Goal: Task Accomplishment & Management: Use online tool/utility

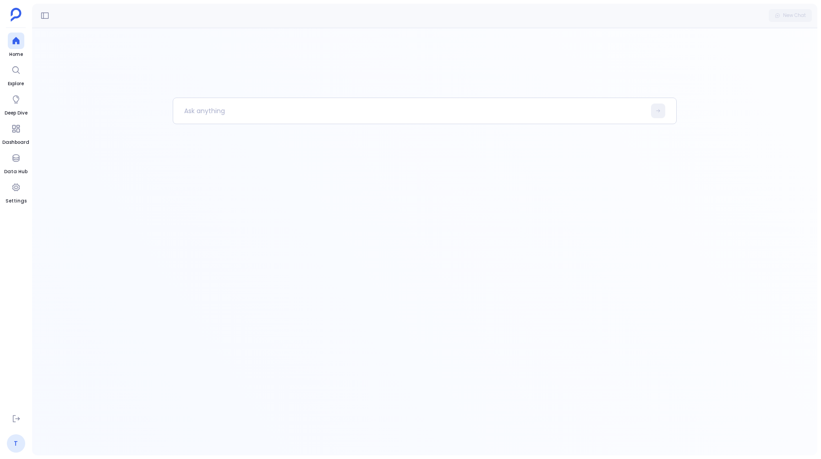
click at [15, 444] on link "T" at bounding box center [16, 443] width 18 height 18
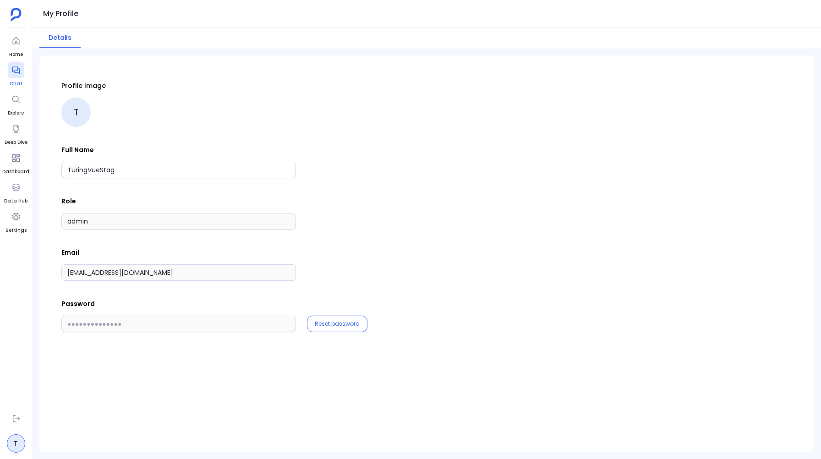
click at [15, 69] on icon at bounding box center [15, 69] width 9 height 9
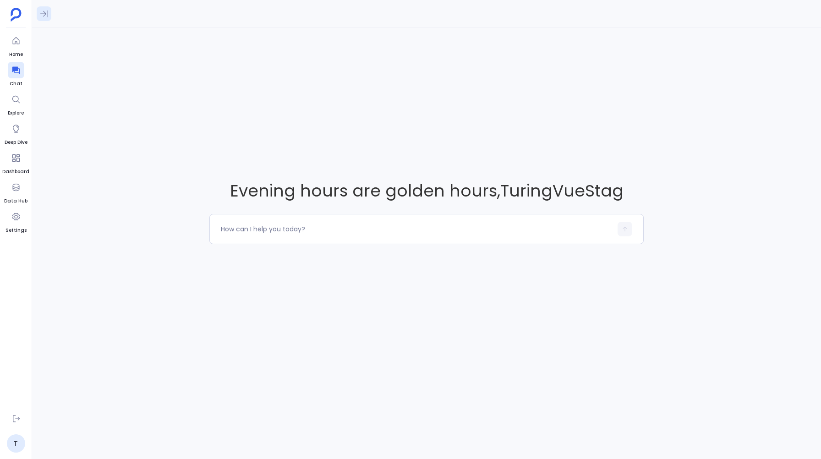
click at [42, 16] on icon at bounding box center [43, 13] width 9 height 9
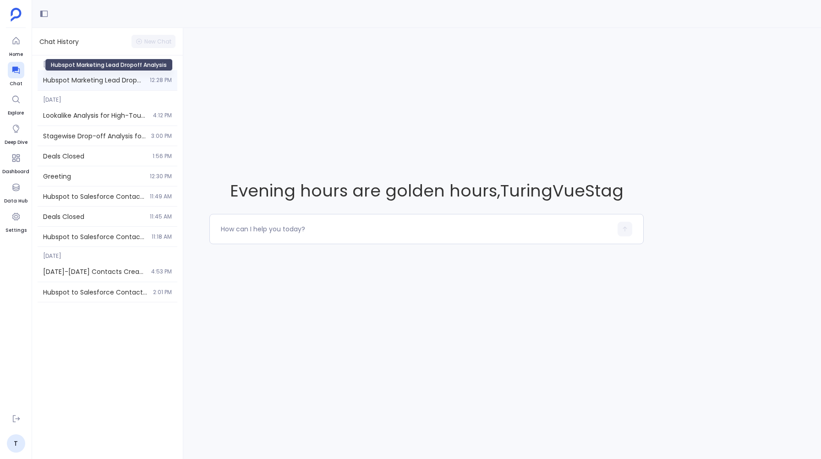
click at [109, 81] on span "Hubspot Marketing Lead Dropoff Analysis" at bounding box center [93, 80] width 101 height 9
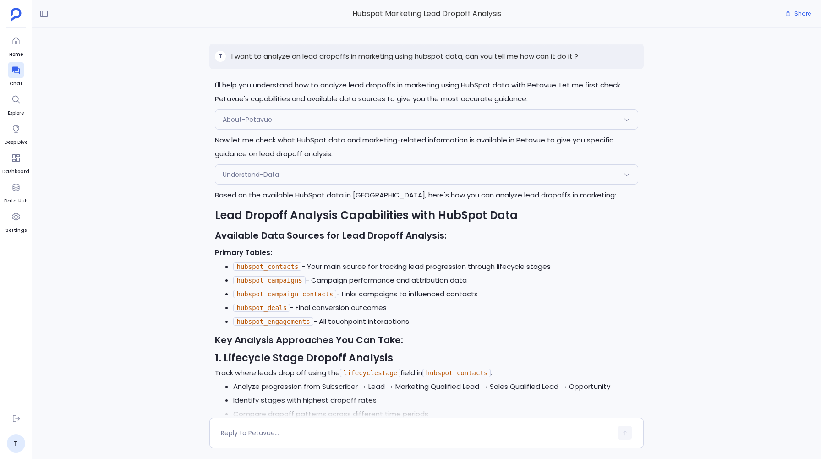
scroll to position [-571, 0]
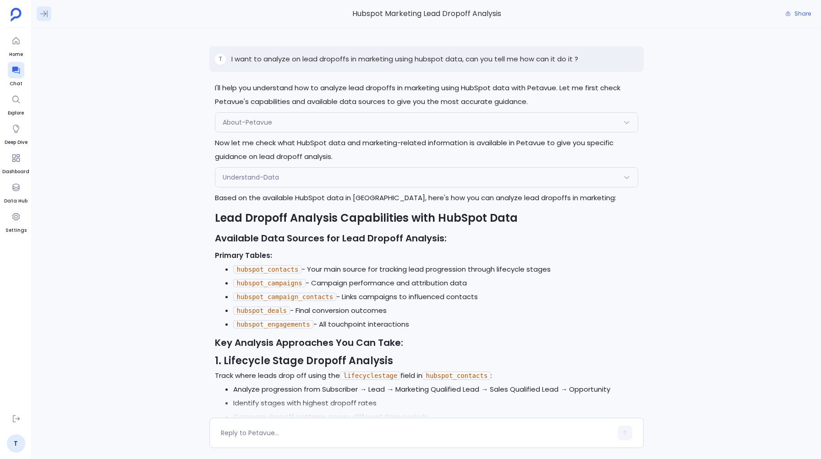
click at [43, 11] on icon at bounding box center [43, 14] width 7 height 7
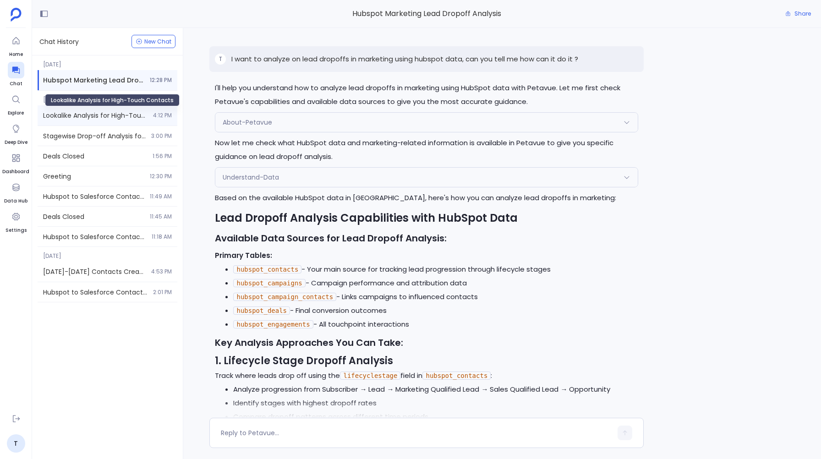
click at [71, 116] on span "Lookalike Analysis for High-Touch Contacts" at bounding box center [95, 115] width 104 height 9
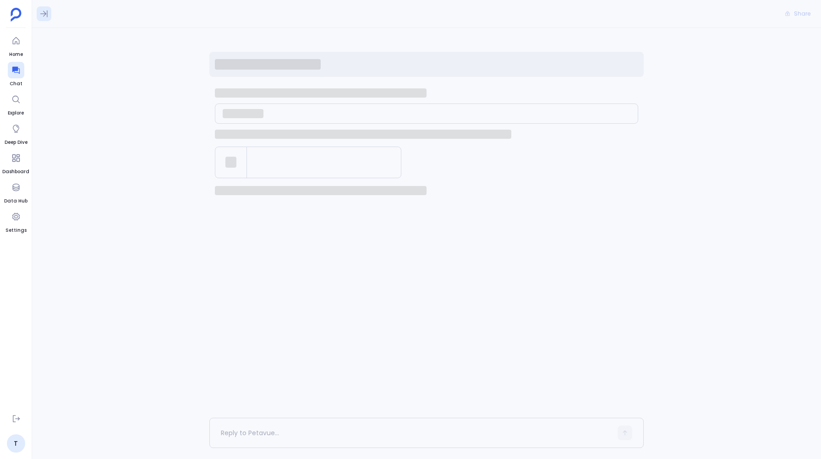
click at [43, 15] on icon at bounding box center [43, 13] width 9 height 9
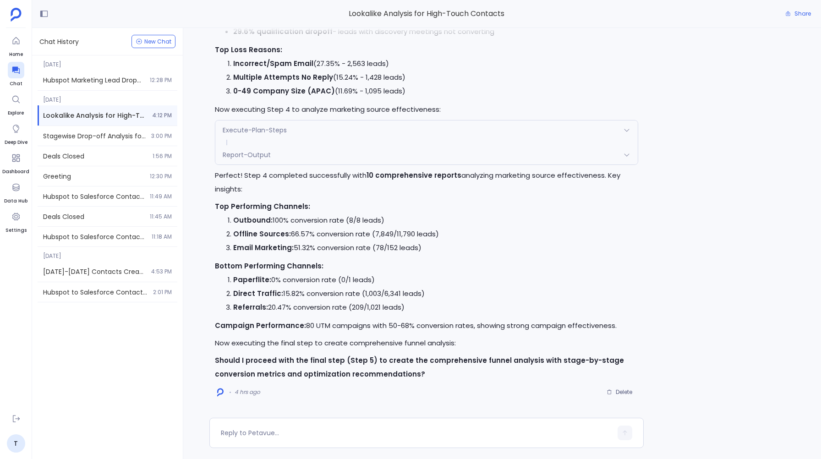
click at [349, 375] on strong "Should I proceed with the final step (Step 5) to create the comprehensive funne…" at bounding box center [419, 366] width 409 height 23
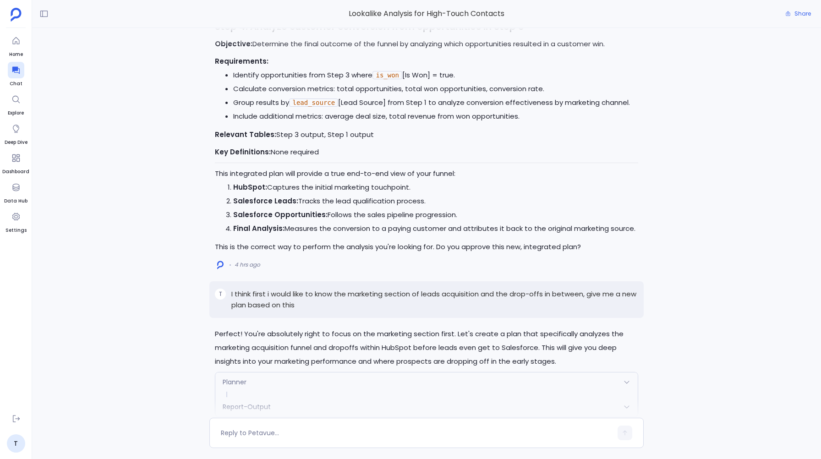
scroll to position [-2712, 0]
click at [16, 446] on link "T" at bounding box center [16, 443] width 18 height 18
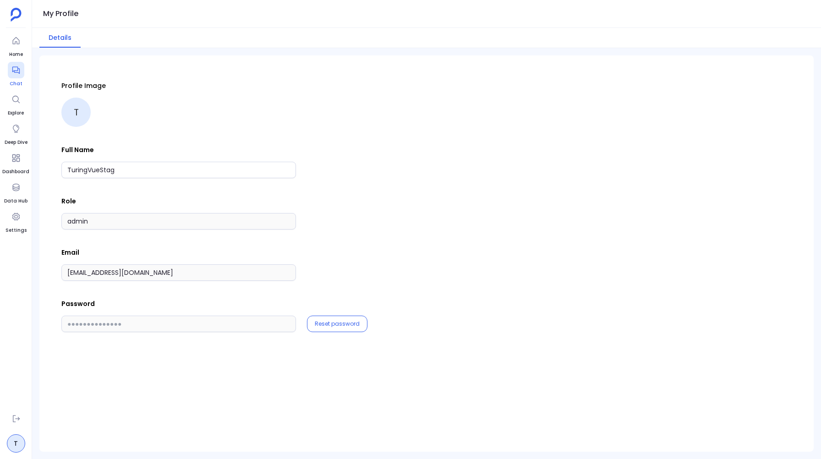
click at [19, 62] on div at bounding box center [16, 70] width 16 height 16
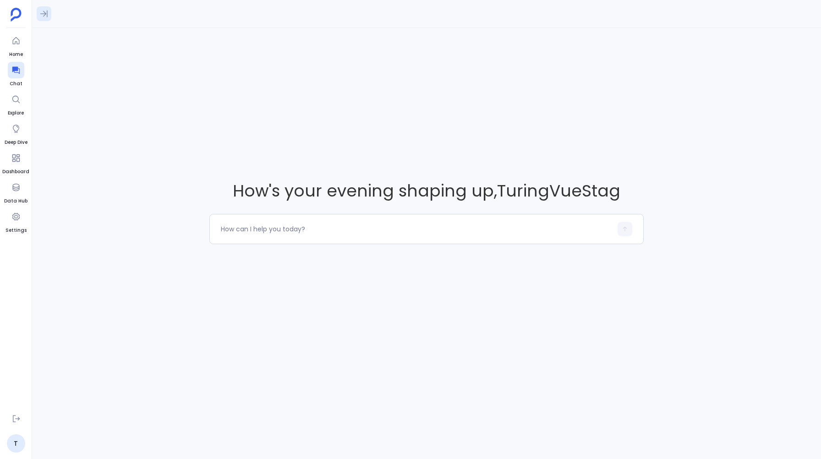
click at [43, 9] on icon at bounding box center [43, 13] width 9 height 9
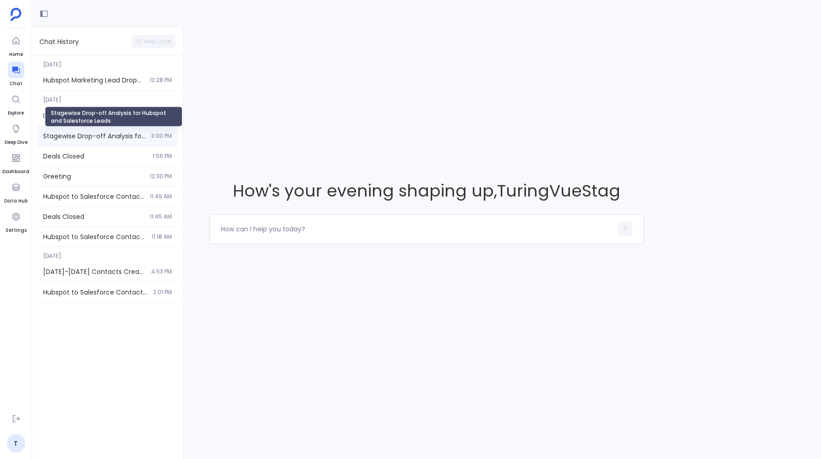
click at [74, 136] on span "Stagewise Drop-off Analysis for Hubspot and Salesforce Leads" at bounding box center [94, 135] width 103 height 9
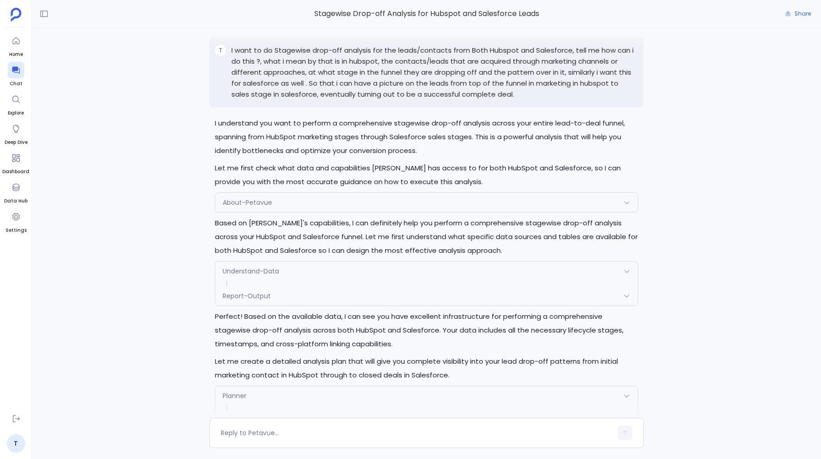
scroll to position [-1679, 0]
click at [39, 13] on icon at bounding box center [43, 13] width 9 height 9
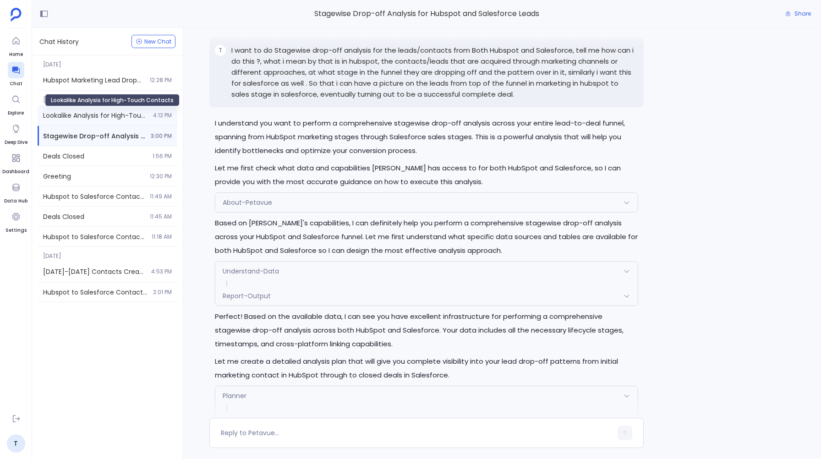
click at [68, 114] on span "Lookalike Analysis for High-Touch Contacts" at bounding box center [95, 115] width 104 height 9
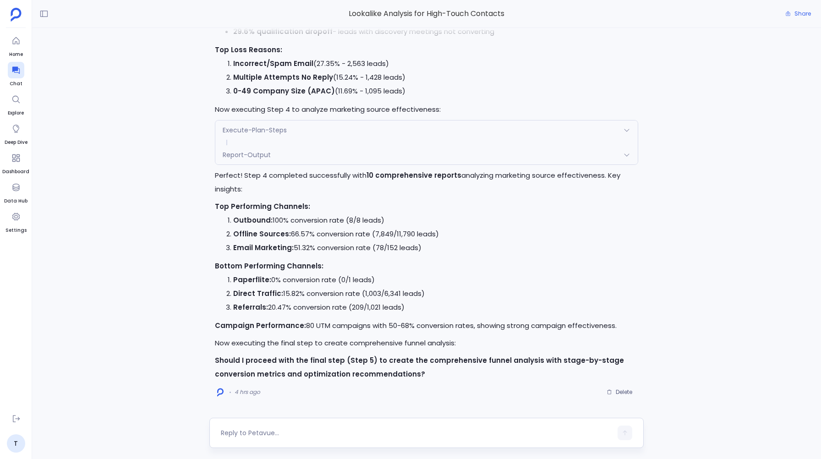
click at [262, 433] on textarea at bounding box center [416, 432] width 391 height 9
type textarea "yes"
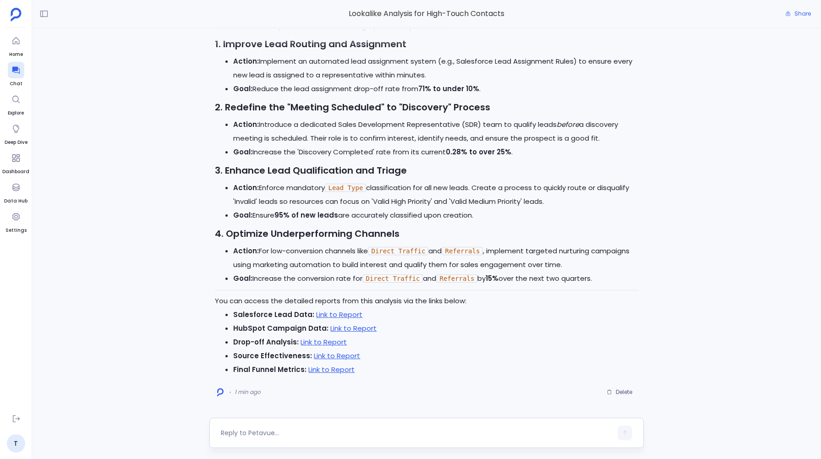
click at [249, 425] on div at bounding box center [416, 432] width 391 height 15
click at [237, 433] on textarea at bounding box center [416, 432] width 391 height 9
click at [316, 431] on textarea "Can you create report for this as a document" at bounding box center [416, 432] width 391 height 9
type textarea "Can you create report for this analysis as a document"
drag, startPoint x: 627, startPoint y: 431, endPoint x: 603, endPoint y: 397, distance: 42.1
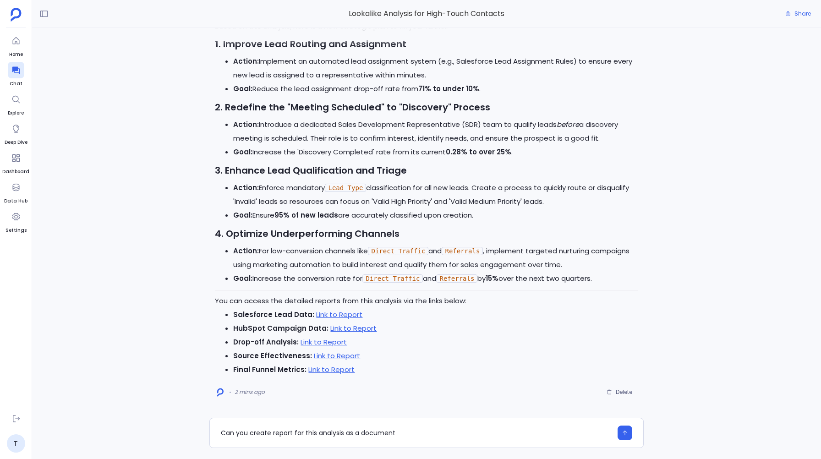
click at [627, 431] on icon "button" at bounding box center [624, 432] width 6 height 6
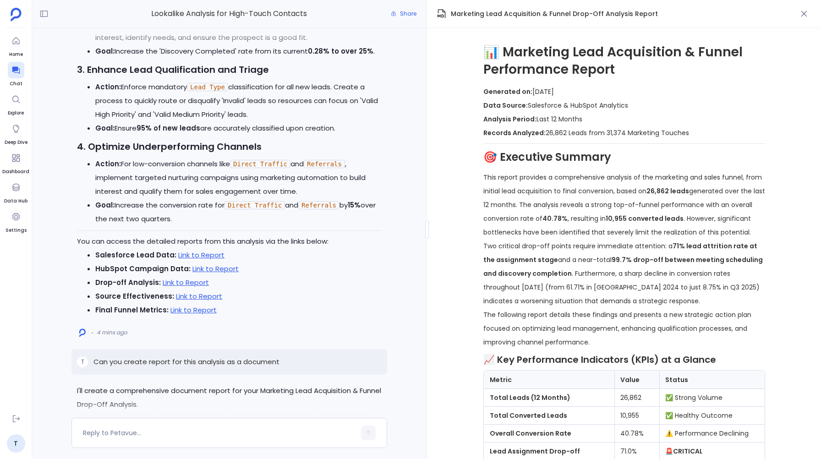
scroll to position [-93, 0]
click at [179, 256] on link "Link to Report" at bounding box center [201, 255] width 46 height 10
click at [199, 270] on link "Link to Report" at bounding box center [215, 269] width 46 height 10
click at [186, 283] on link "Link to Report" at bounding box center [186, 283] width 46 height 10
click at [183, 298] on link "Link to Report" at bounding box center [199, 297] width 46 height 10
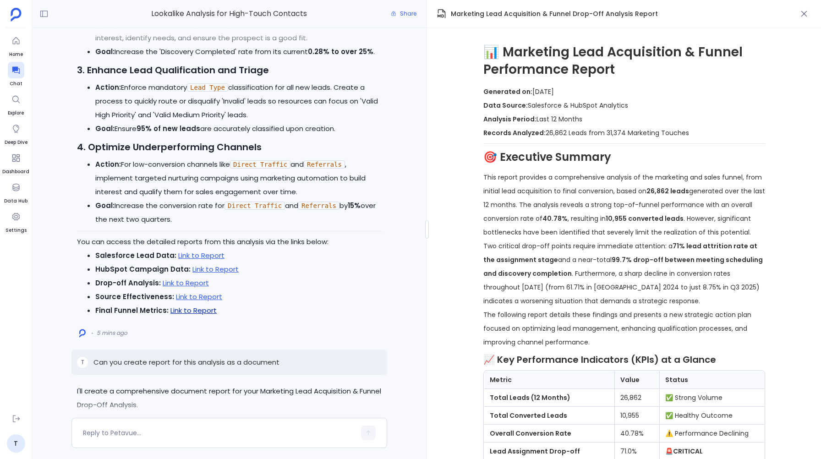
click at [179, 310] on link "Link to Report" at bounding box center [193, 310] width 46 height 10
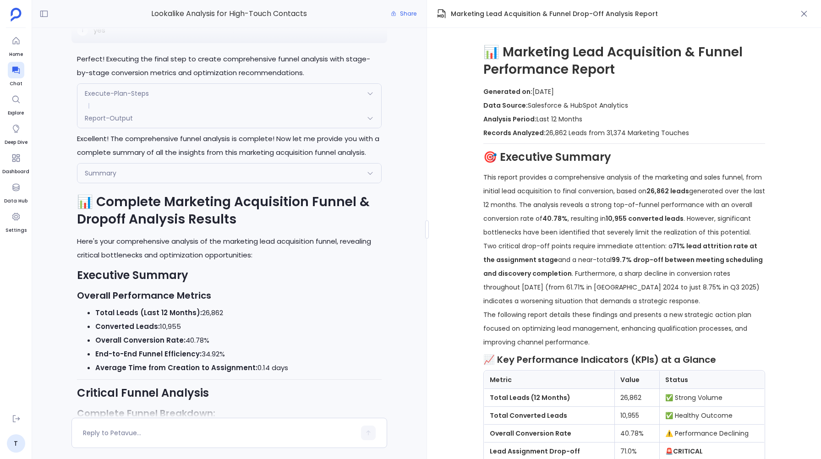
click at [157, 165] on div "Summary" at bounding box center [229, 172] width 304 height 19
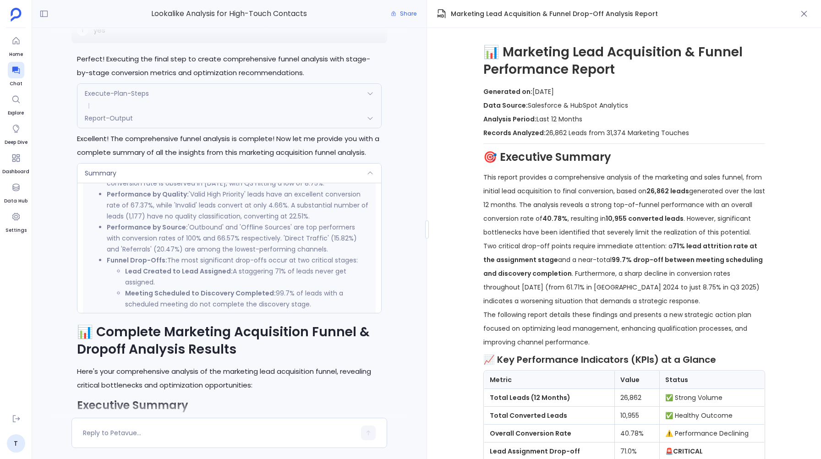
scroll to position [412, 0]
drag, startPoint x: 158, startPoint y: 286, endPoint x: 153, endPoint y: 284, distance: 5.8
click at [153, 284] on ul "Lead Created to Lead Assigned: A staggering 71% of leads never get assigned. Me…" at bounding box center [238, 287] width 263 height 44
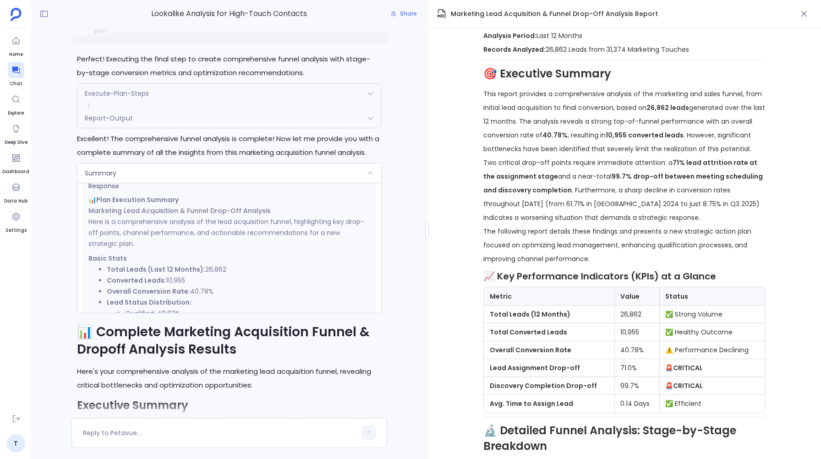
scroll to position [64, 0]
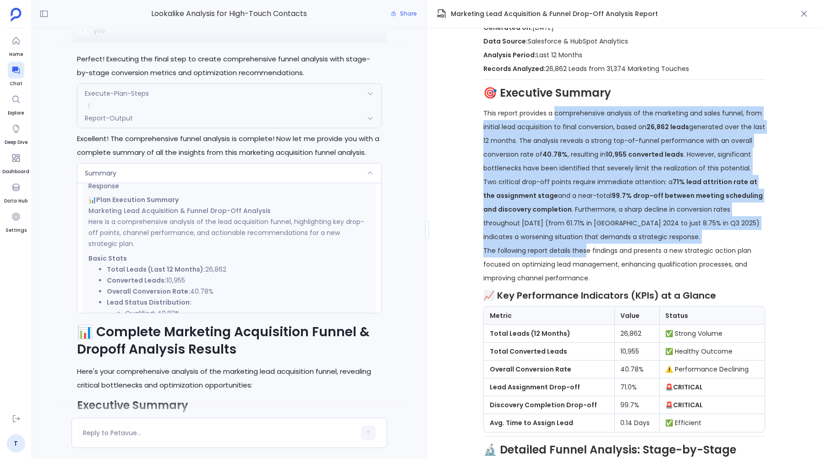
drag, startPoint x: 553, startPoint y: 118, endPoint x: 585, endPoint y: 261, distance: 147.4
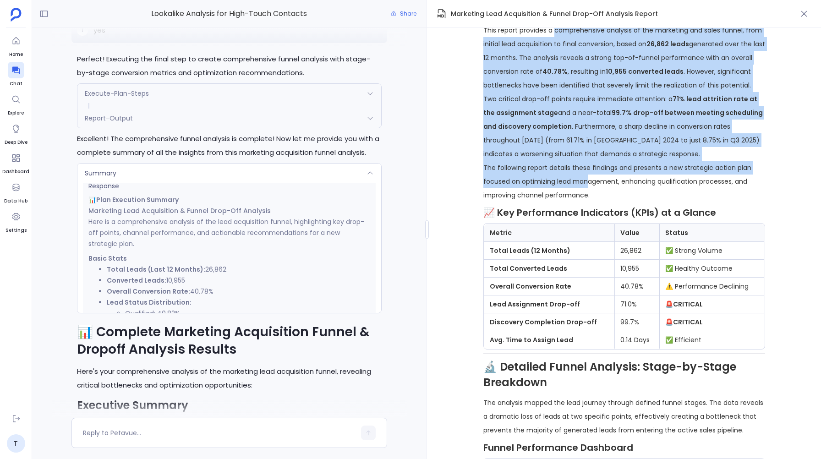
scroll to position [159, 0]
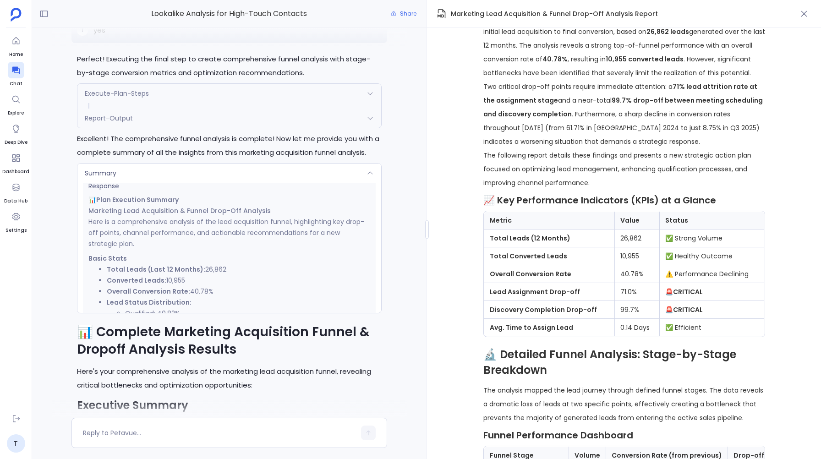
click at [323, 176] on div "Summary" at bounding box center [229, 172] width 304 height 19
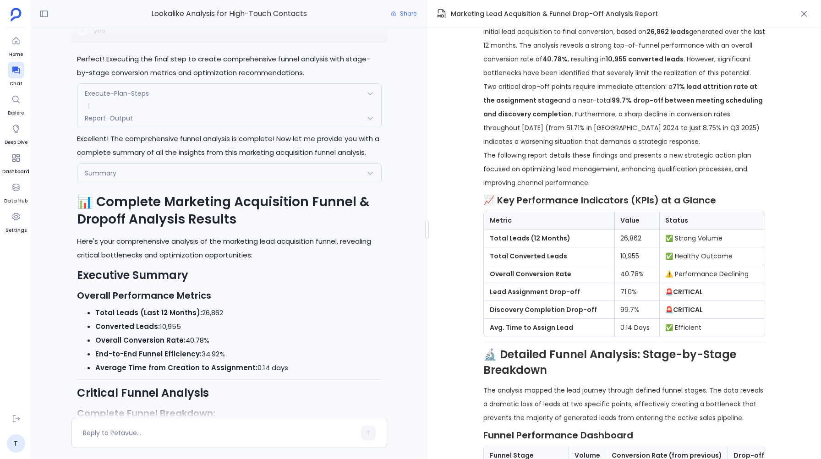
click at [323, 177] on div "Summary" at bounding box center [229, 172] width 304 height 19
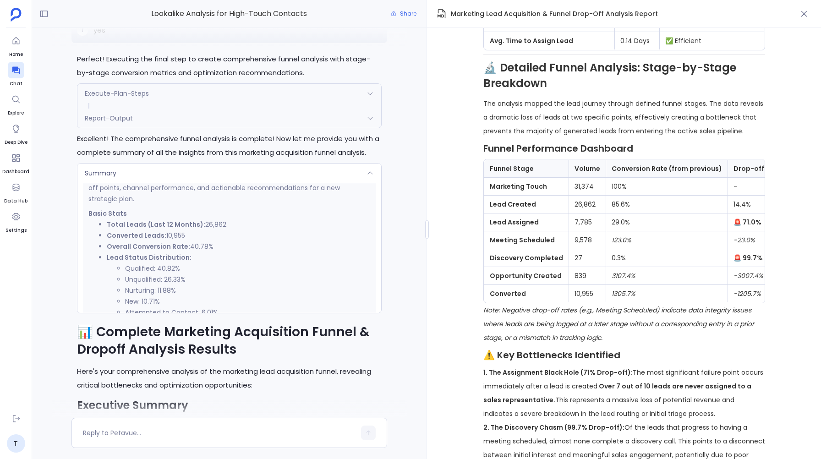
scroll to position [213, 0]
click at [584, 187] on td "31,374" at bounding box center [586, 187] width 37 height 18
click at [599, 190] on td "31,374" at bounding box center [586, 187] width 37 height 18
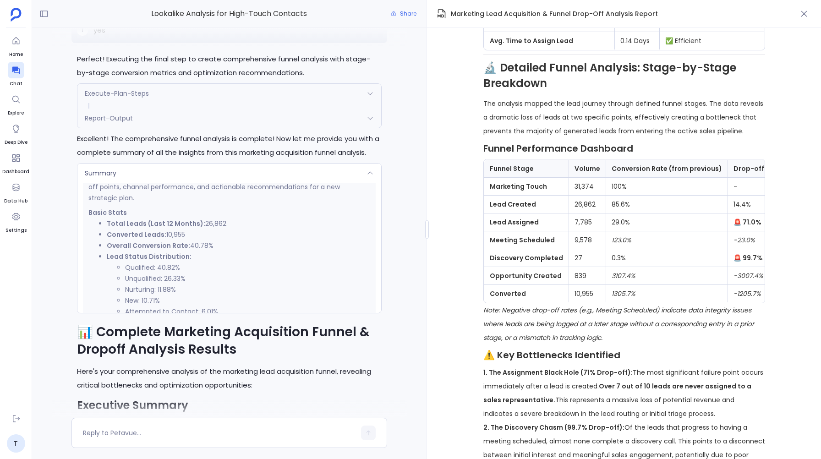
click at [585, 188] on td "31,374" at bounding box center [586, 187] width 37 height 18
copy td "31,374"
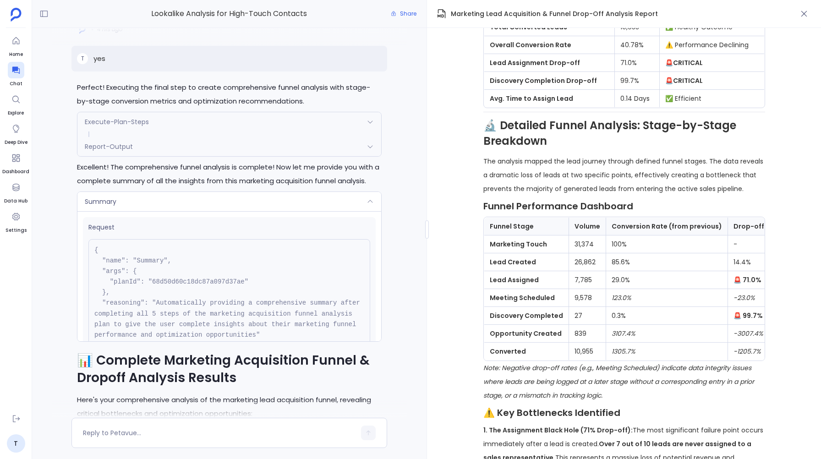
scroll to position [-3098, 0]
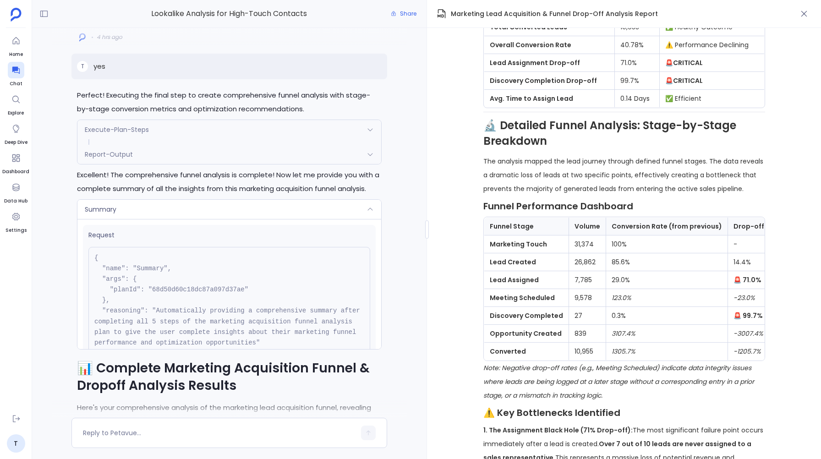
click at [196, 156] on div "Report-Output" at bounding box center [229, 154] width 304 height 19
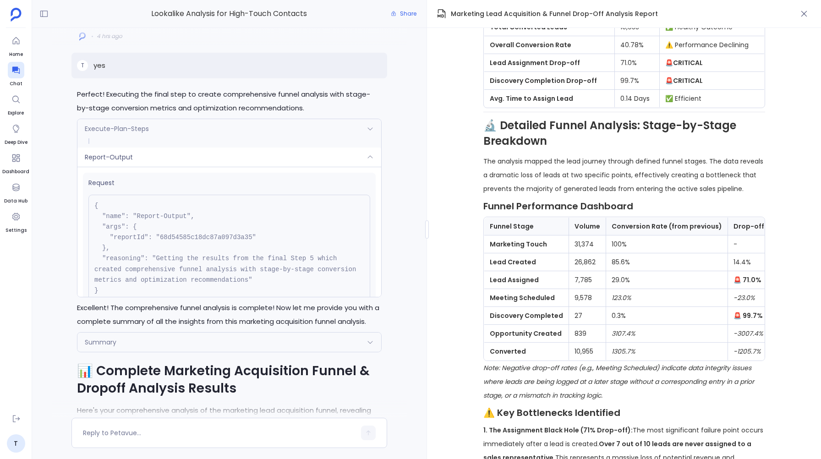
scroll to position [-3102, 0]
click at [207, 125] on div "Execute-Plan-Steps" at bounding box center [229, 129] width 304 height 19
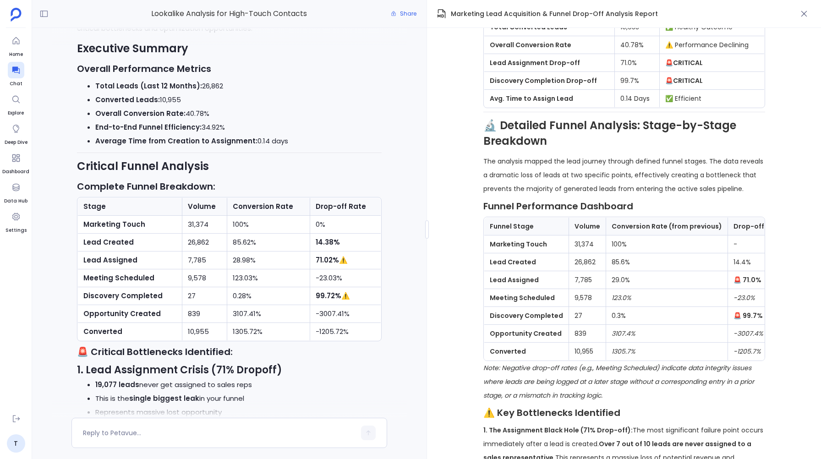
scroll to position [0, 0]
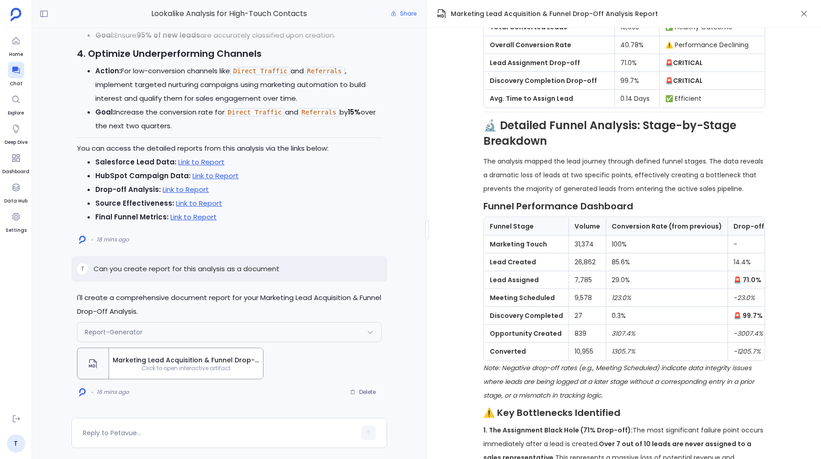
click at [328, 349] on div "I'll create a comprehensive document report for your Marketing Lead Acquisition…" at bounding box center [228, 345] width 315 height 109
click at [328, 345] on div "I'll create a comprehensive document report for your Marketing Lead Acquisition…" at bounding box center [228, 345] width 315 height 109
click at [330, 331] on div "Report-Generator" at bounding box center [229, 331] width 304 height 19
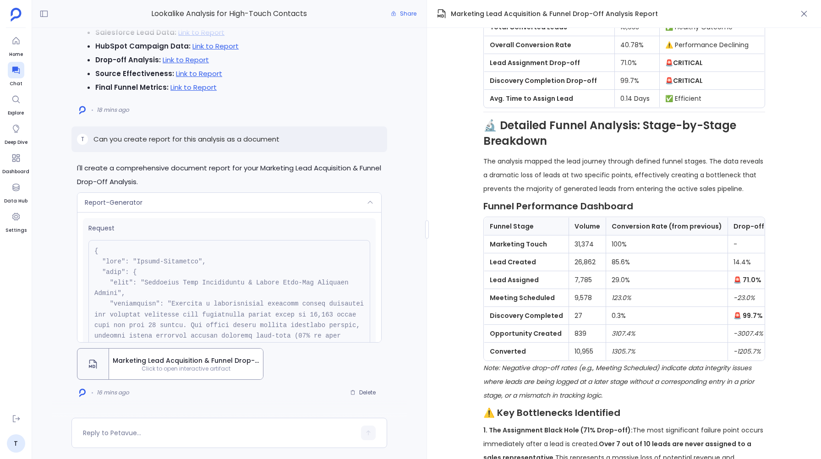
click at [294, 203] on div "Report-Generator" at bounding box center [229, 202] width 304 height 19
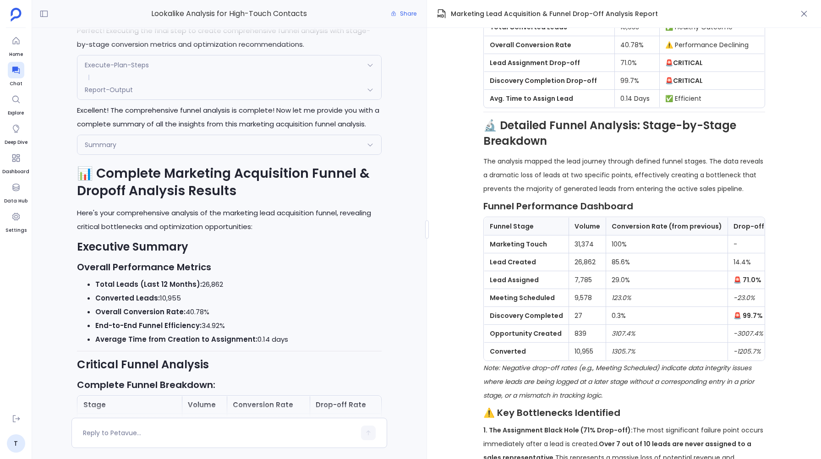
scroll to position [-2924, 0]
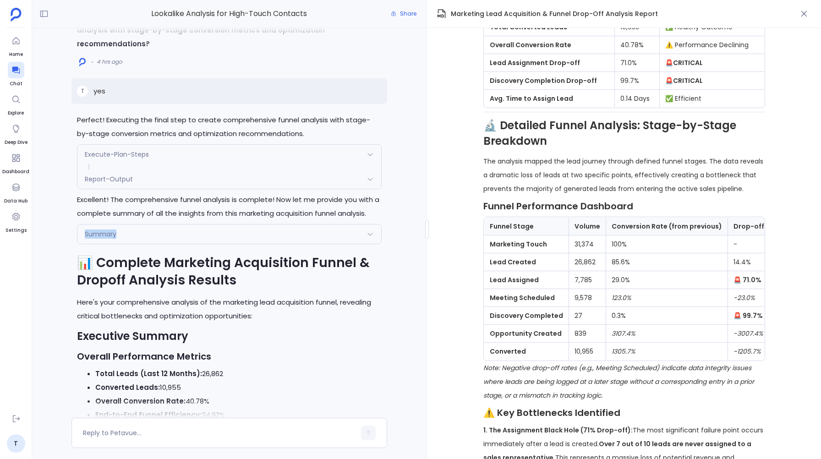
click at [234, 228] on div "Summary" at bounding box center [229, 233] width 304 height 19
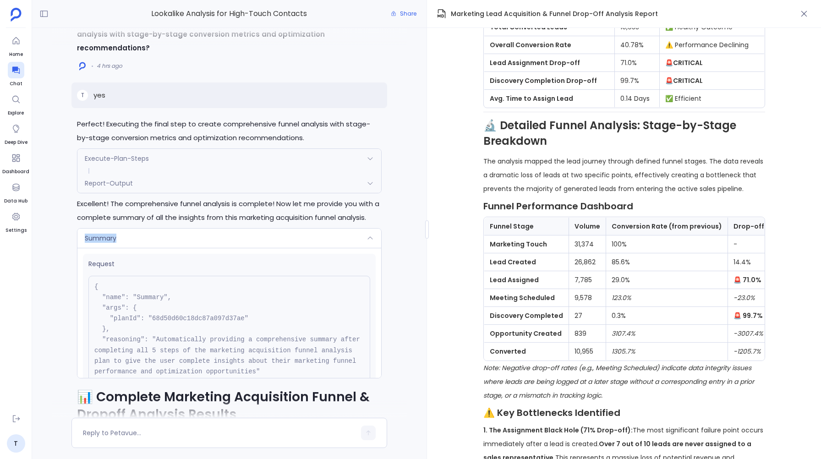
scroll to position [-3124, 0]
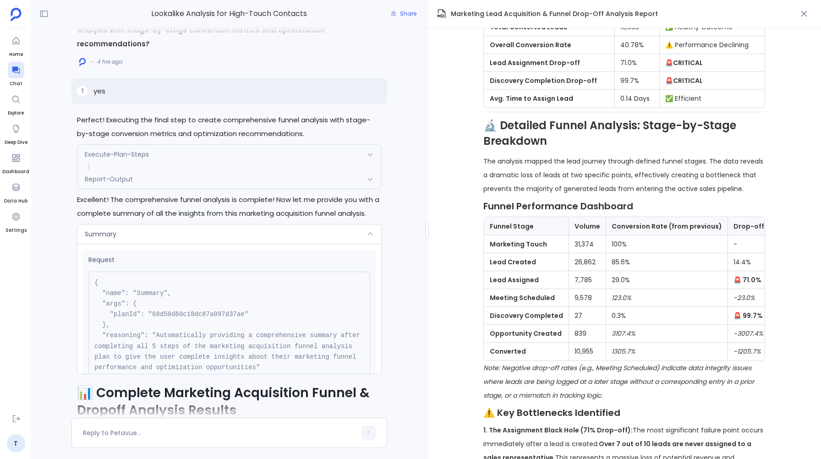
click at [197, 178] on div "Report-Output" at bounding box center [229, 178] width 304 height 19
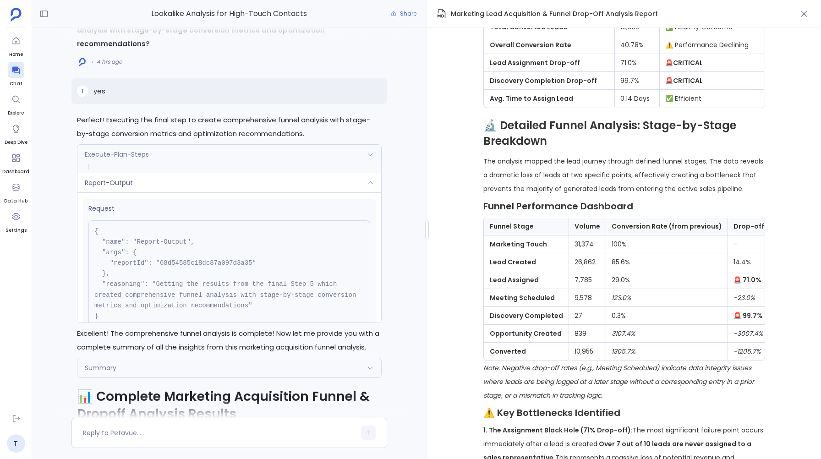
scroll to position [-3127, 0]
click at [193, 188] on div "Report-Output" at bounding box center [229, 182] width 304 height 19
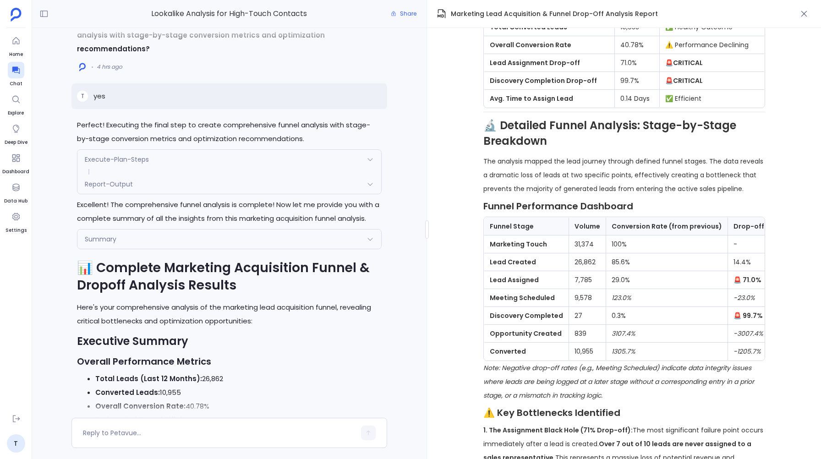
scroll to position [-2994, 0]
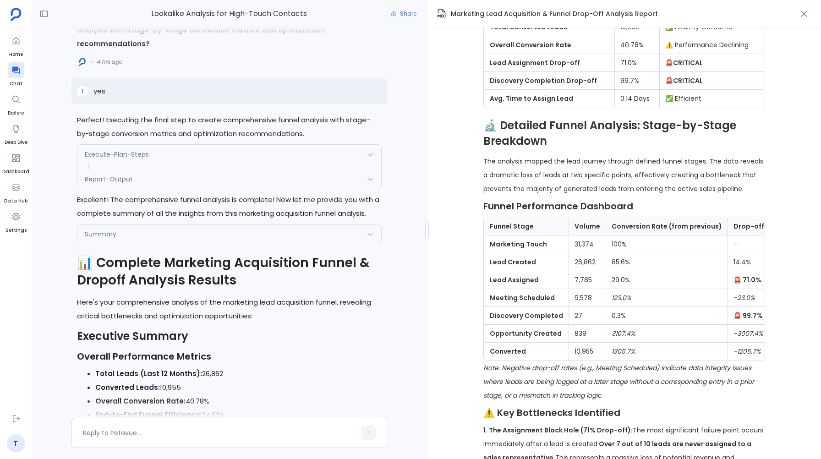
click at [181, 175] on div "Report-Output" at bounding box center [229, 178] width 304 height 19
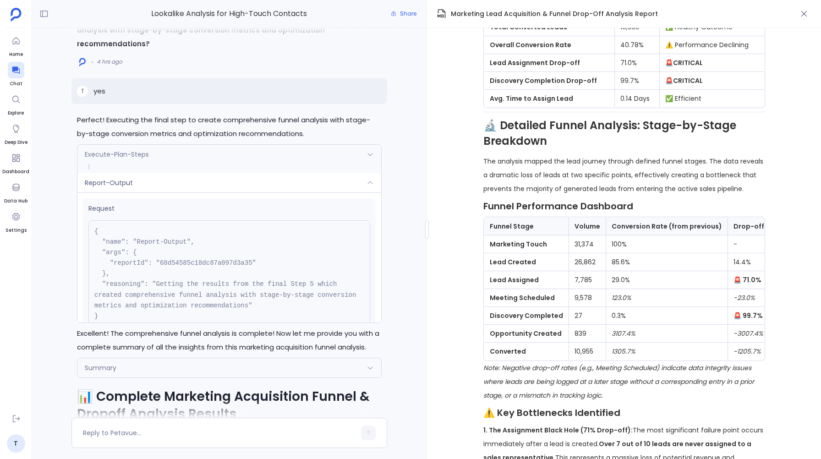
click at [181, 175] on div "Report-Output" at bounding box center [229, 182] width 304 height 19
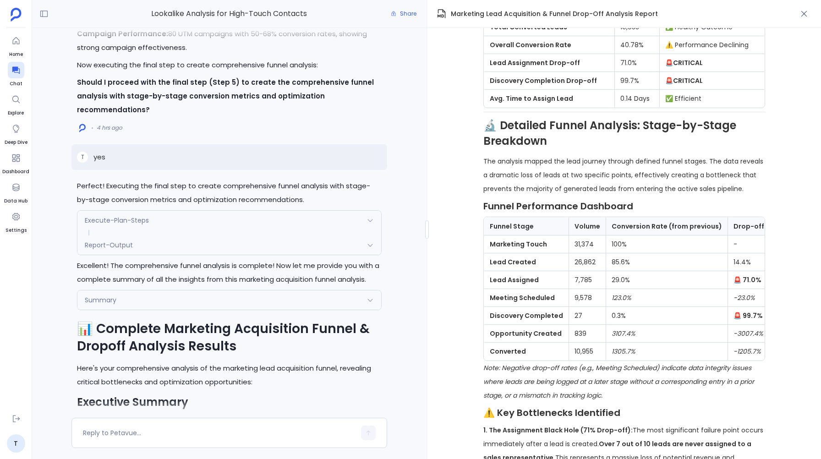
scroll to position [-3028, 0]
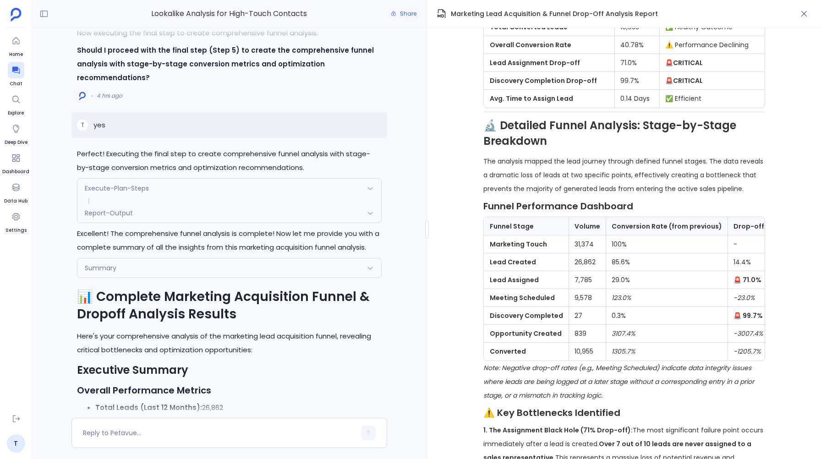
click at [145, 215] on div "Report-Output" at bounding box center [229, 212] width 304 height 19
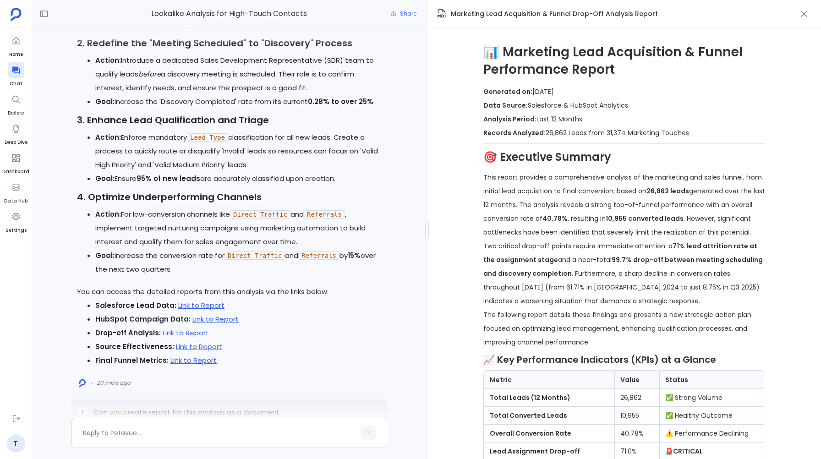
scroll to position [0, 0]
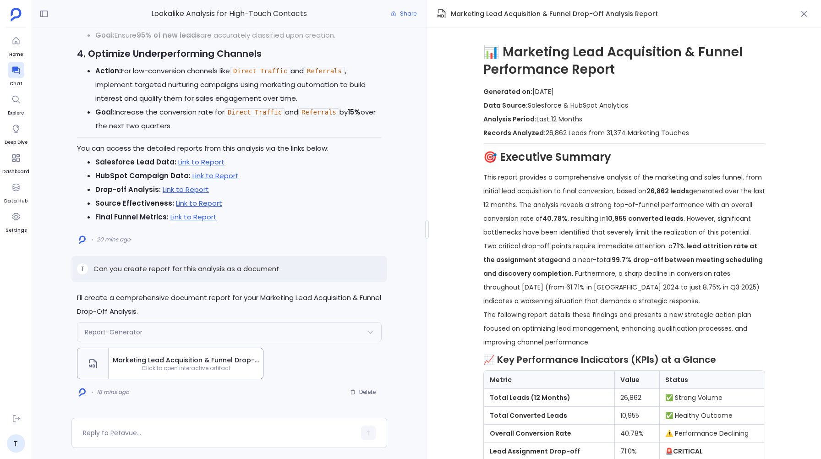
click at [372, 331] on icon at bounding box center [369, 331] width 7 height 7
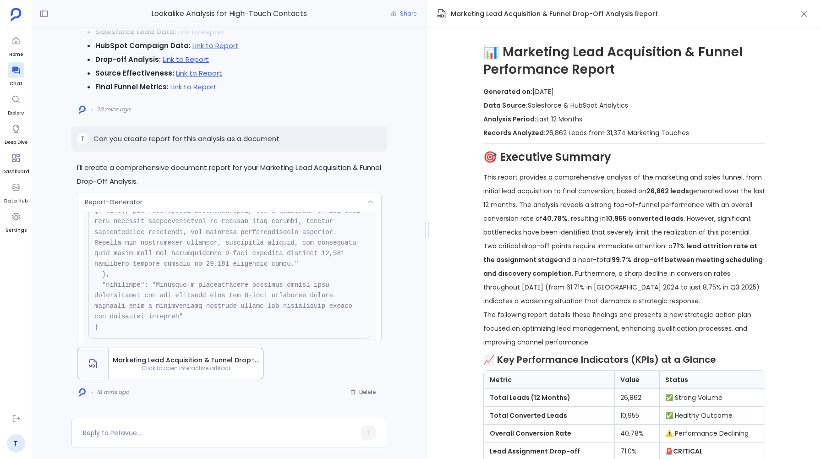
scroll to position [187, 0]
click at [348, 201] on div "Report-Generator" at bounding box center [229, 201] width 304 height 19
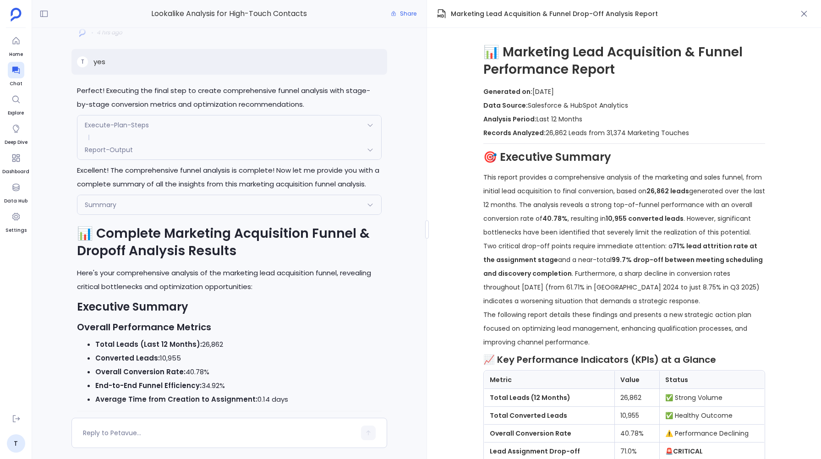
scroll to position [-2973, 0]
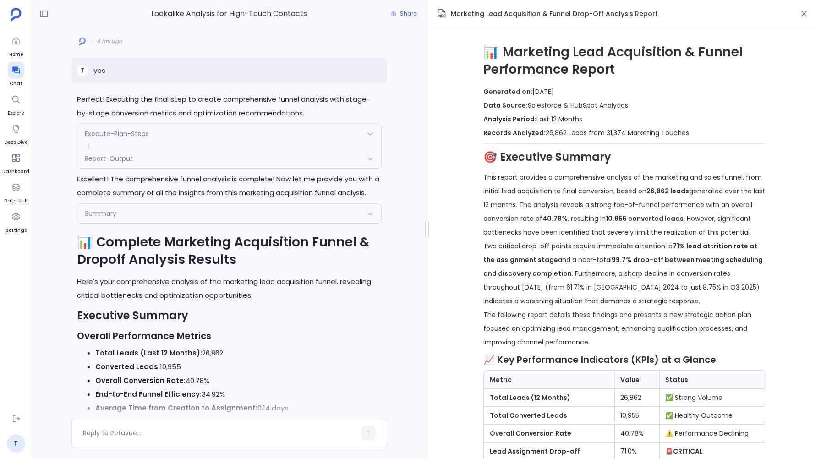
click at [279, 156] on div "Report-Output" at bounding box center [229, 158] width 304 height 19
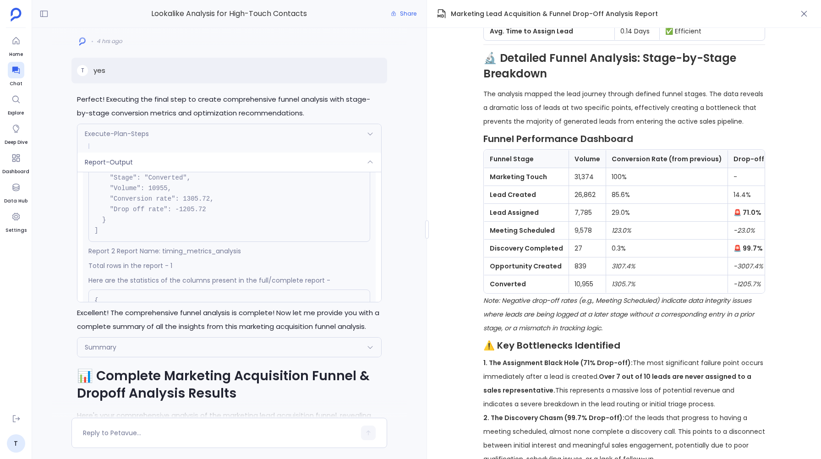
scroll to position [506, 0]
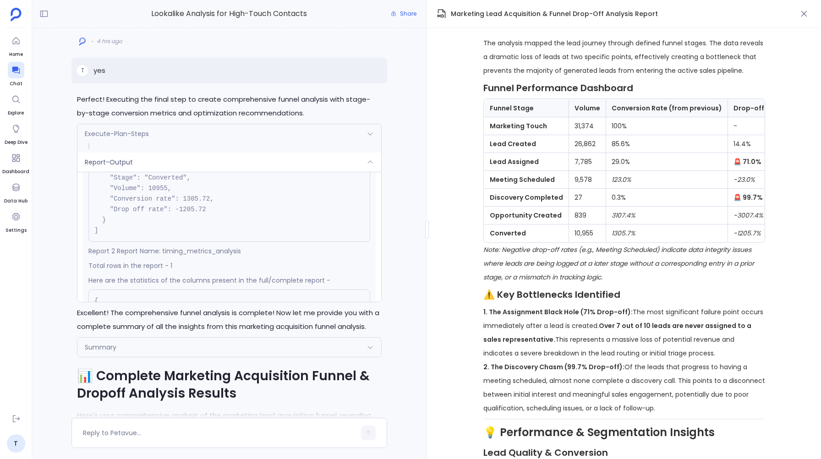
click at [374, 154] on div "Report-Output" at bounding box center [229, 161] width 304 height 19
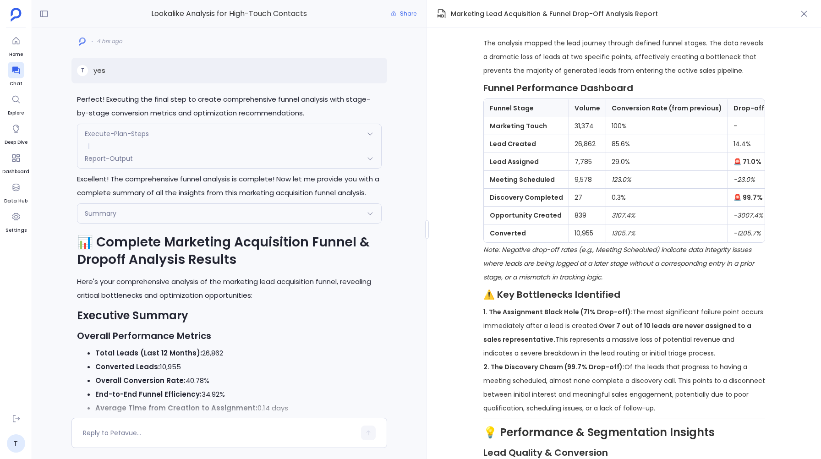
click at [371, 157] on icon at bounding box center [369, 158] width 5 height 3
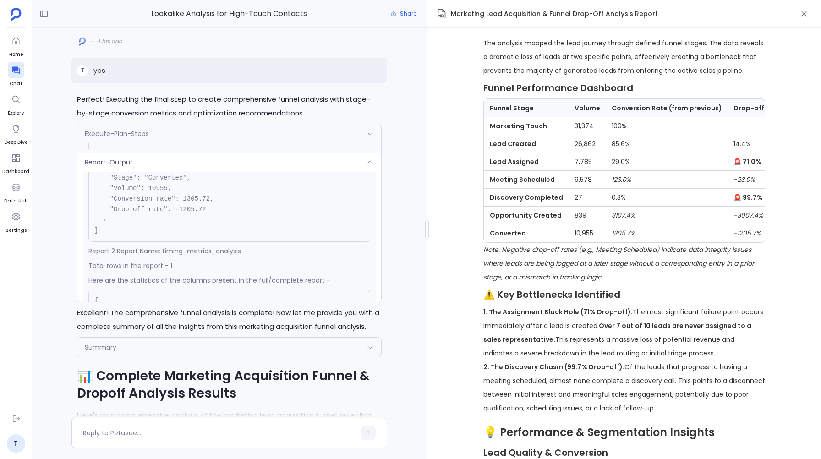
click at [371, 158] on icon at bounding box center [369, 161] width 7 height 7
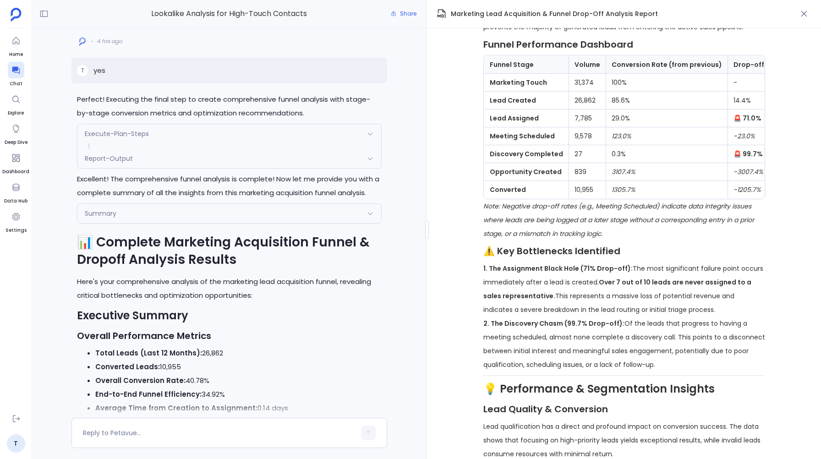
scroll to position [571, 0]
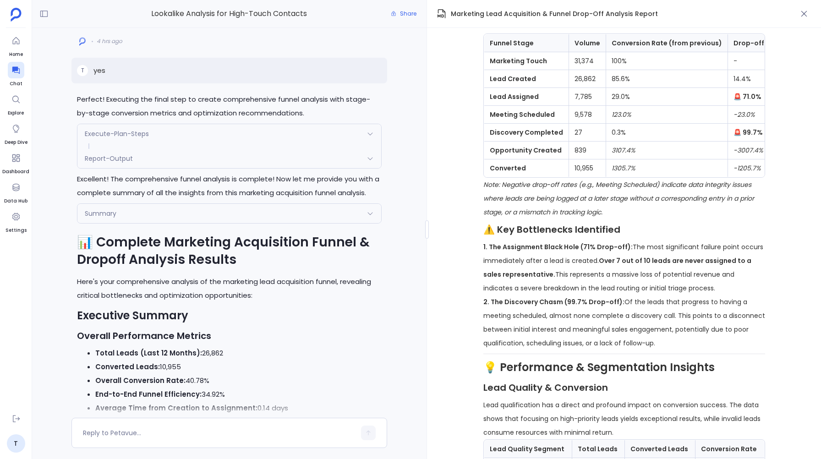
click at [584, 250] on strong "1. The Assignment Black Hole (71% Drop-off):" at bounding box center [557, 246] width 149 height 9
copy strong "71"
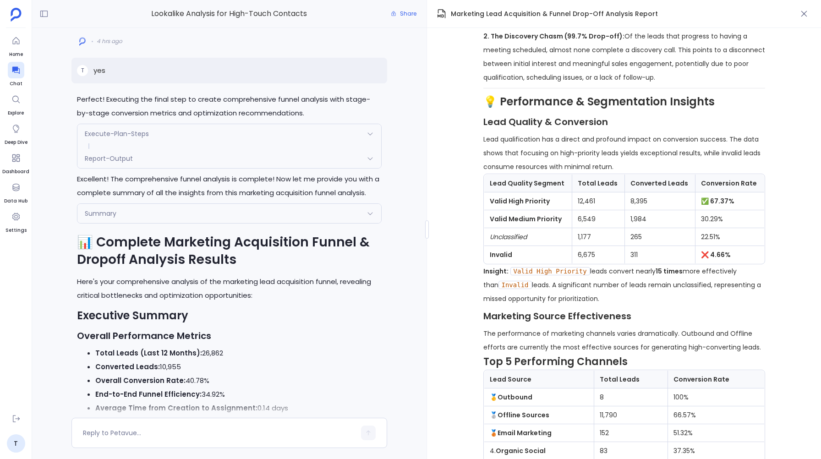
scroll to position [838, 0]
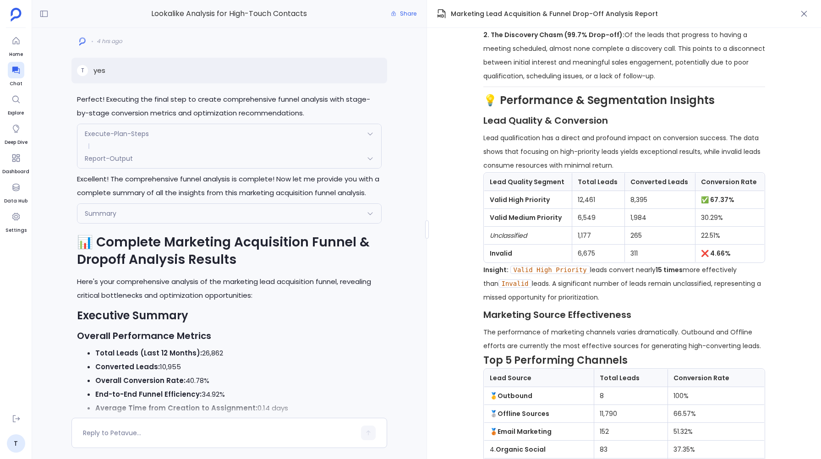
click at [238, 162] on div "Report-Output" at bounding box center [229, 158] width 304 height 19
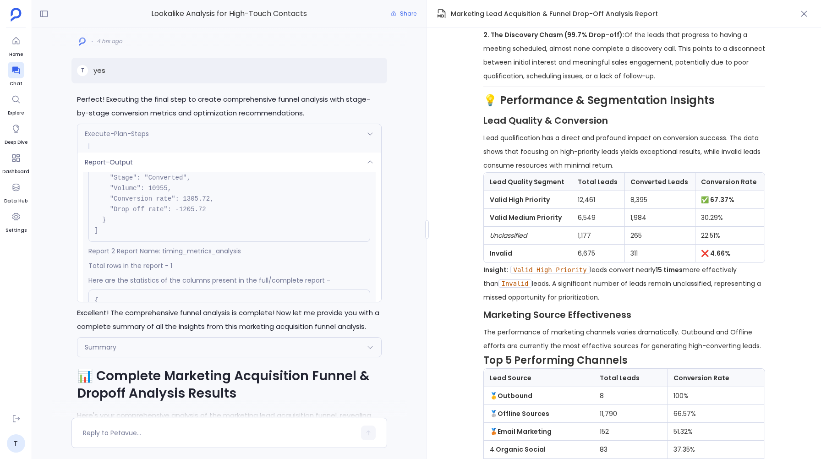
scroll to position [-3107, 0]
click at [586, 203] on td "12,461" at bounding box center [597, 200] width 53 height 18
copy td "12,461"
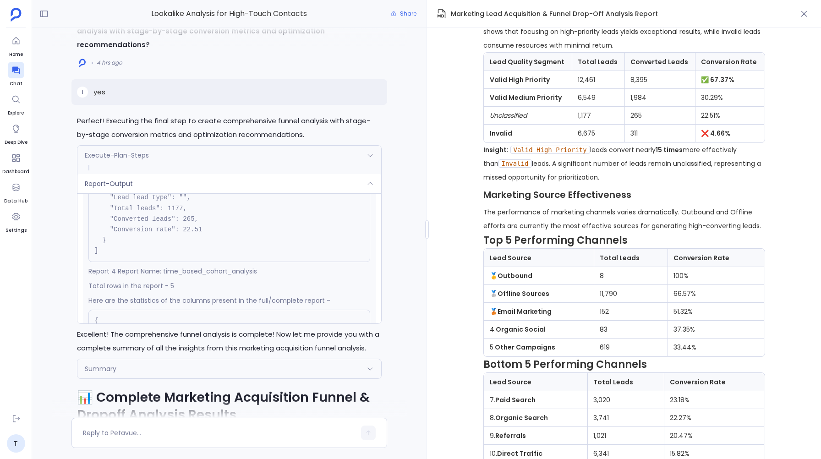
scroll to position [974, 0]
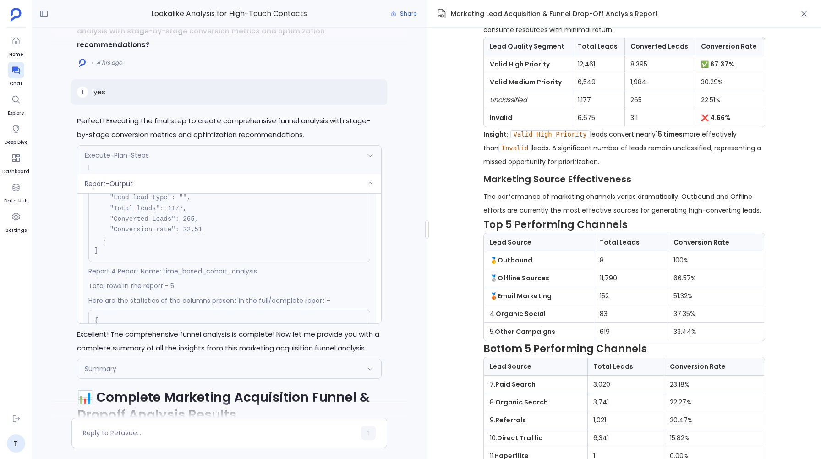
click at [610, 279] on td "11,790" at bounding box center [631, 278] width 74 height 18
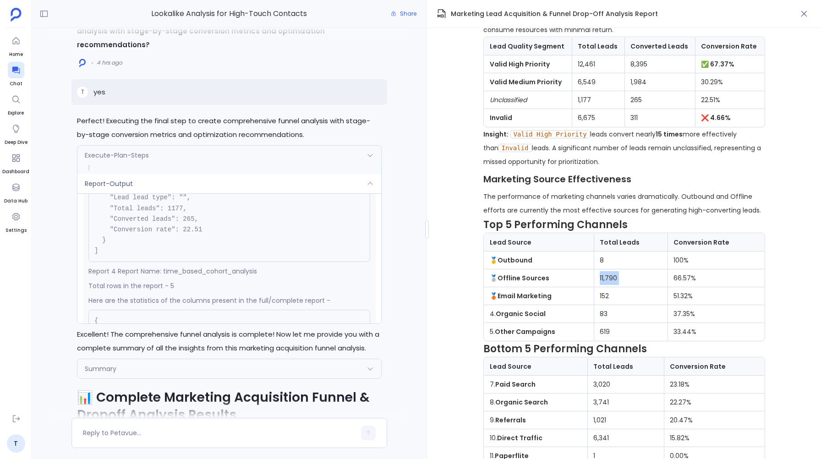
click at [610, 279] on td "11,790" at bounding box center [631, 278] width 74 height 18
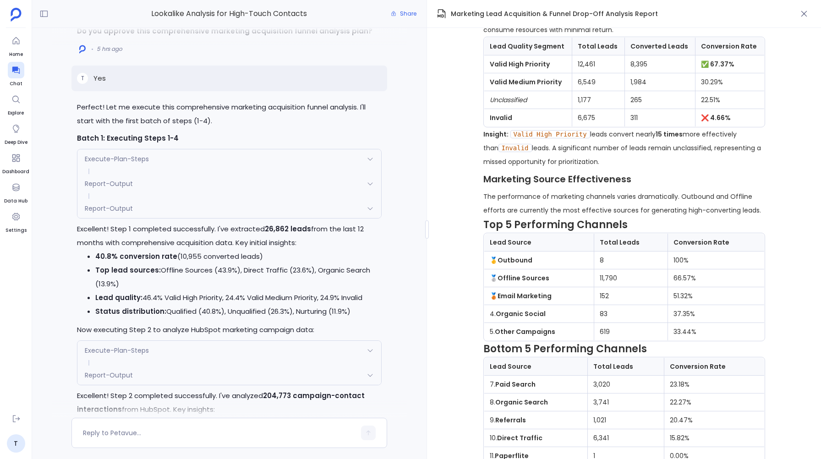
click at [367, 208] on icon at bounding box center [369, 208] width 7 height 7
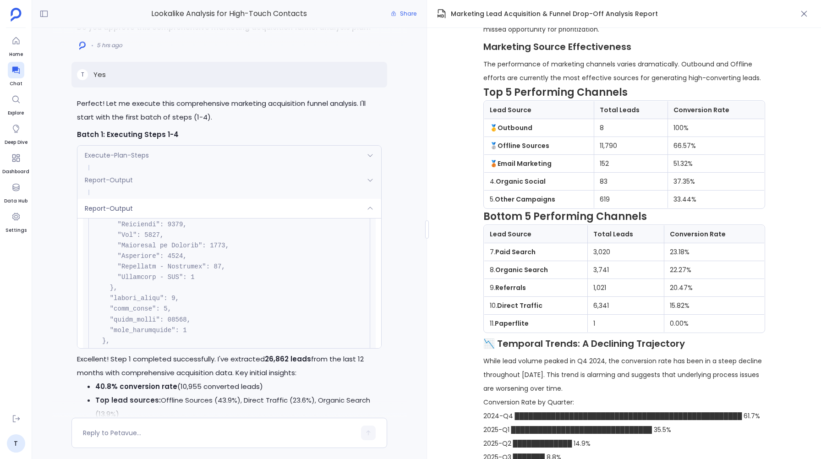
scroll to position [819, 0]
click at [681, 180] on td "37.35%" at bounding box center [715, 182] width 97 height 18
copy td "37.35"
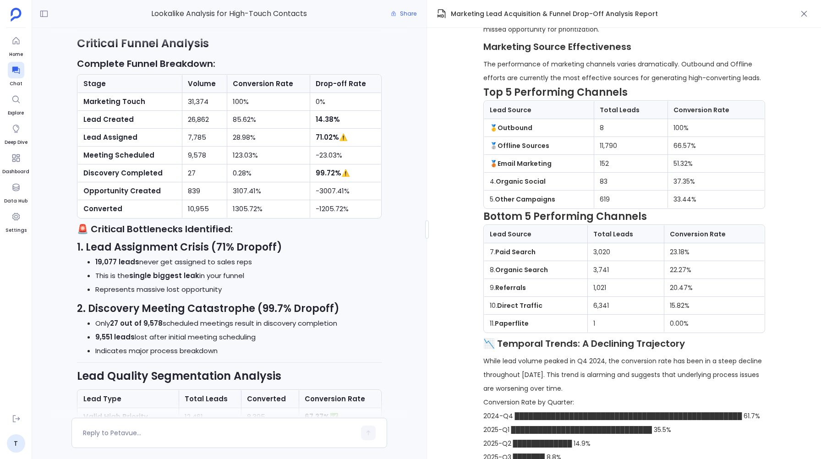
scroll to position [-2583, 0]
click at [608, 201] on td "619" at bounding box center [631, 199] width 74 height 18
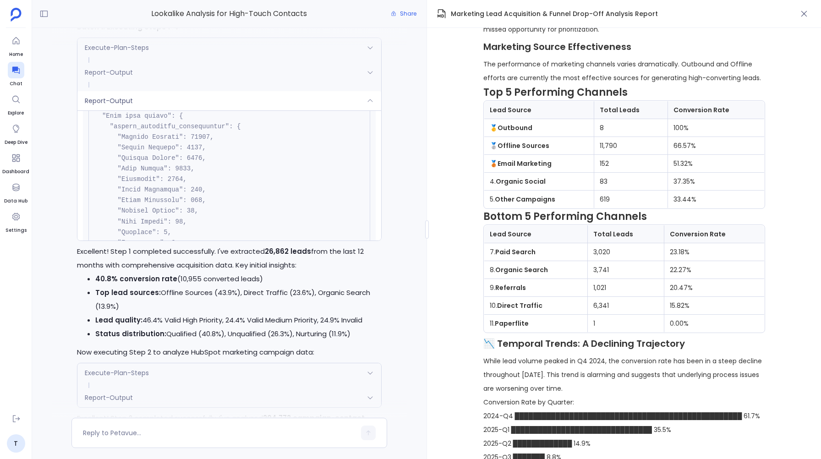
scroll to position [-4002, 0]
click at [682, 201] on td "33.44%" at bounding box center [715, 199] width 97 height 18
copy td "33.44"
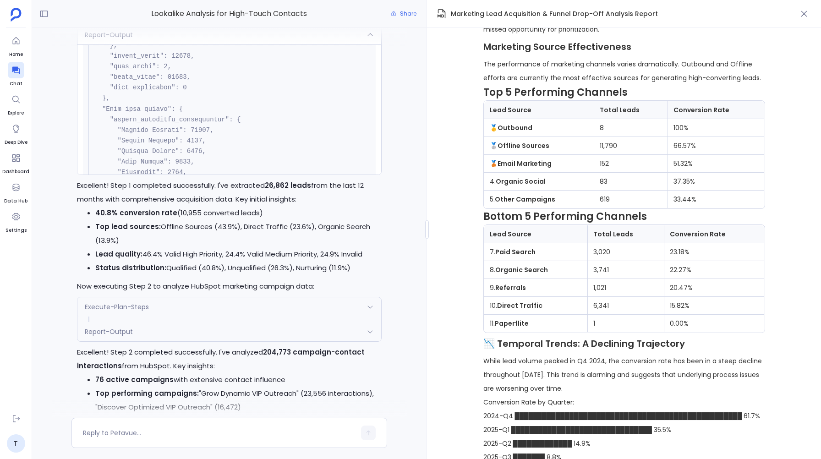
scroll to position [-3904, 0]
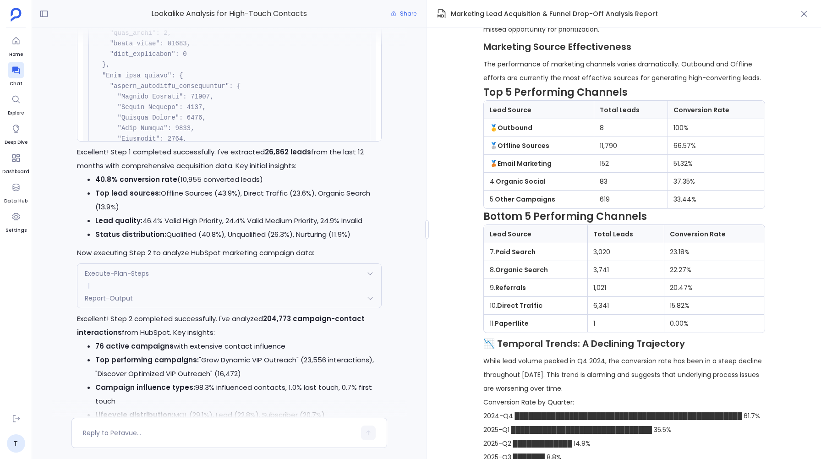
click at [160, 294] on div "Report-Output" at bounding box center [229, 297] width 304 height 19
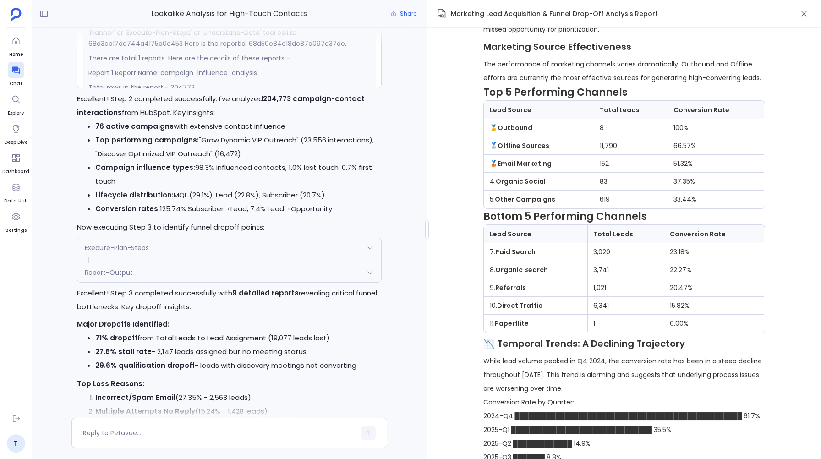
scroll to position [-3684, 0]
click at [608, 201] on td "619" at bounding box center [631, 199] width 74 height 18
copy td "619"
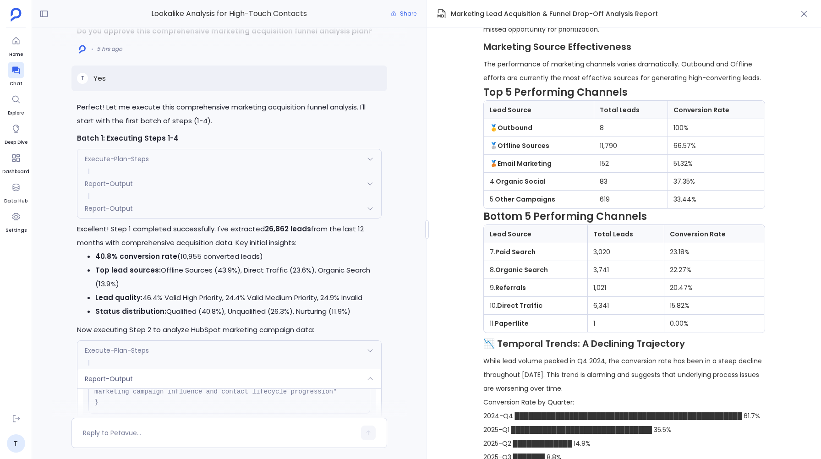
click at [151, 206] on div "Report-Output" at bounding box center [229, 208] width 304 height 19
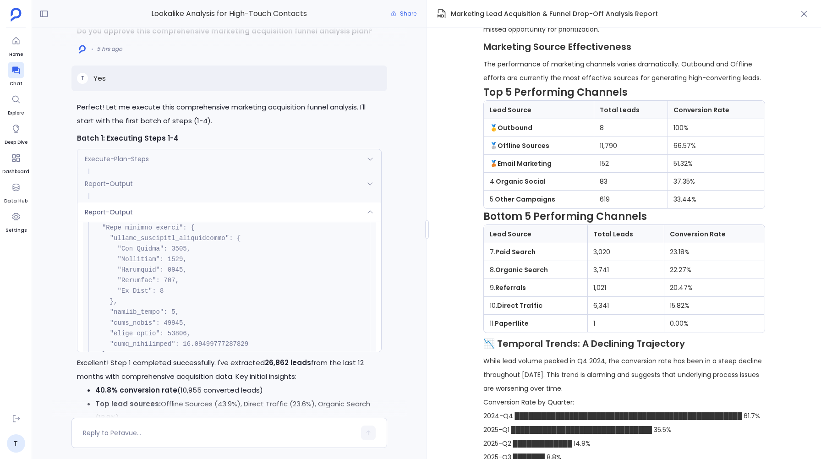
scroll to position [3865, 0]
click at [201, 214] on div "Report-Output" at bounding box center [229, 211] width 304 height 19
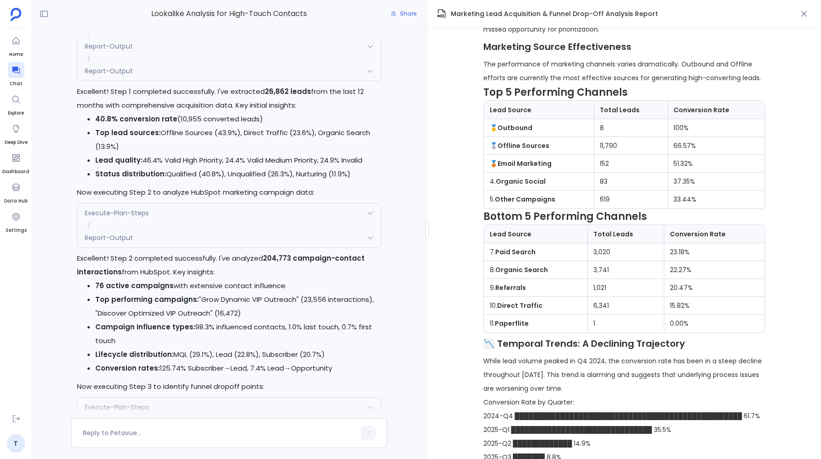
scroll to position [-3845, 0]
click at [605, 253] on td "3,020" at bounding box center [625, 252] width 76 height 18
copy td "3,020"
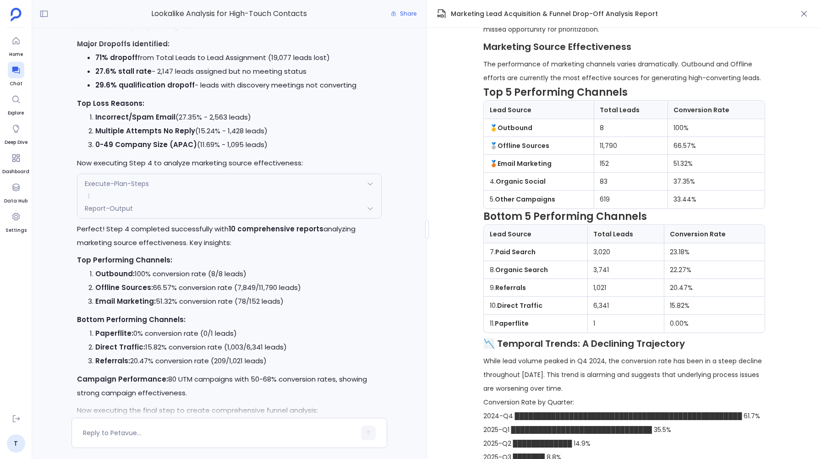
click at [370, 209] on icon at bounding box center [369, 208] width 7 height 7
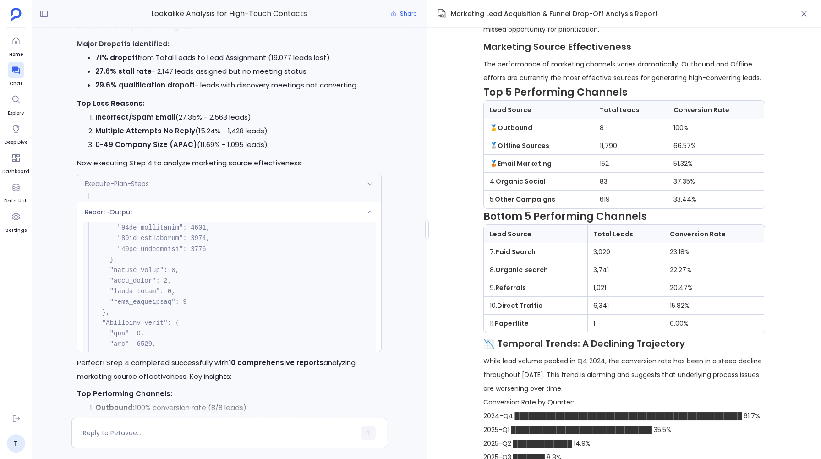
scroll to position [-4115, 0]
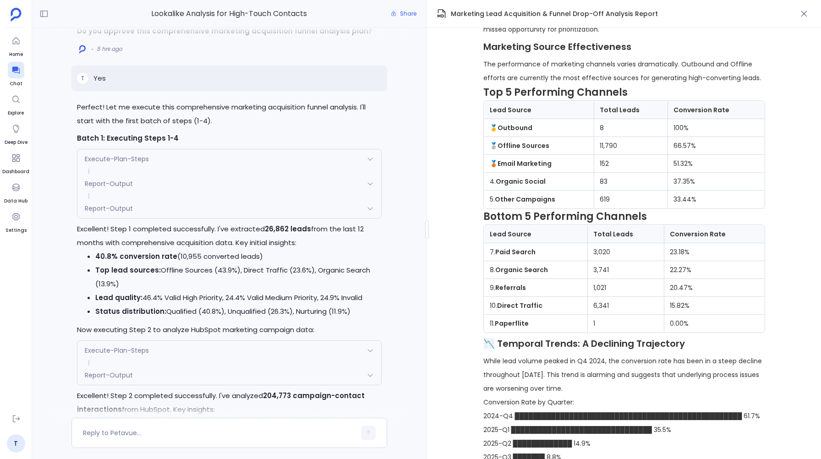
click at [351, 207] on div "Report-Output" at bounding box center [229, 208] width 304 height 19
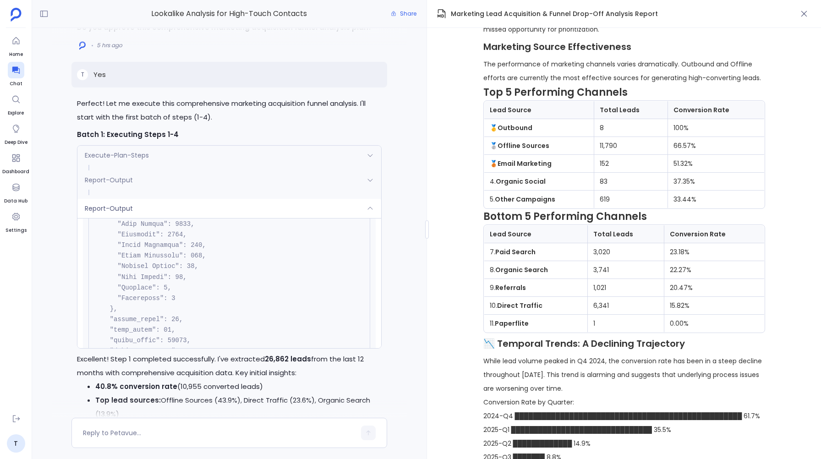
scroll to position [-3405, 0]
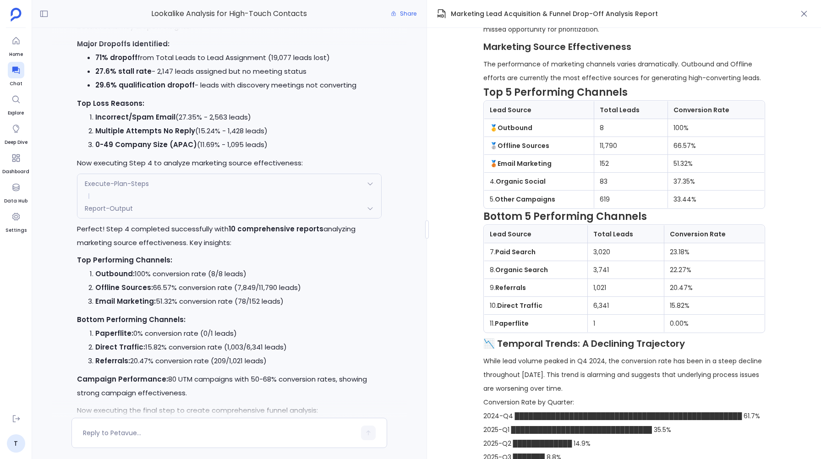
click at [150, 210] on div "Report-Output" at bounding box center [229, 208] width 304 height 19
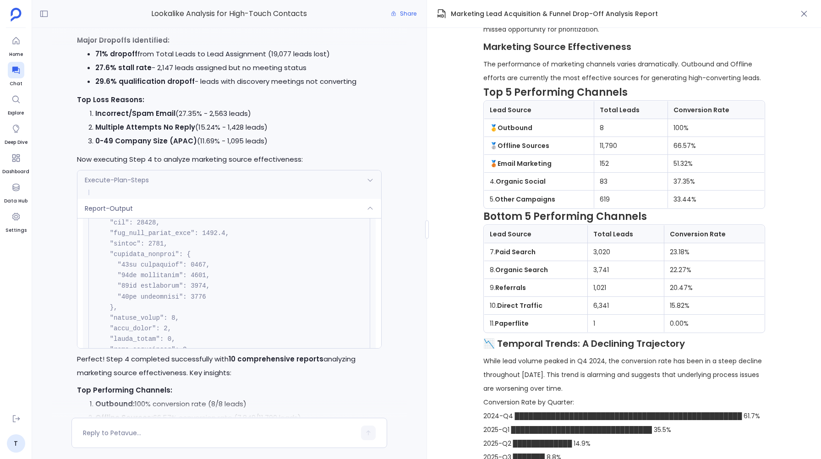
scroll to position [-4115, 0]
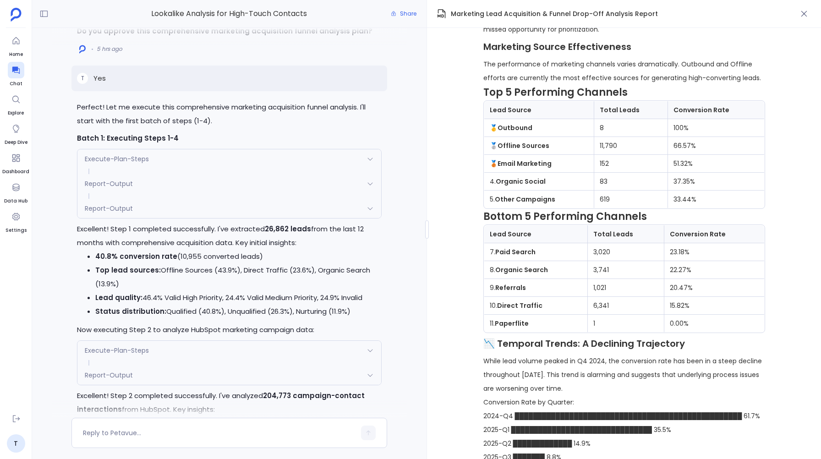
click at [174, 211] on div "Report-Output" at bounding box center [229, 208] width 304 height 19
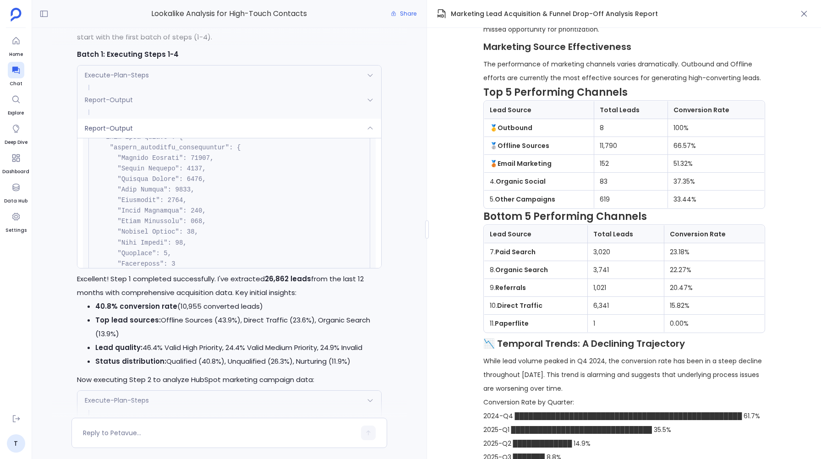
scroll to position [590, 0]
click at [516, 132] on strong "Outbound" at bounding box center [514, 127] width 35 height 9
copy strong "Outbound"
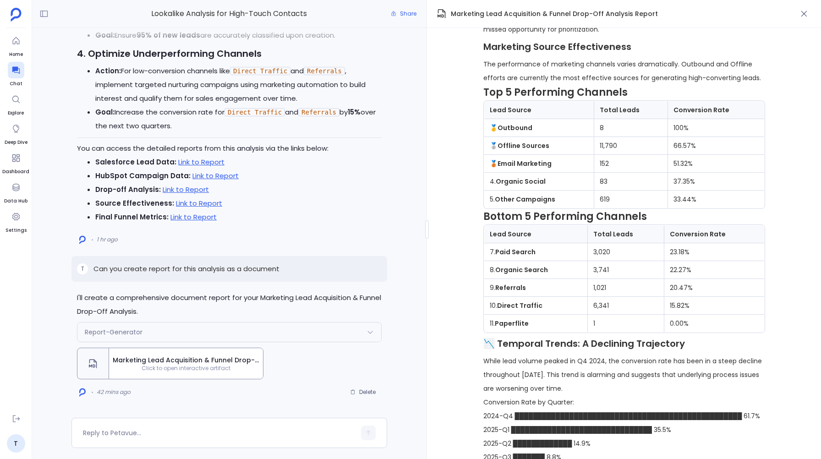
click at [371, 329] on icon at bounding box center [369, 331] width 7 height 7
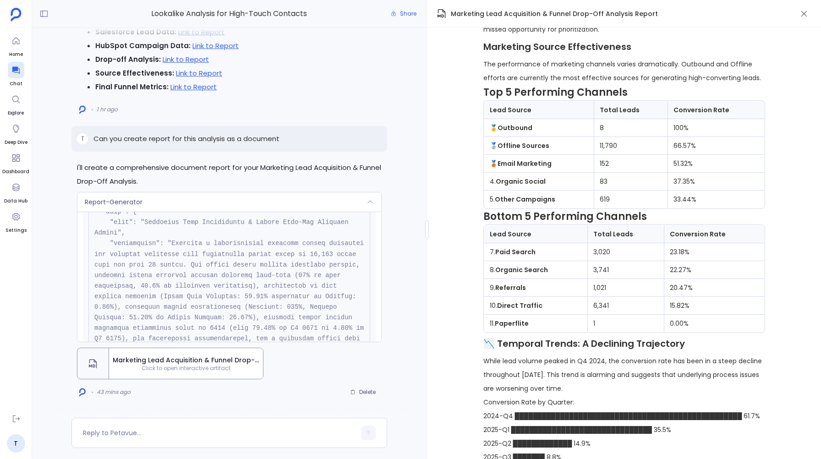
scroll to position [-3098, 0]
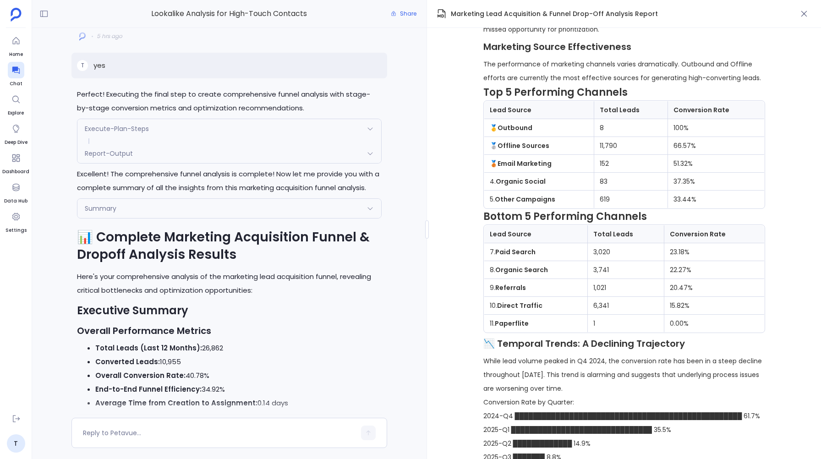
click at [364, 205] on div "Summary" at bounding box center [229, 208] width 304 height 19
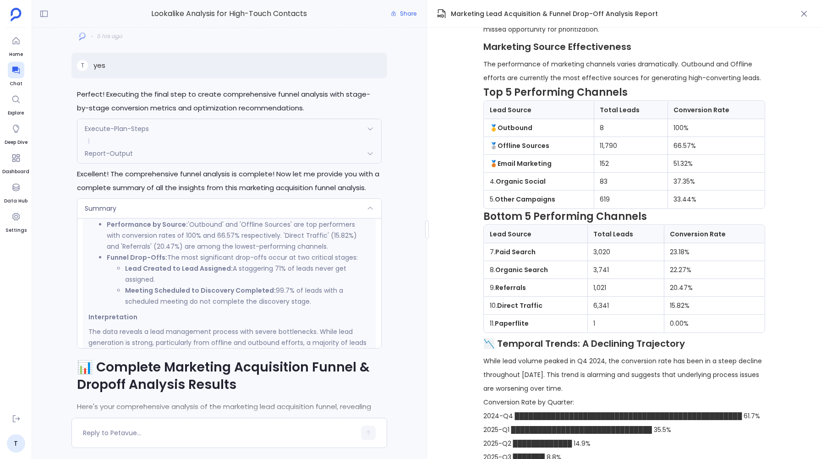
scroll to position [0, 0]
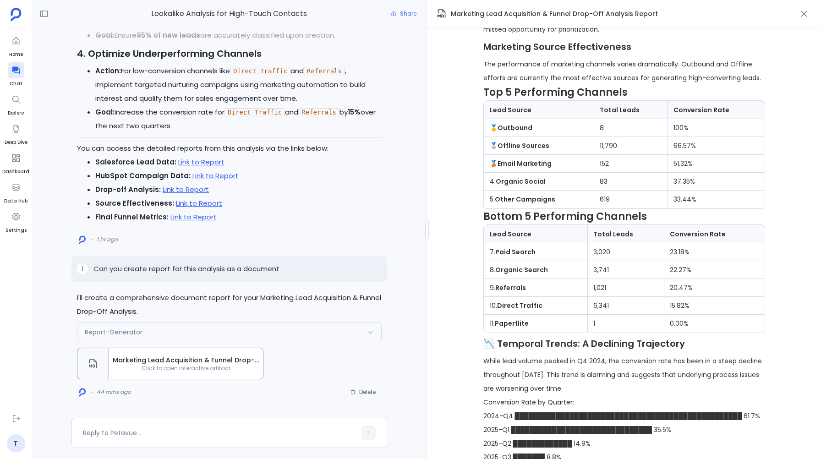
click at [367, 331] on icon at bounding box center [369, 331] width 7 height 7
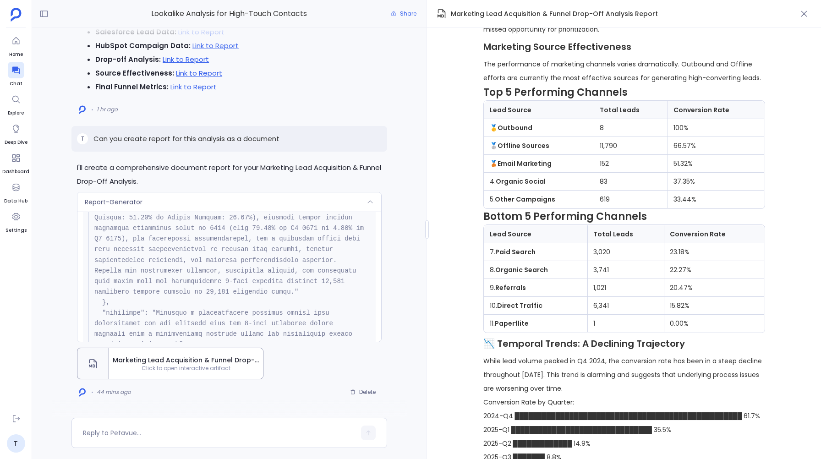
scroll to position [-3098, 0]
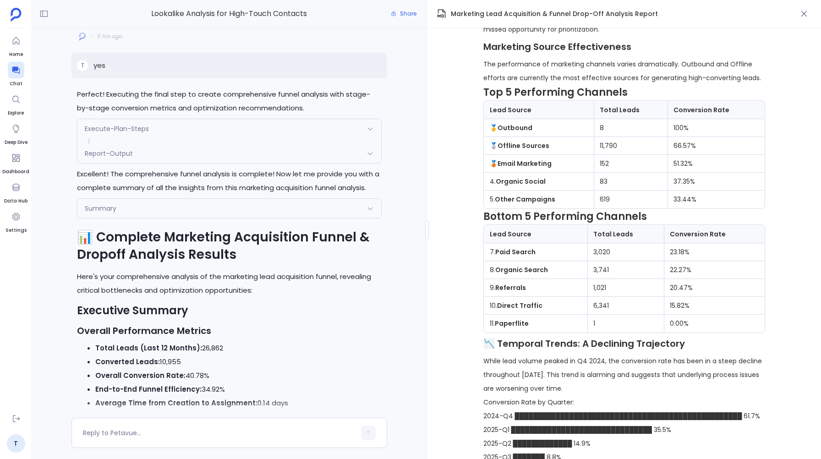
click at [372, 207] on icon at bounding box center [369, 208] width 7 height 7
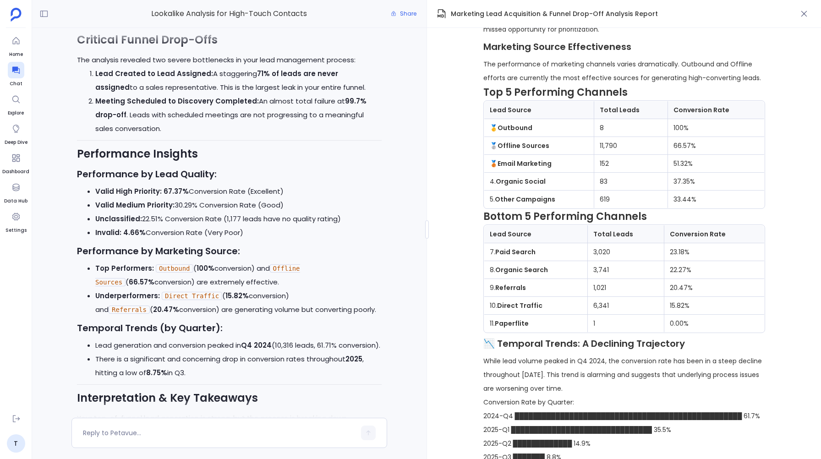
scroll to position [-4112, 0]
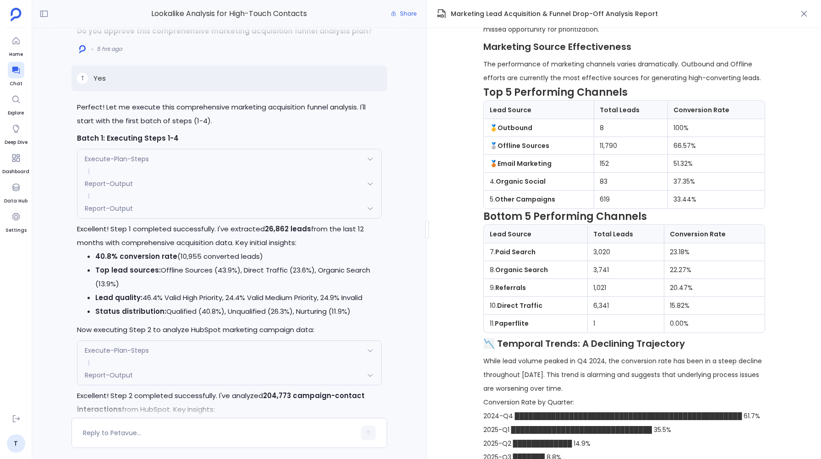
click at [267, 210] on div "Report-Output" at bounding box center [229, 208] width 304 height 19
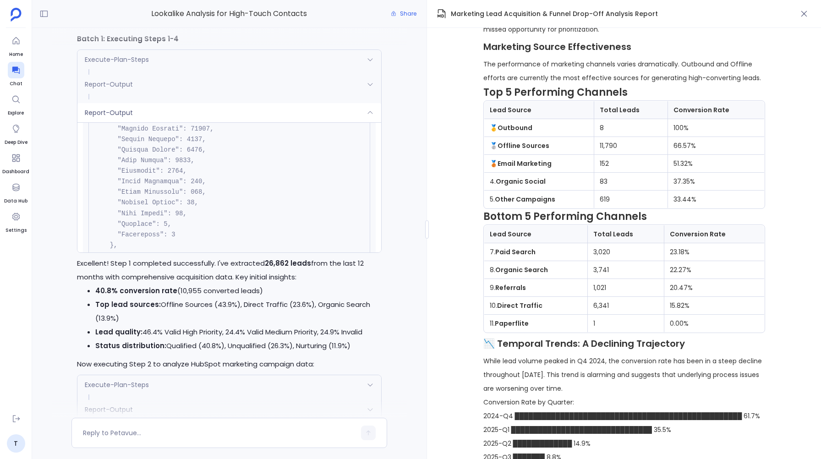
scroll to position [-3405, 0]
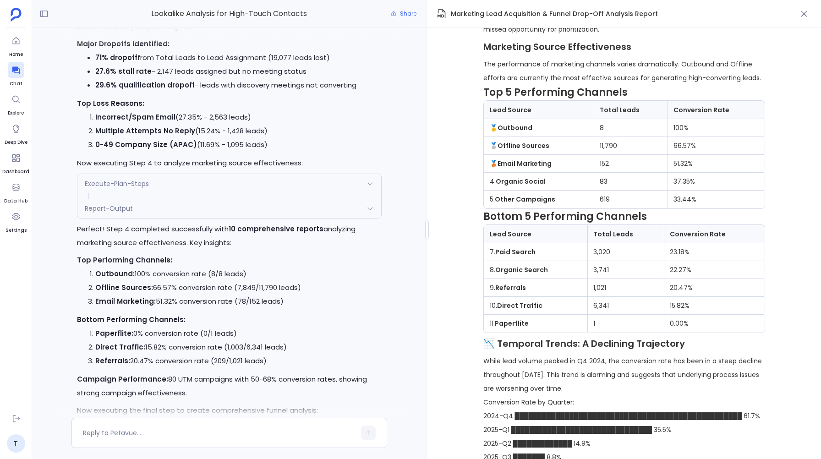
click at [372, 205] on icon at bounding box center [369, 208] width 7 height 7
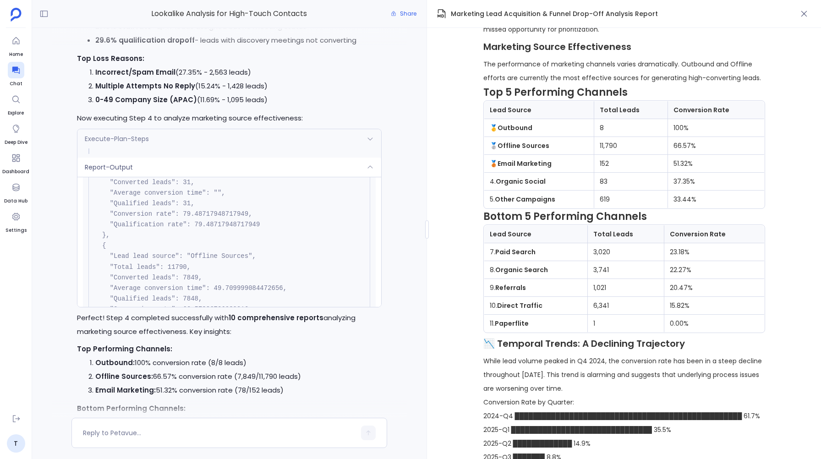
scroll to position [8523, 0]
click at [609, 146] on td "11,790" at bounding box center [631, 146] width 74 height 18
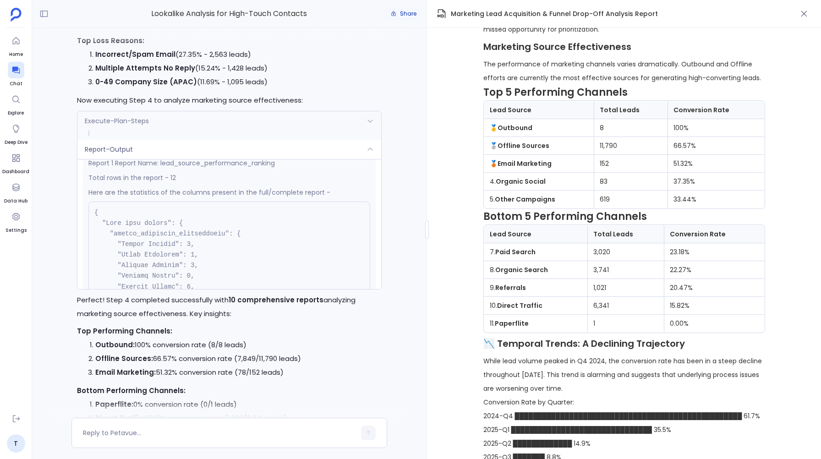
scroll to position [1821, 0]
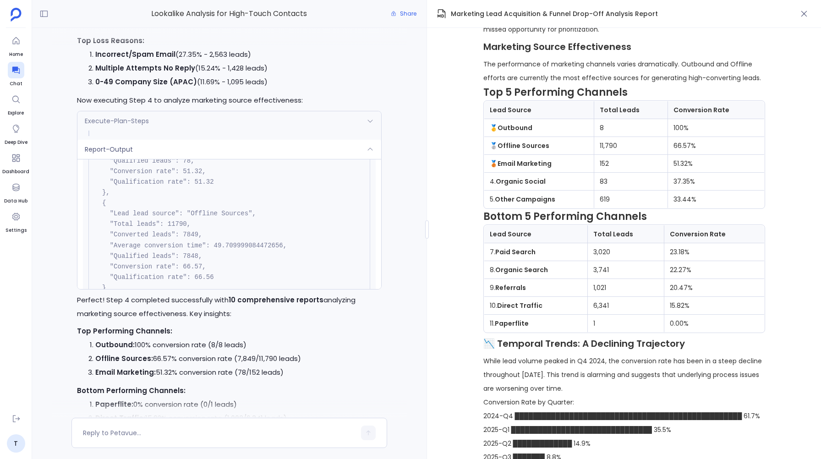
click at [519, 328] on strong "Paperflite" at bounding box center [512, 323] width 34 height 9
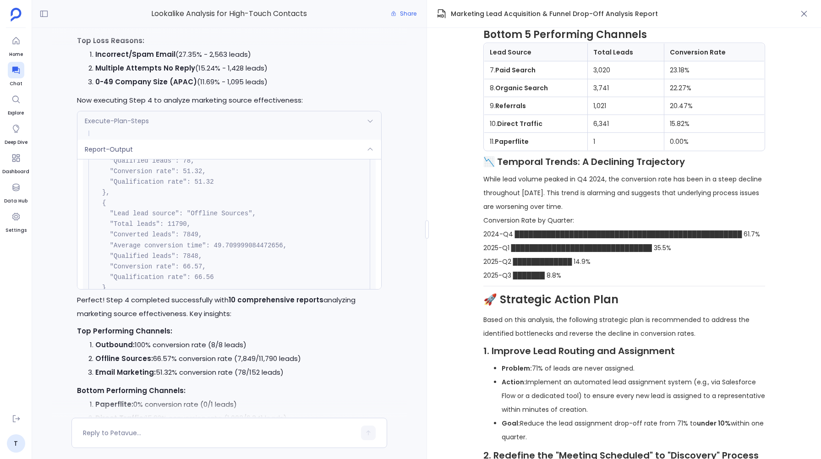
scroll to position [1288, 0]
click at [564, 282] on p "Conversion Rate by Quarter: 2024-Q4 ███████████████████████████████████████████…" at bounding box center [624, 247] width 282 height 69
copy p "8.8"
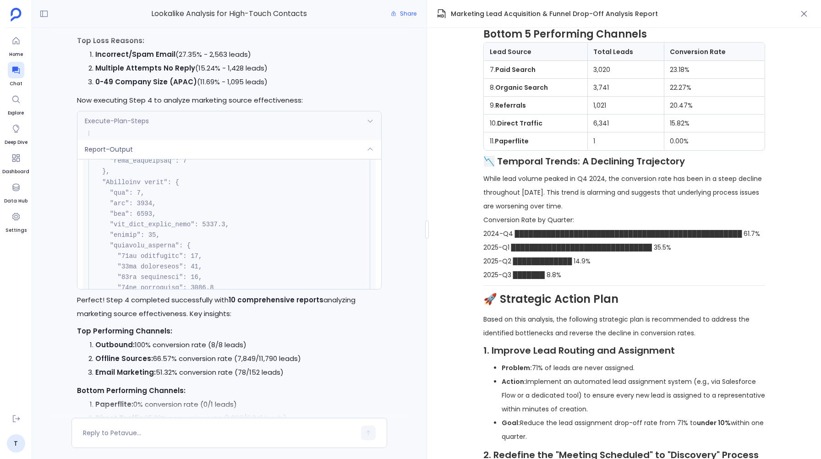
click at [507, 234] on p "Conversion Rate by Quarter: 2024-Q4 ███████████████████████████████████████████…" at bounding box center [624, 247] width 282 height 69
copy p "Q4"
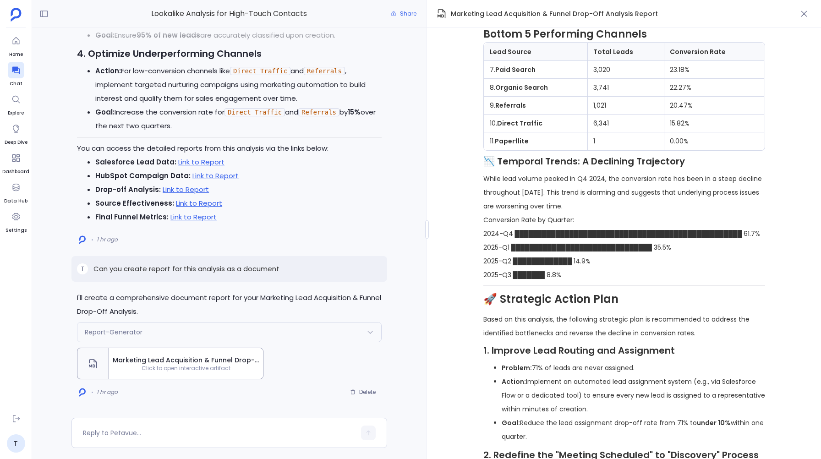
click at [364, 327] on div "Report-Generator" at bounding box center [229, 331] width 304 height 19
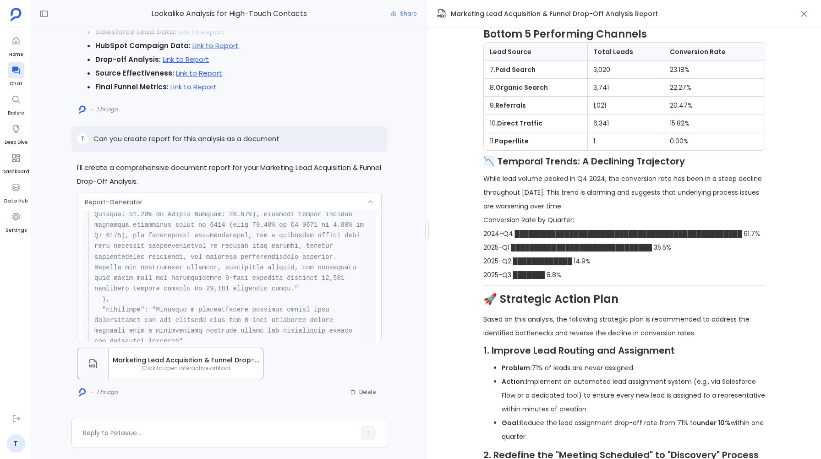
scroll to position [-3153, 0]
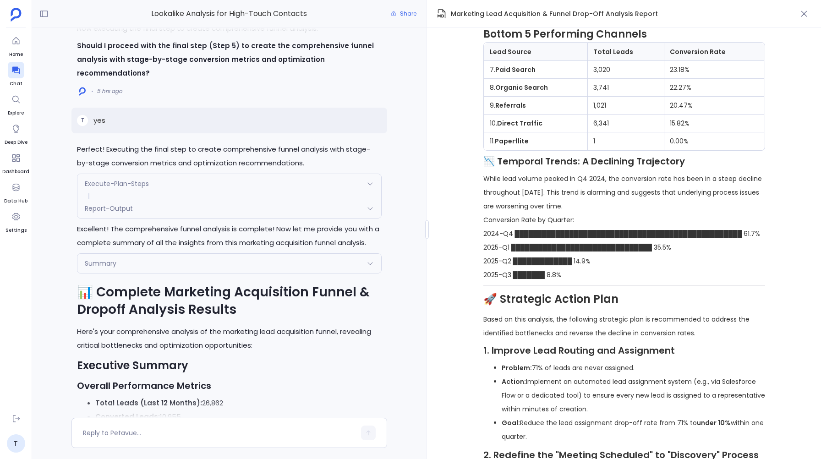
click at [371, 261] on icon at bounding box center [369, 263] width 7 height 7
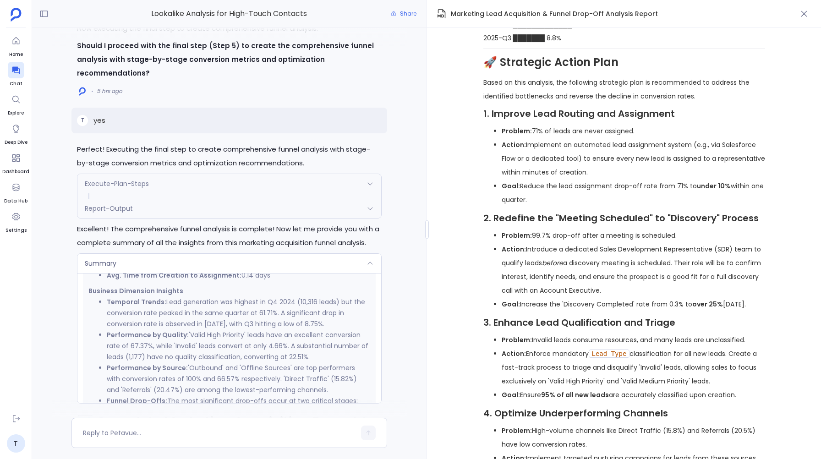
scroll to position [1647, 0]
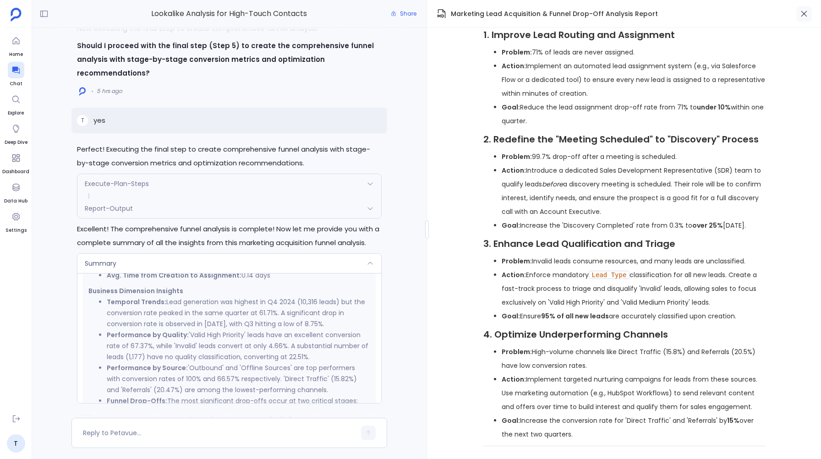
click at [807, 17] on icon "button" at bounding box center [803, 13] width 9 height 9
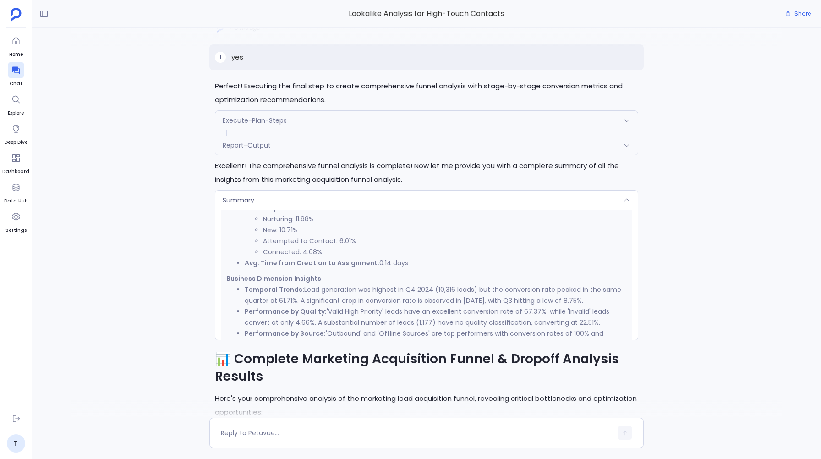
scroll to position [287, 0]
click at [456, 193] on div "Summary" at bounding box center [426, 199] width 422 height 19
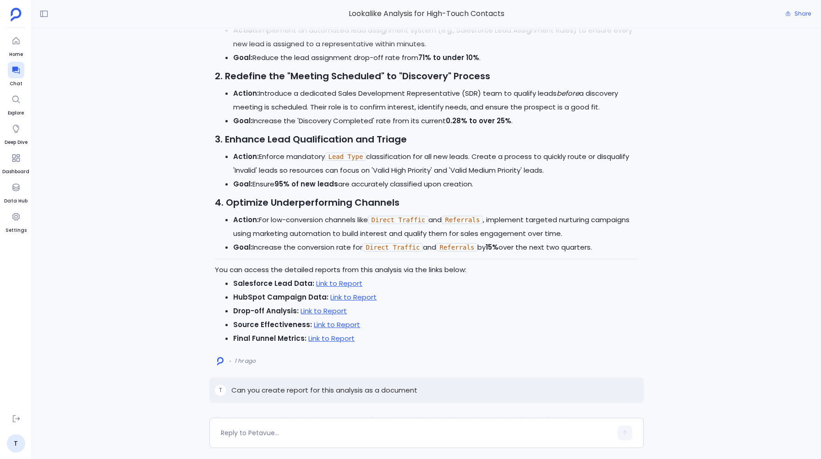
scroll to position [0, 0]
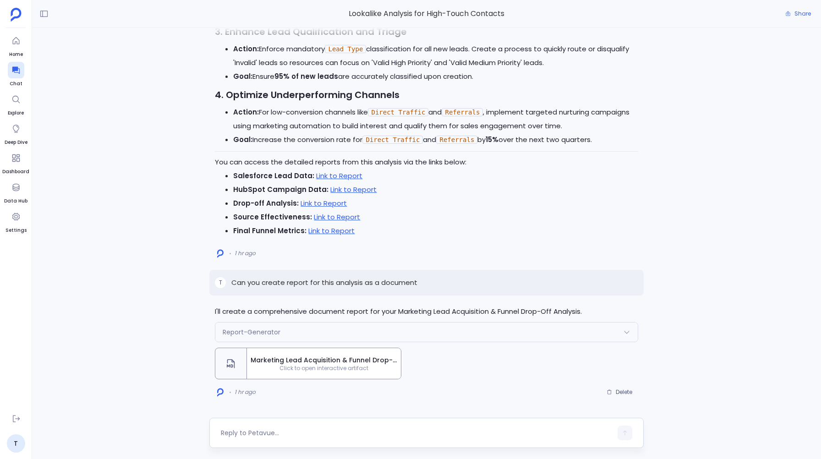
click at [259, 434] on textarea at bounding box center [416, 432] width 391 height 9
click at [215, 178] on ul "Salesforce Lead Data: Link to Report HubSpot Campaign Data: Link to Report Drop…" at bounding box center [426, 203] width 423 height 69
click at [236, 433] on textarea at bounding box center [416, 432] width 391 height 9
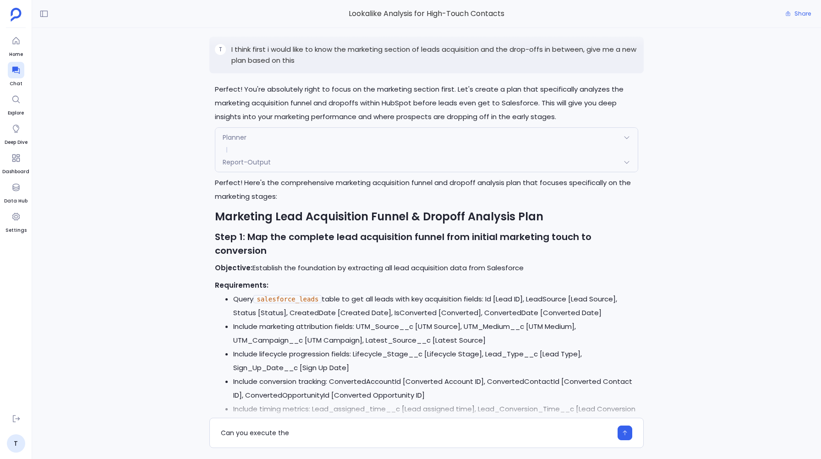
scroll to position [-5569, 0]
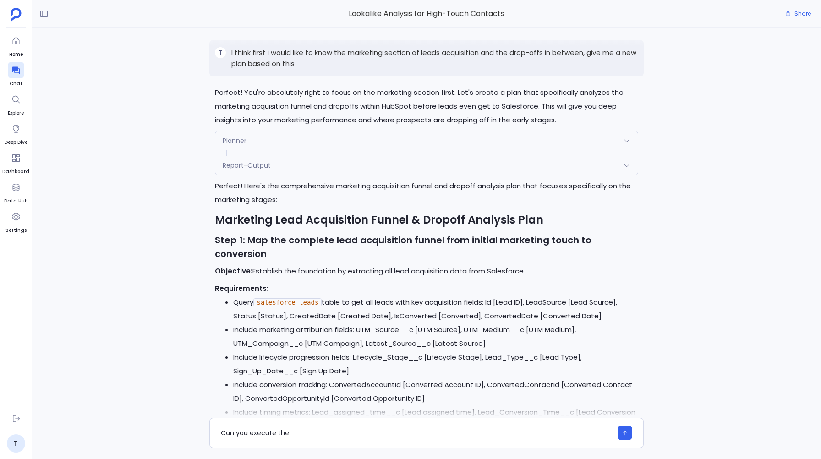
click at [260, 150] on div "Planner" at bounding box center [426, 140] width 422 height 19
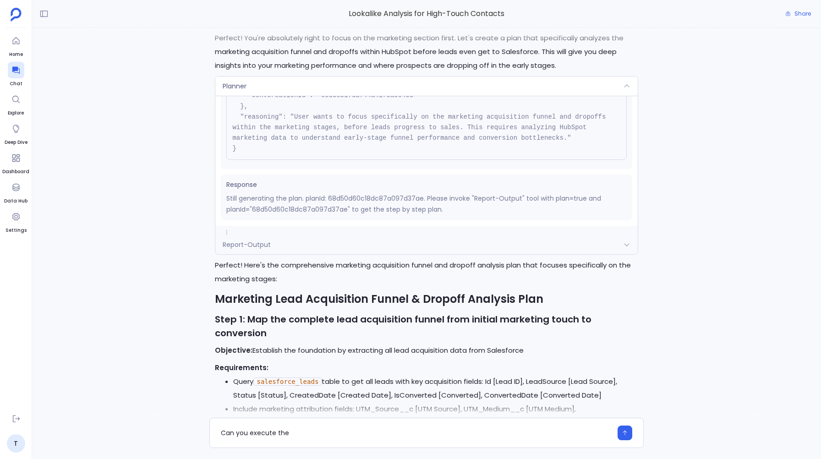
scroll to position [-5647, 0]
click at [286, 253] on div "Report-Output" at bounding box center [426, 243] width 422 height 19
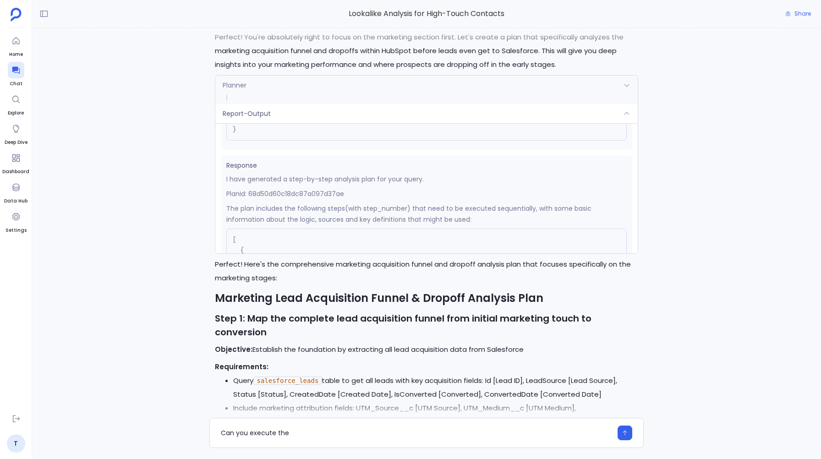
scroll to position [119, 0]
click at [262, 118] on span "Report-Output" at bounding box center [247, 113] width 48 height 9
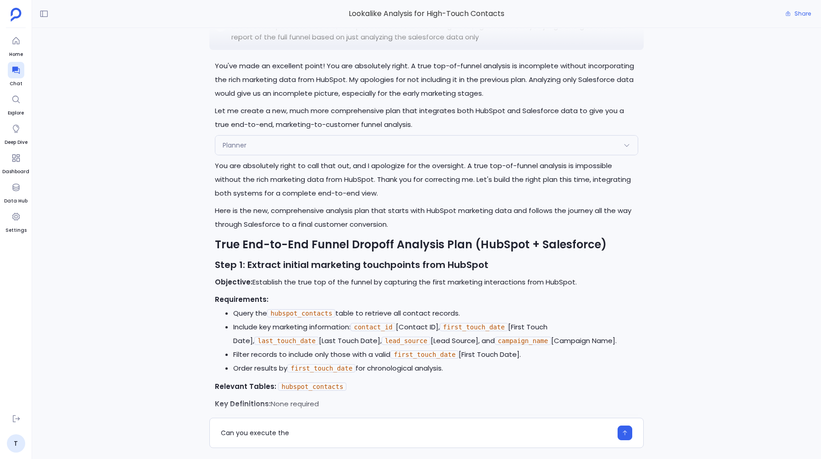
scroll to position [-6584, 0]
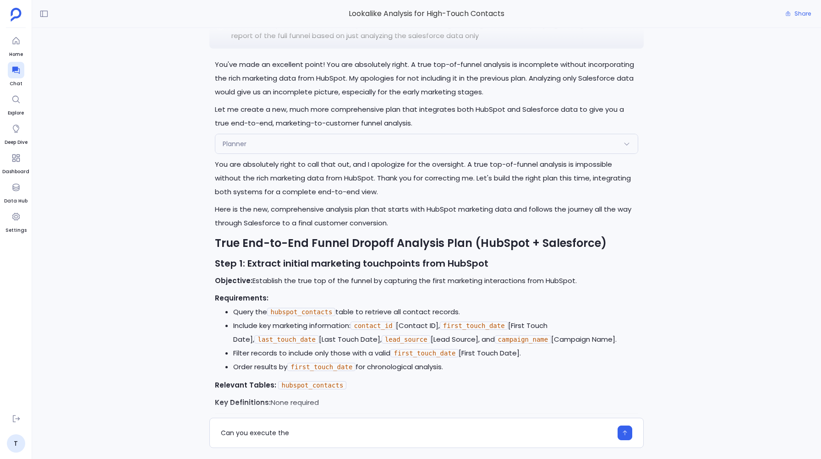
click at [264, 153] on div "Planner" at bounding box center [426, 143] width 422 height 19
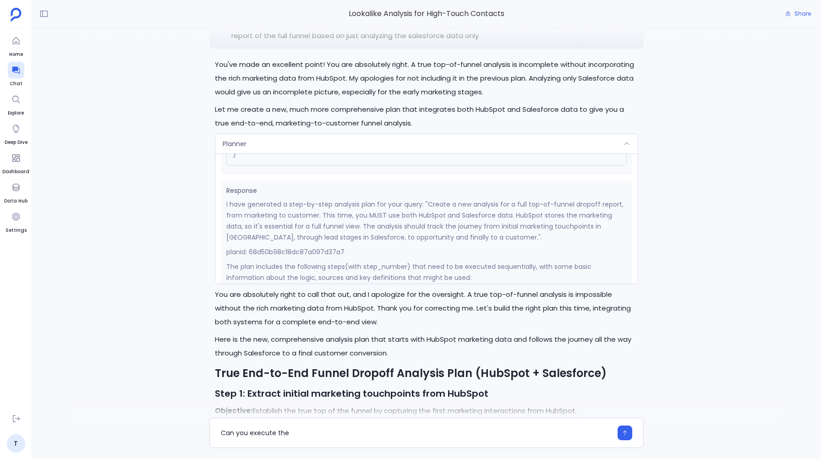
scroll to position [191, 0]
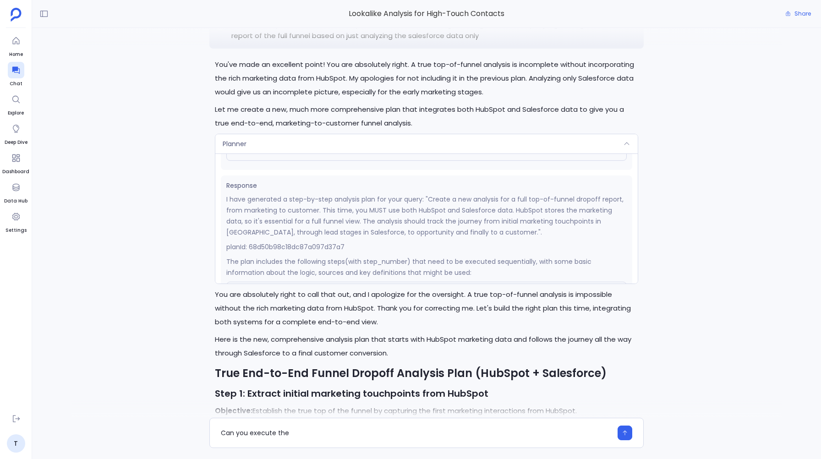
click at [265, 153] on div "Planner" at bounding box center [426, 143] width 422 height 19
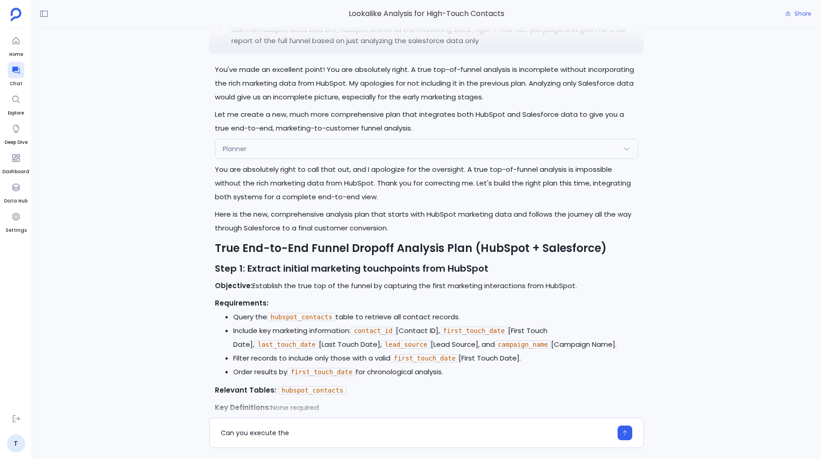
scroll to position [-6584, 0]
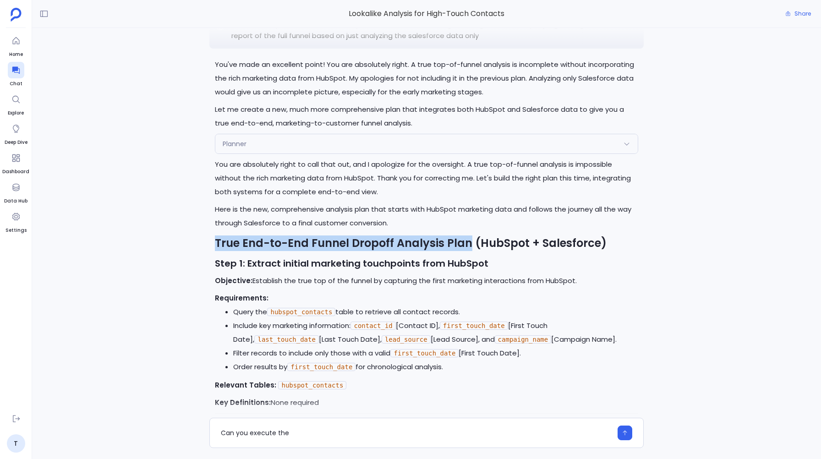
drag, startPoint x: 211, startPoint y: 289, endPoint x: 468, endPoint y: 291, distance: 256.9
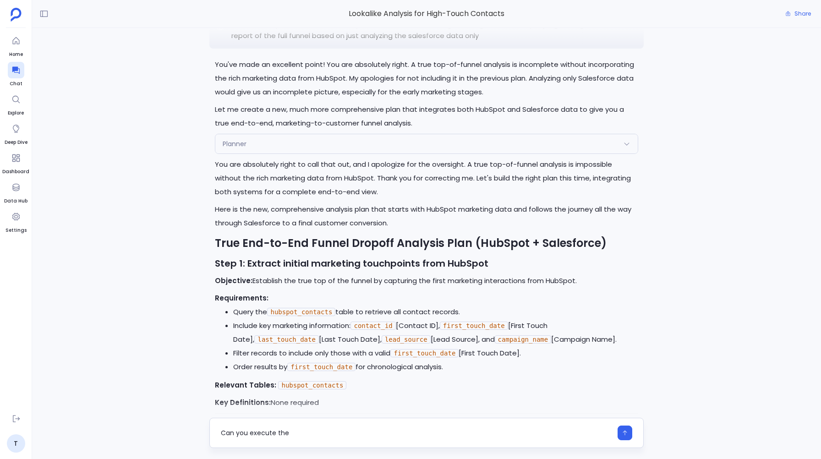
click at [316, 428] on div "Can you execute the" at bounding box center [416, 432] width 391 height 15
click at [296, 430] on textarea "Can you execute the" at bounding box center [416, 432] width 391 height 9
type textarea "Can you execute the True End-to-End Funnel Dropoff Analysis Plan now"
click at [229, 148] on span "Planner" at bounding box center [235, 143] width 24 height 9
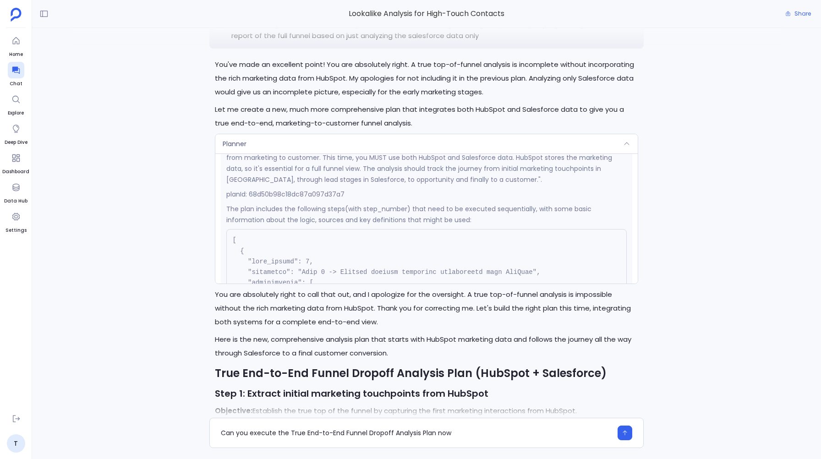
scroll to position [242, 0]
click at [283, 153] on div "Planner" at bounding box center [426, 143] width 422 height 19
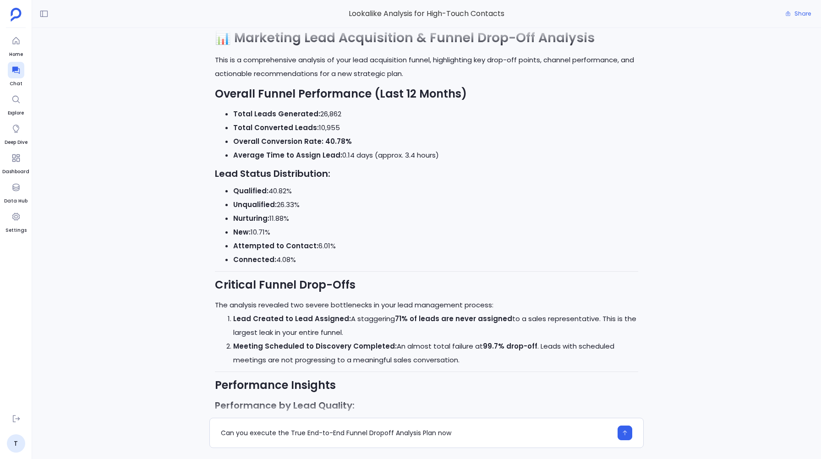
scroll to position [0, 0]
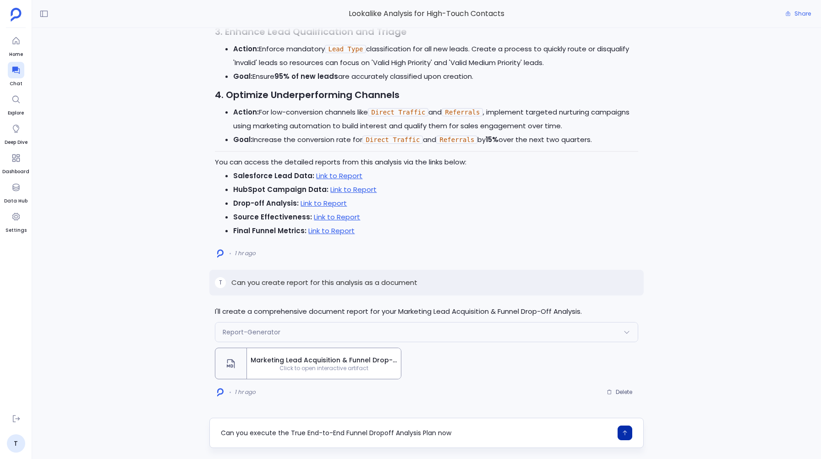
click at [628, 435] on button "button" at bounding box center [624, 432] width 15 height 15
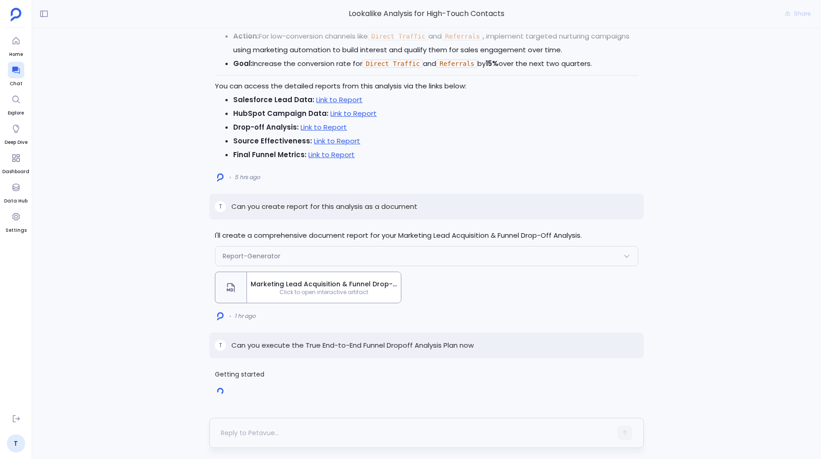
scroll to position [200, 0]
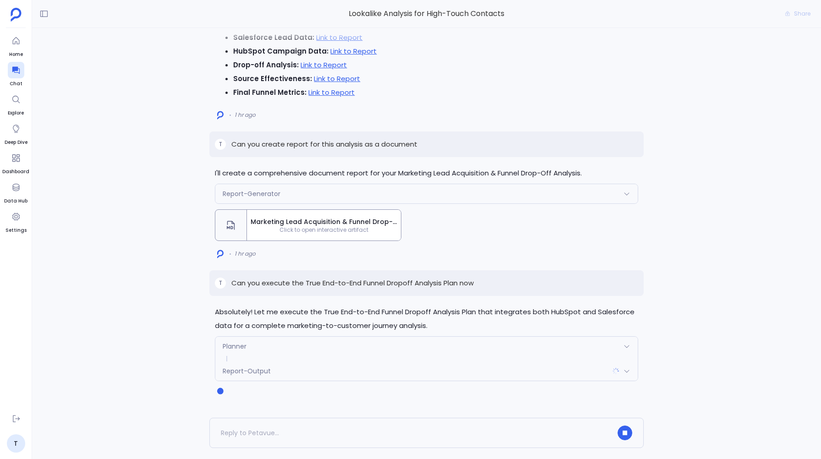
click at [265, 341] on div "Planner" at bounding box center [426, 346] width 422 height 19
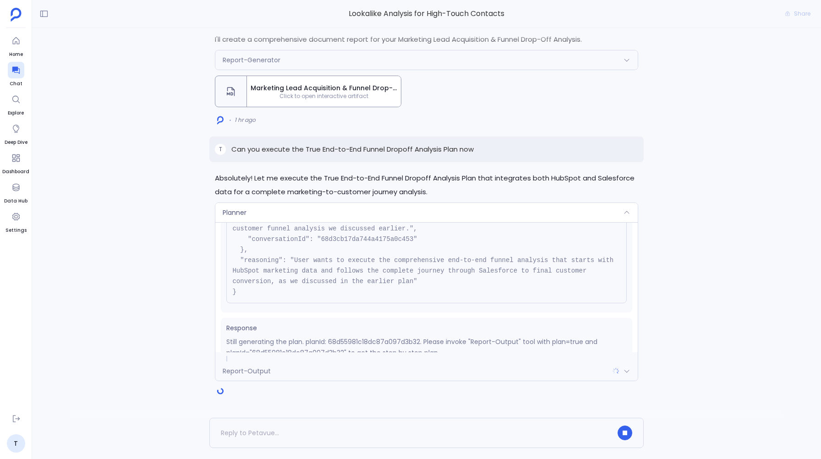
scroll to position [113, 0]
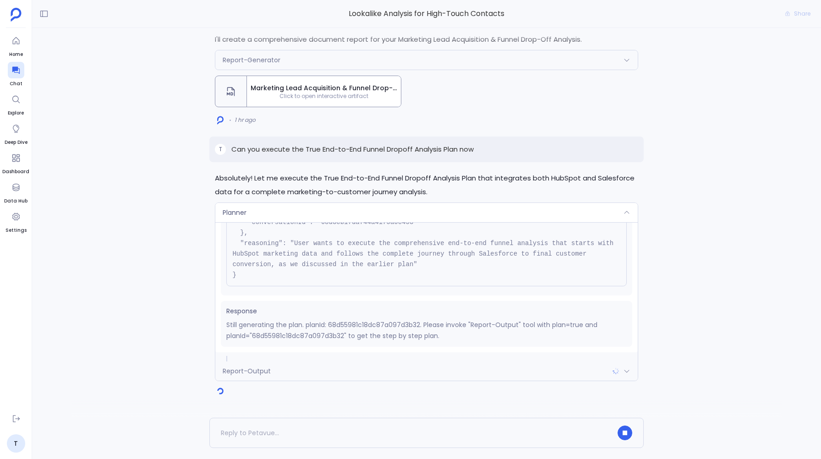
click at [250, 210] on div "Planner" at bounding box center [426, 212] width 422 height 19
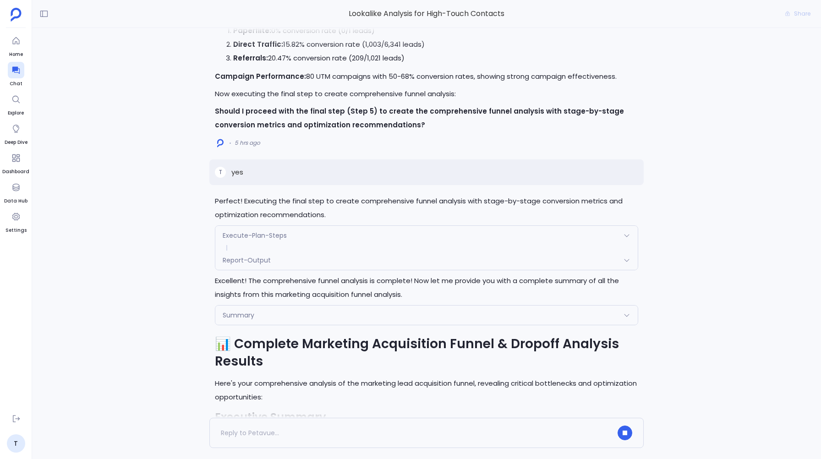
scroll to position [-2990, 0]
click at [245, 228] on div "Execute-Plan-Steps" at bounding box center [426, 235] width 422 height 19
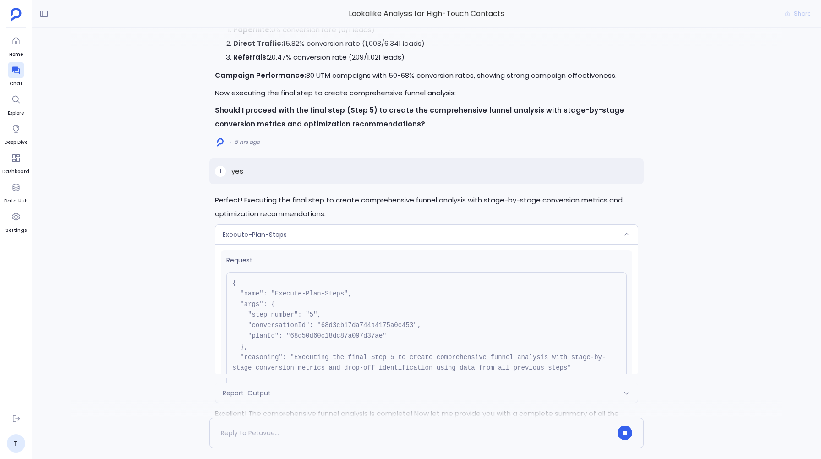
scroll to position [-3124, 0]
click at [254, 227] on div "Execute-Plan-Steps" at bounding box center [426, 235] width 422 height 19
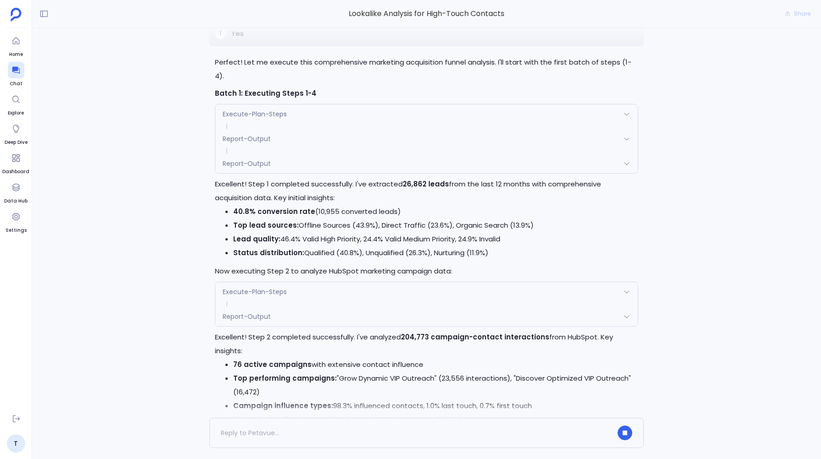
scroll to position [-3784, 0]
click at [244, 169] on span "Report-Output" at bounding box center [247, 164] width 48 height 9
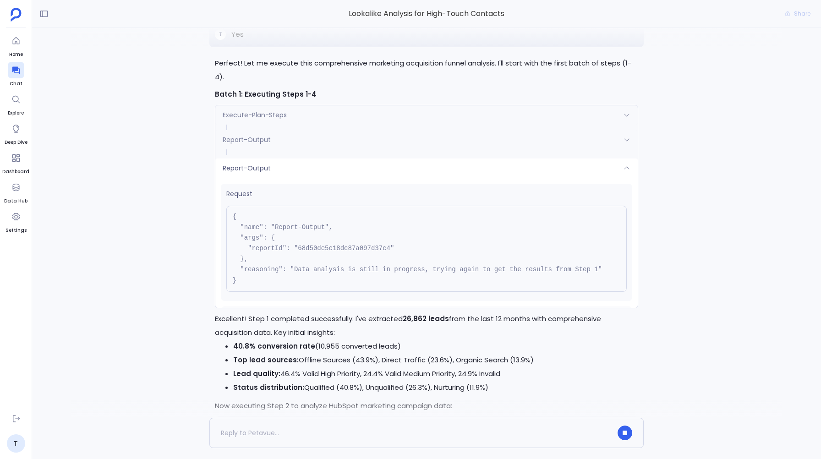
scroll to position [-3918, 0]
click at [243, 118] on div "Execute-Plan-Steps Request { "name": "Execute-Plan-Steps", "args": { "step_numb…" at bounding box center [426, 206] width 423 height 203
click at [243, 122] on div "Execute-Plan-Steps" at bounding box center [426, 115] width 422 height 19
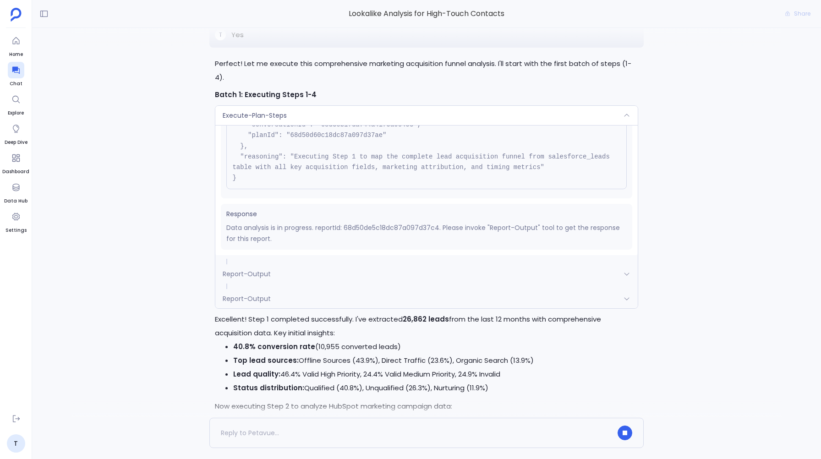
scroll to position [43, 0]
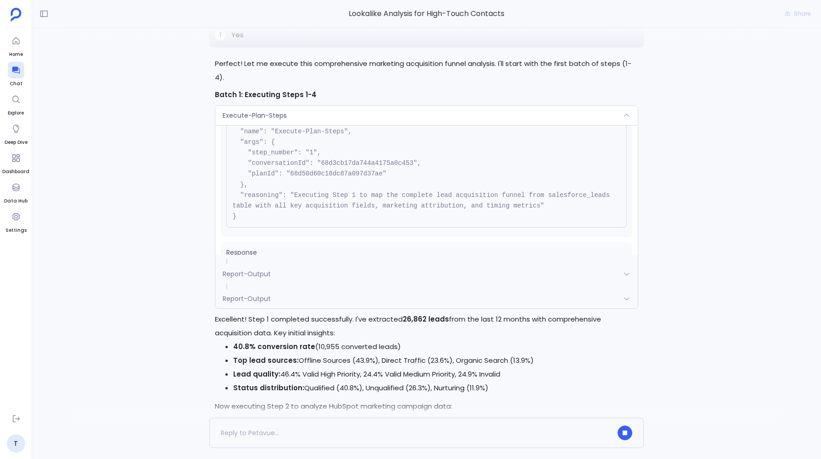
click at [254, 120] on span "Execute-Plan-Steps" at bounding box center [255, 115] width 64 height 9
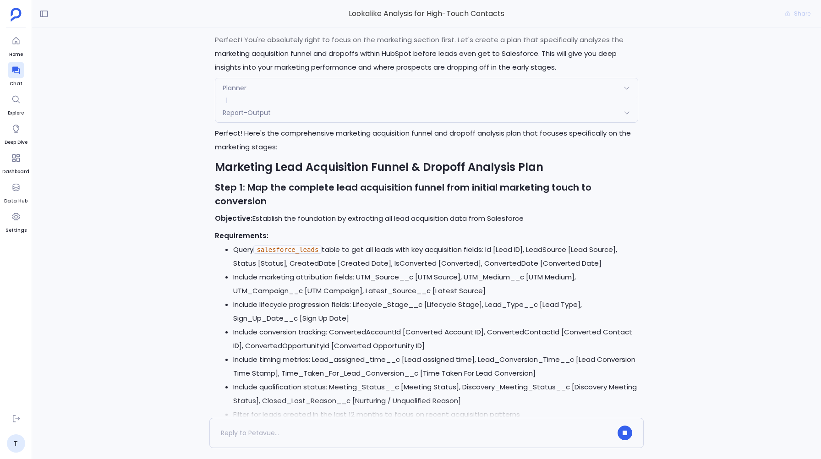
click at [243, 117] on span "Report-Output" at bounding box center [247, 112] width 48 height 9
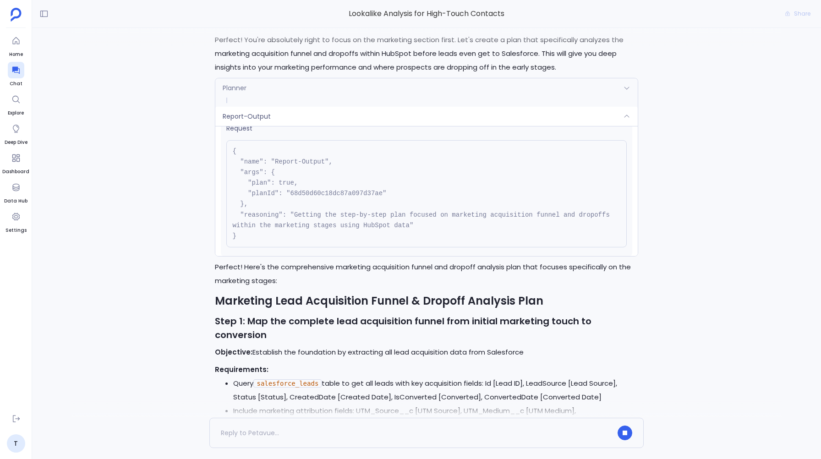
scroll to position [0, 0]
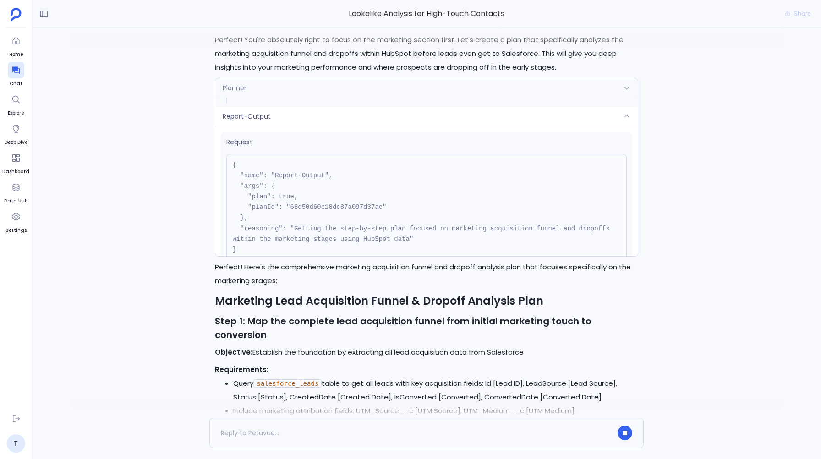
click at [264, 98] on div "Planner" at bounding box center [426, 87] width 422 height 19
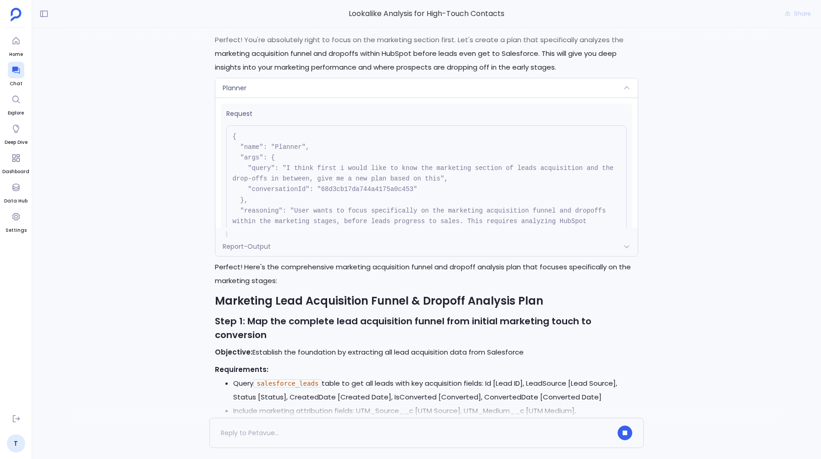
click at [270, 98] on div "Planner" at bounding box center [426, 87] width 422 height 19
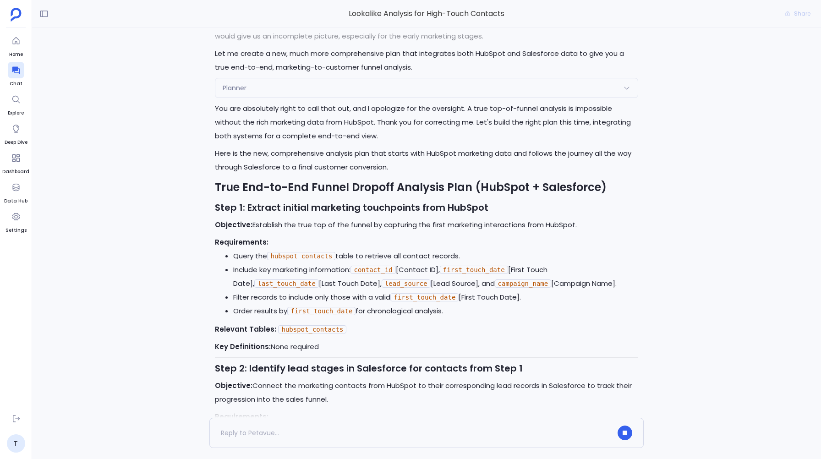
click at [267, 98] on div "Planner" at bounding box center [426, 87] width 422 height 19
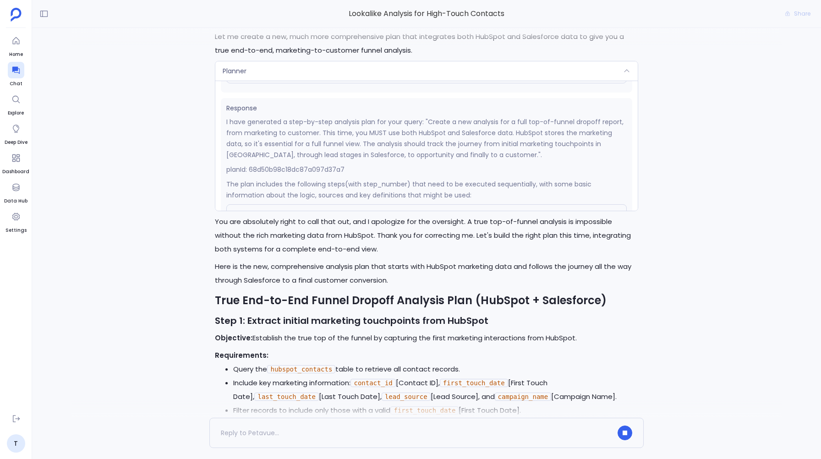
scroll to position [201, 0]
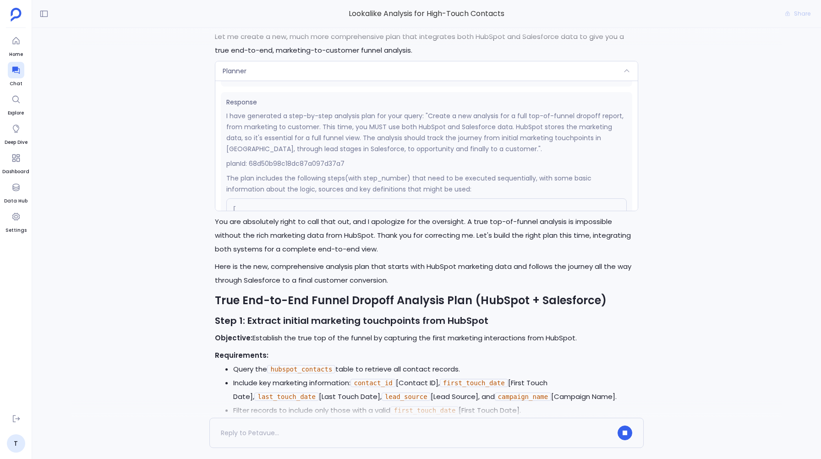
click at [333, 169] on p "planId: 68d50b98c18dc87a097d37a7" at bounding box center [426, 163] width 400 height 11
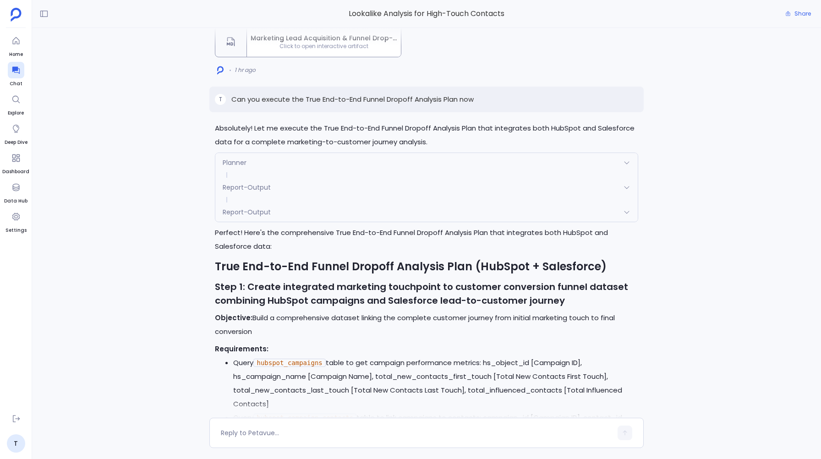
scroll to position [-1746, 0]
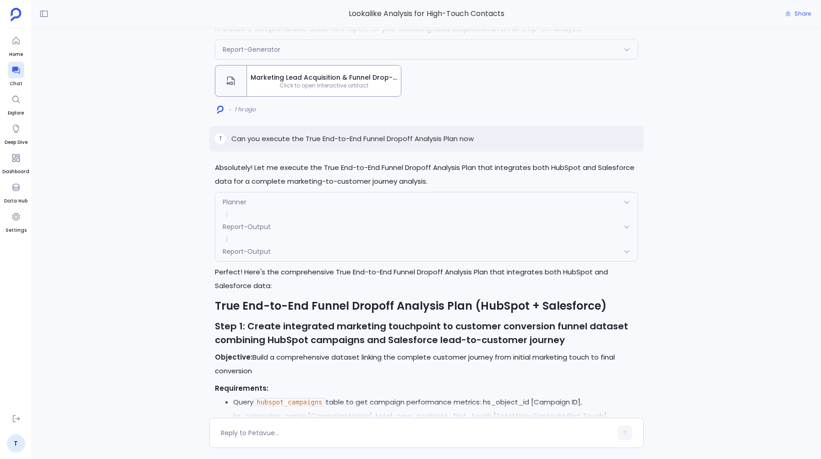
click at [232, 193] on div "Planner" at bounding box center [426, 201] width 422 height 19
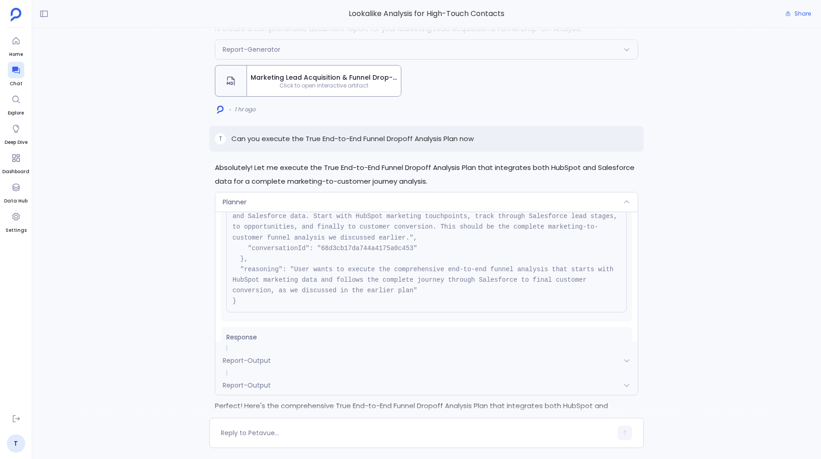
scroll to position [113, 0]
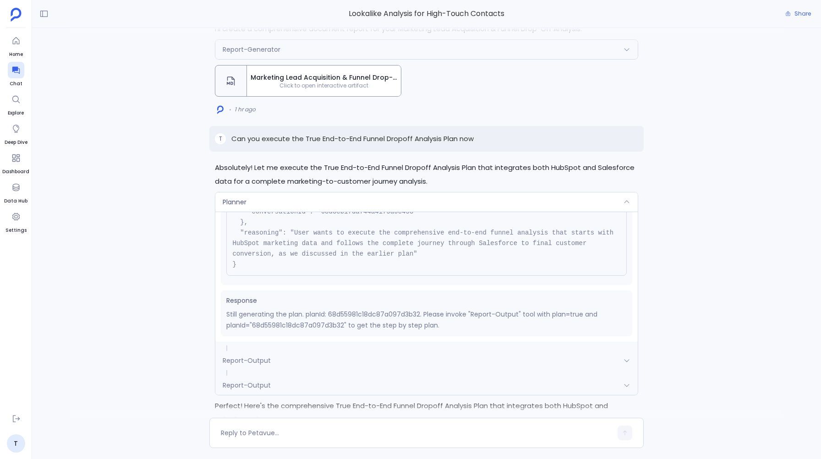
click at [272, 192] on div "Planner" at bounding box center [426, 201] width 422 height 19
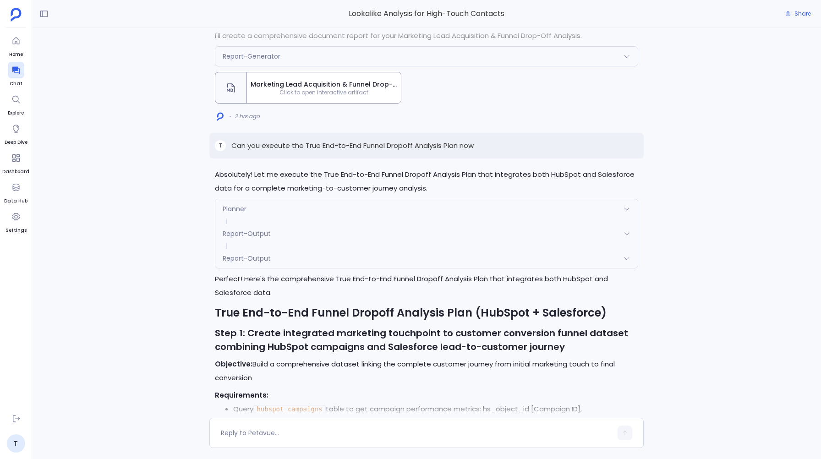
scroll to position [-1756, 0]
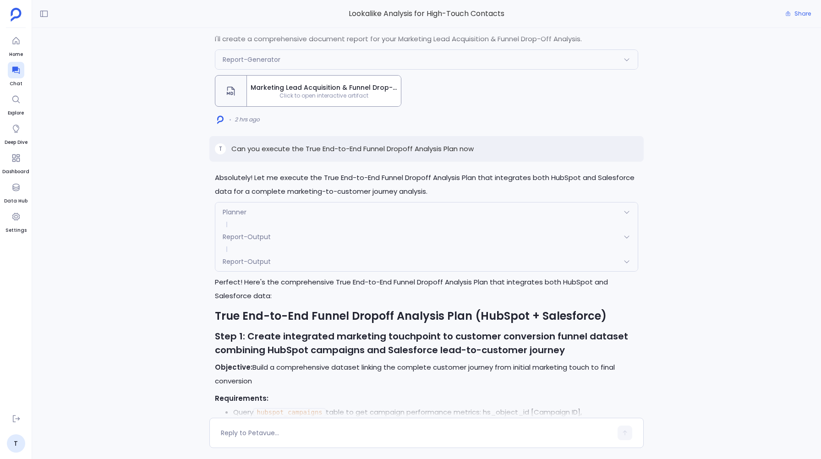
click at [234, 213] on span "Planner" at bounding box center [235, 211] width 24 height 9
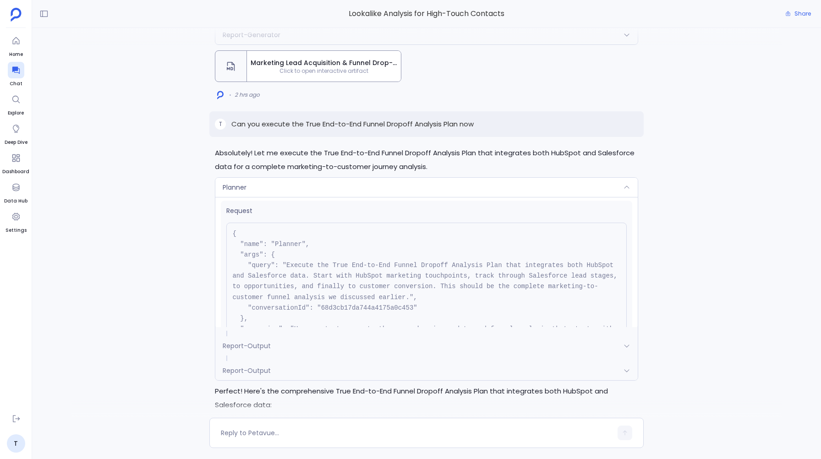
scroll to position [0, 0]
click at [277, 179] on div "Planner" at bounding box center [426, 187] width 422 height 19
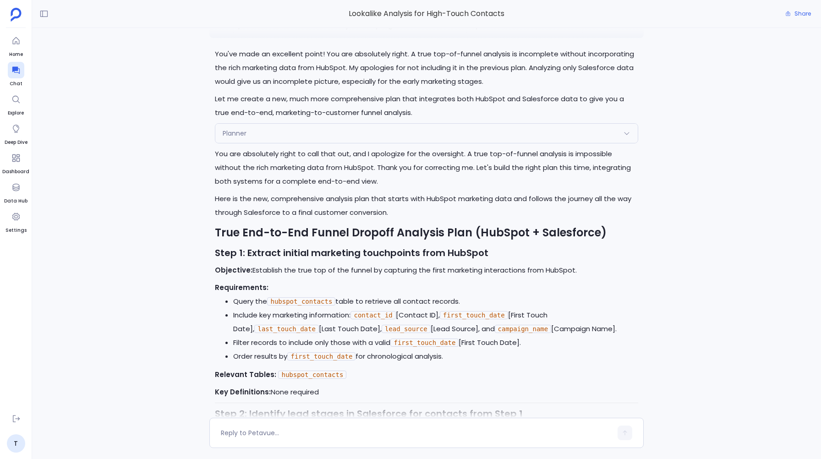
scroll to position [-8602, 0]
click at [282, 142] on div "Planner" at bounding box center [426, 132] width 422 height 19
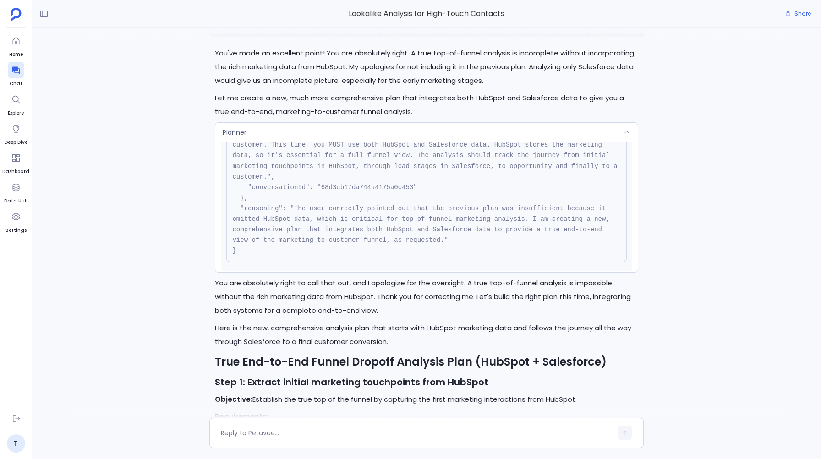
scroll to position [71, 0]
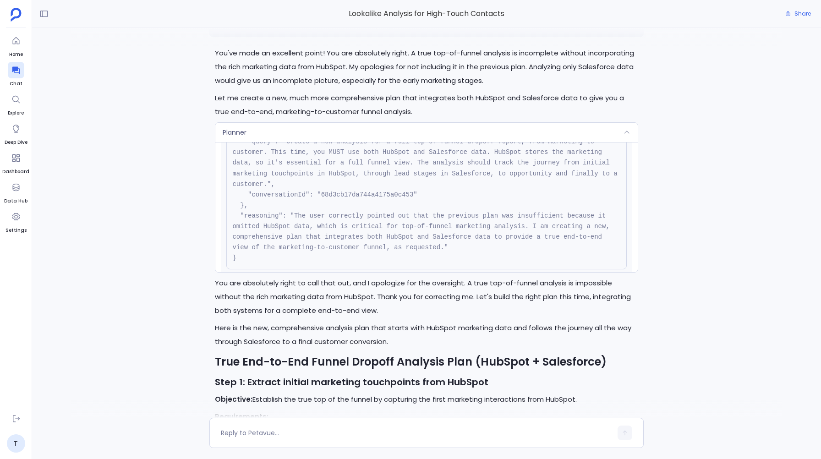
click at [402, 241] on pre "{ "name": "Planner", "args": { "query": "Create a new analysis for a full top-o…" at bounding box center [426, 184] width 400 height 170
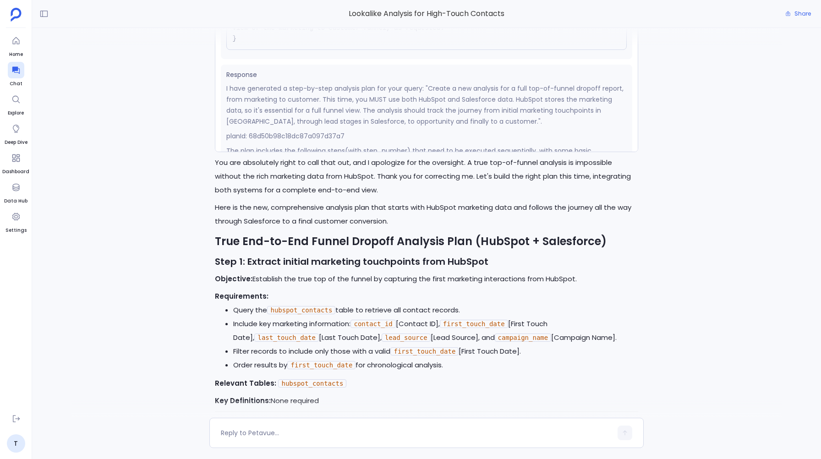
scroll to position [171, 0]
click at [289, 140] on p "planId: 68d50b98c18dc87a097d37a7" at bounding box center [426, 134] width 400 height 11
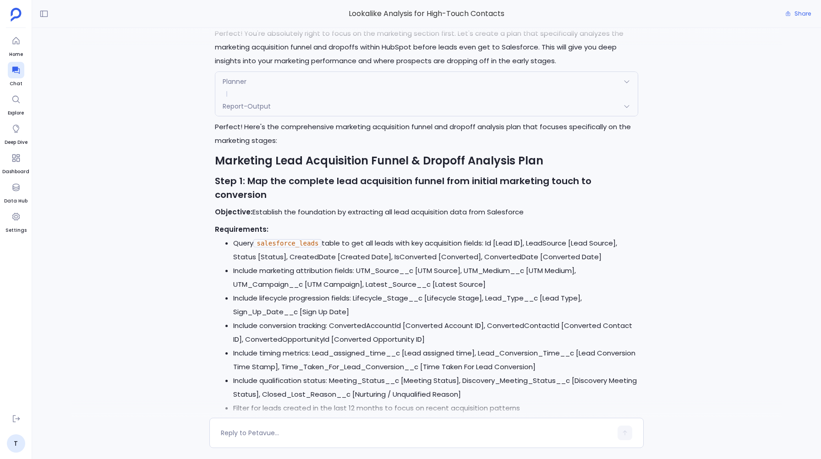
scroll to position [-7537, 0]
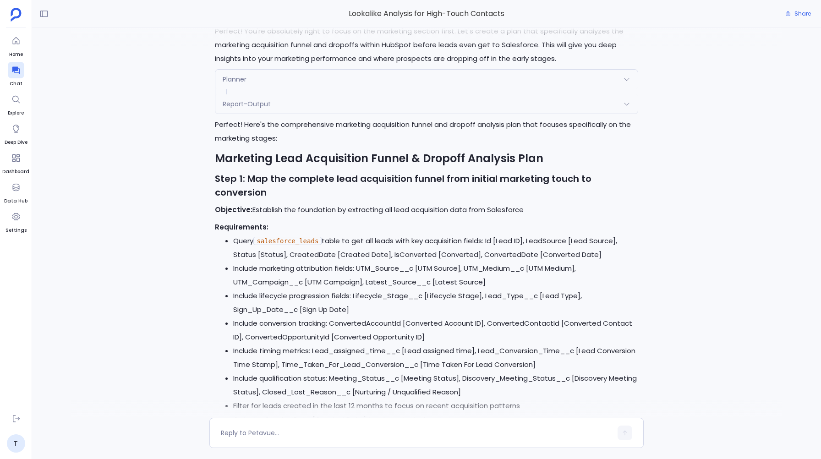
click at [243, 84] on span "Planner" at bounding box center [235, 79] width 24 height 9
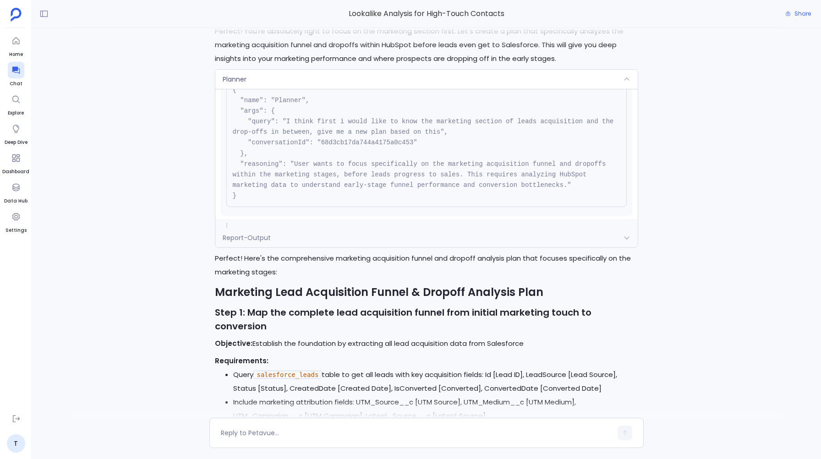
scroll to position [38, 0]
drag, startPoint x: 397, startPoint y: 195, endPoint x: 413, endPoint y: 195, distance: 15.6
click at [413, 195] on pre "{ "name": "Planner", "args": { "query": "I think first i would like to know the…" at bounding box center [426, 142] width 400 height 128
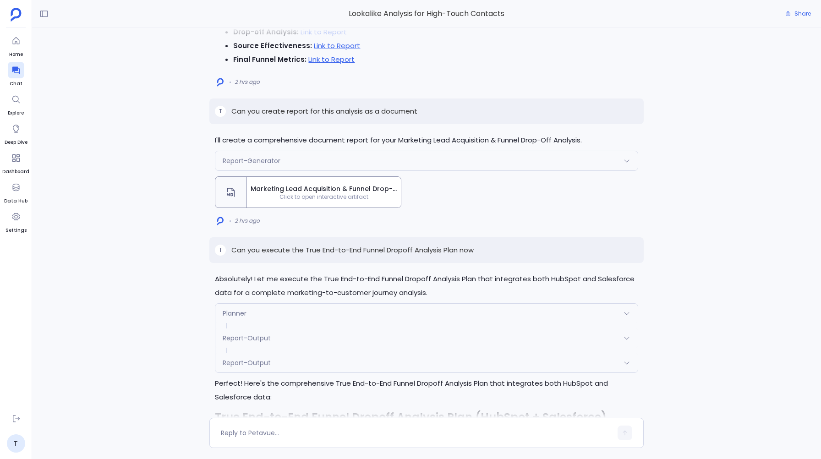
scroll to position [-1857, 0]
drag, startPoint x: 232, startPoint y: 249, endPoint x: 407, endPoint y: 257, distance: 175.6
click at [407, 257] on div "T Can you execute the True End-to-End Funnel Dropoff Analysis Plan now" at bounding box center [426, 250] width 434 height 26
click at [231, 308] on span "Planner" at bounding box center [235, 312] width 24 height 9
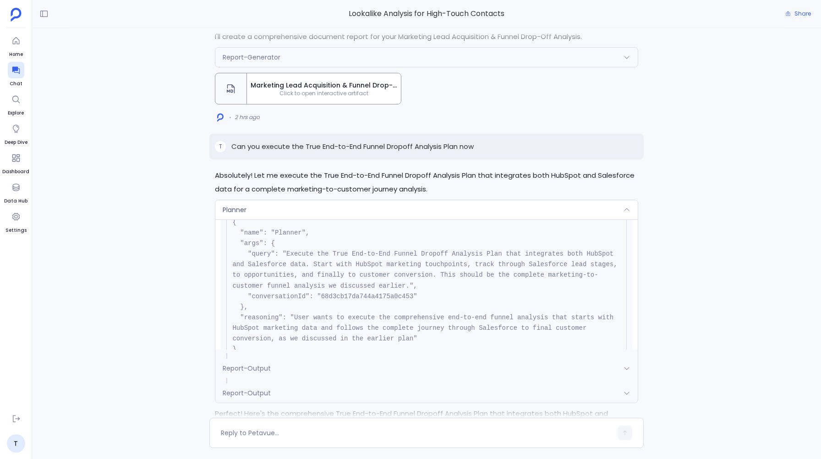
scroll to position [-1887, 0]
drag, startPoint x: 390, startPoint y: 293, endPoint x: 408, endPoint y: 293, distance: 17.9
click at [408, 293] on pre "{ "name": "Planner", "args": { "query": "Execute the True End-to-End Funnel Dro…" at bounding box center [426, 285] width 400 height 149
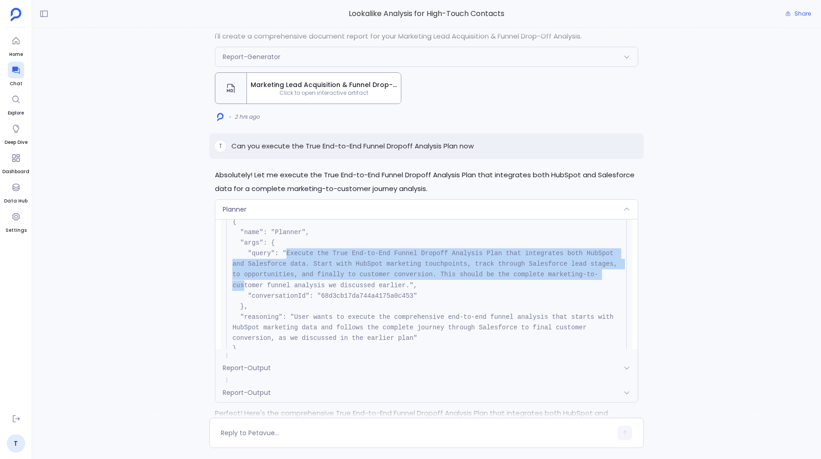
drag, startPoint x: 286, startPoint y: 251, endPoint x: 295, endPoint y: 280, distance: 30.7
click at [295, 280] on pre "{ "name": "Planner", "args": { "query": "Execute the True End-to-End Funnel Dro…" at bounding box center [426, 285] width 400 height 149
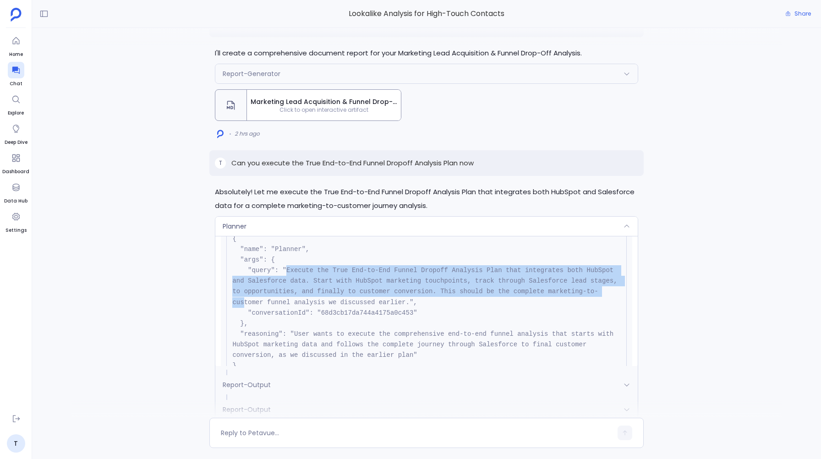
scroll to position [-1899, 0]
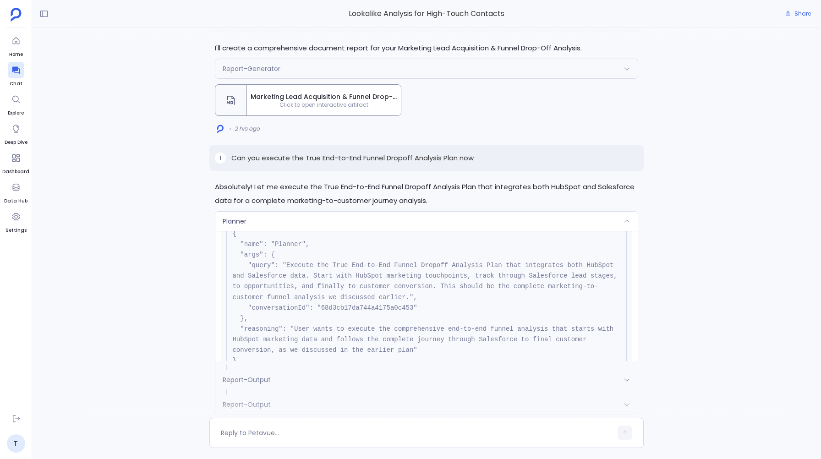
click at [560, 219] on div "Planner" at bounding box center [426, 221] width 422 height 19
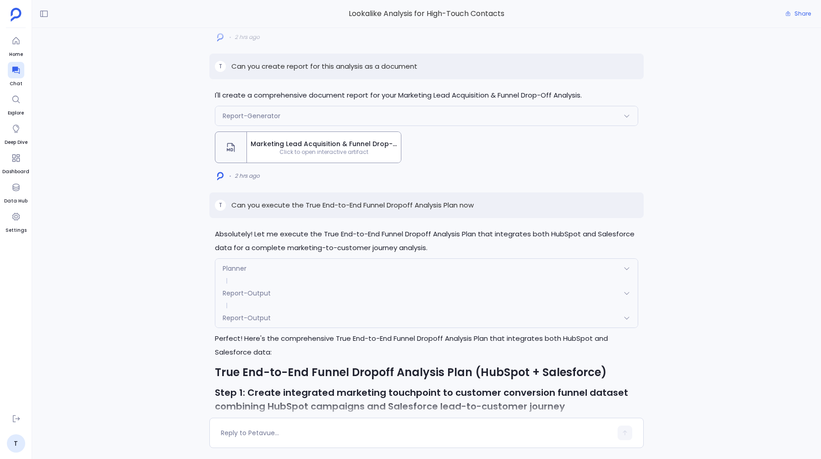
scroll to position [-1850, 0]
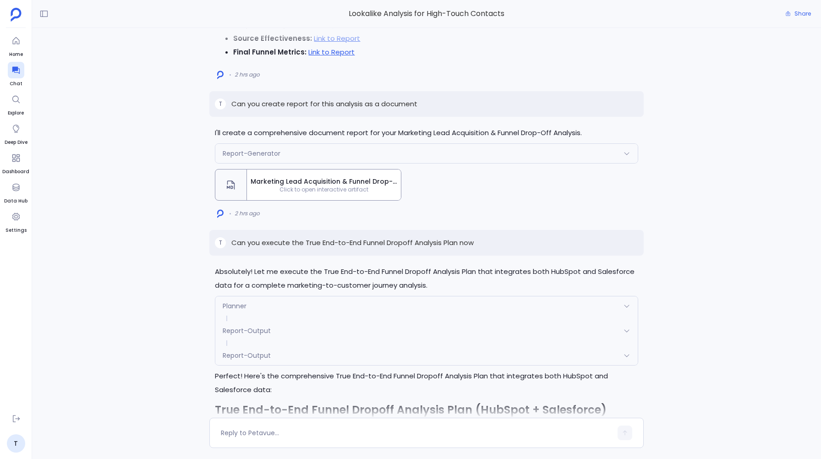
click at [378, 243] on p "Can you execute the True End-to-End Funnel Dropoff Analysis Plan now" at bounding box center [352, 242] width 242 height 11
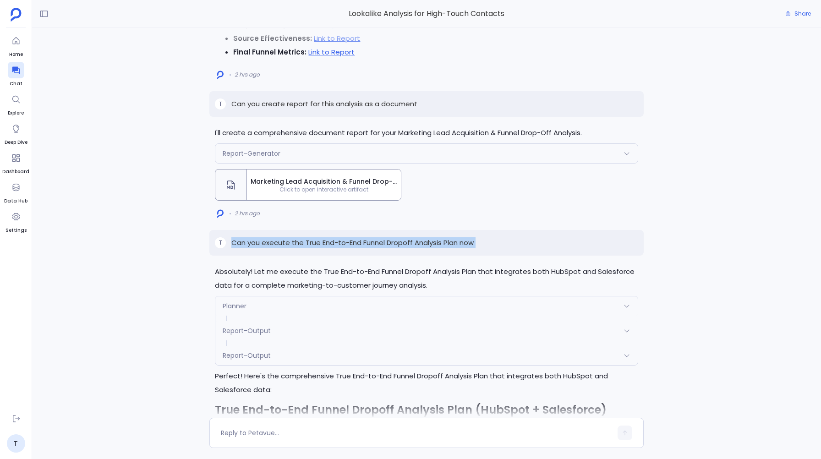
click at [378, 243] on p "Can you execute the True End-to-End Funnel Dropoff Analysis Plan now" at bounding box center [352, 242] width 242 height 11
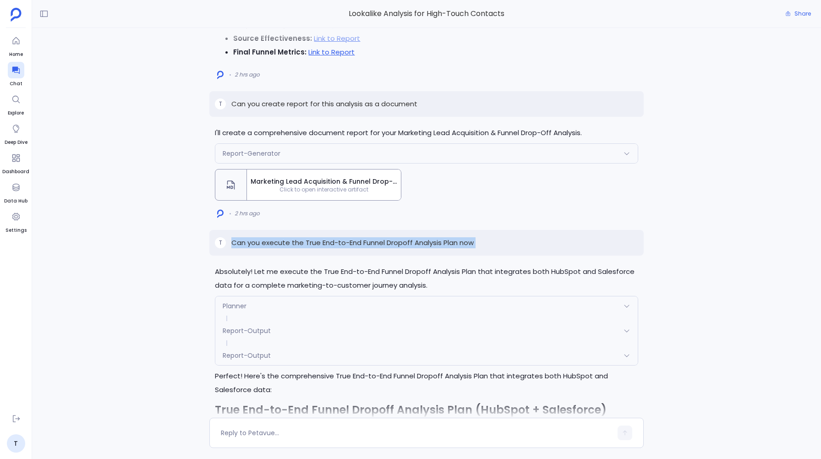
click at [378, 243] on p "Can you execute the True End-to-End Funnel Dropoff Analysis Plan now" at bounding box center [352, 242] width 242 height 11
click at [390, 241] on p "Can you execute the True End-to-End Funnel Dropoff Analysis Plan now" at bounding box center [352, 242] width 242 height 11
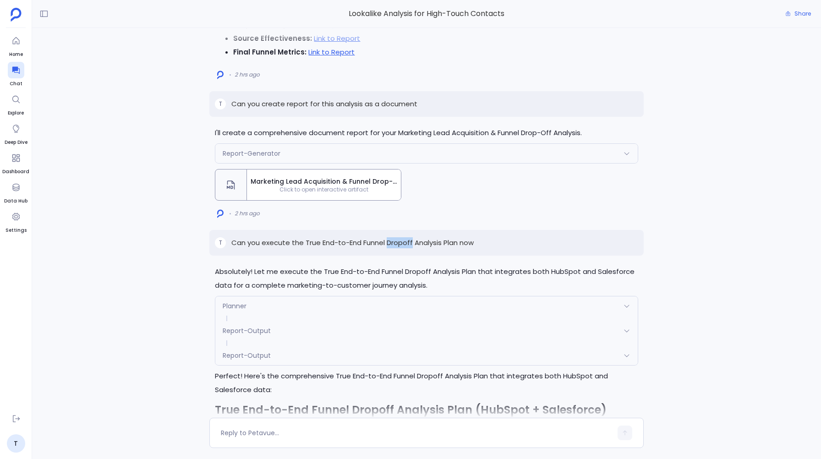
click at [390, 241] on p "Can you execute the True End-to-End Funnel Dropoff Analysis Plan now" at bounding box center [352, 242] width 242 height 11
click at [421, 240] on p "Can you execute the True End-to-End Funnel Dropoff Analysis Plan now" at bounding box center [352, 242] width 242 height 11
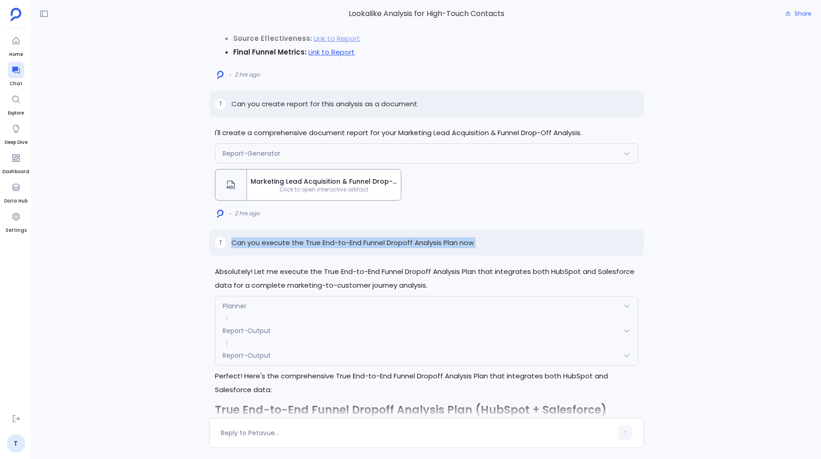
click at [421, 240] on p "Can you execute the True End-to-End Funnel Dropoff Analysis Plan now" at bounding box center [352, 242] width 242 height 11
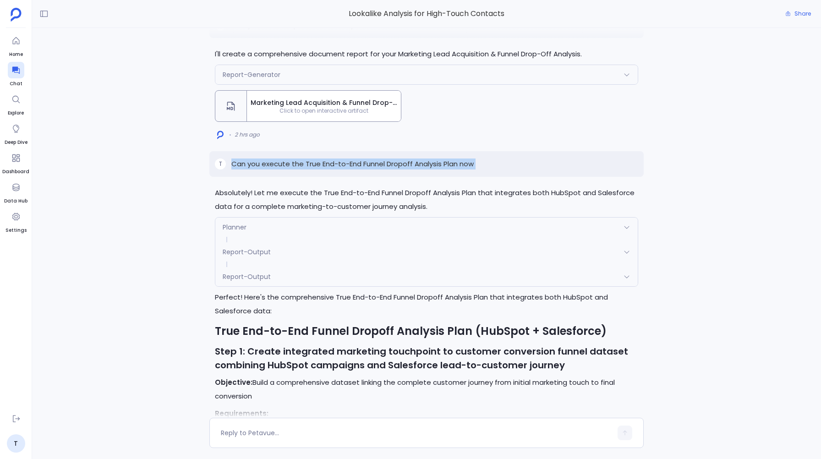
click at [426, 168] on div "T Can you execute the True End-to-End Funnel Dropoff Analysis Plan now" at bounding box center [426, 164] width 434 height 26
click at [281, 163] on p "Can you execute the True End-to-End Funnel Dropoff Analysis Plan now" at bounding box center [352, 163] width 242 height 11
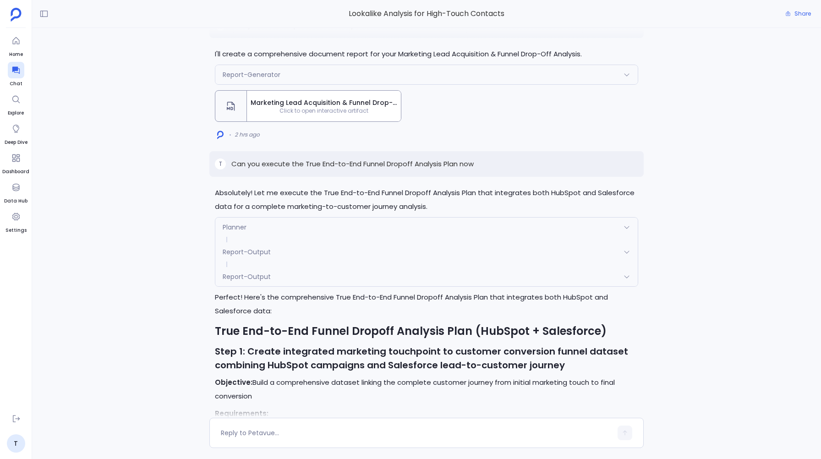
click at [389, 228] on div "Planner" at bounding box center [426, 226] width 422 height 19
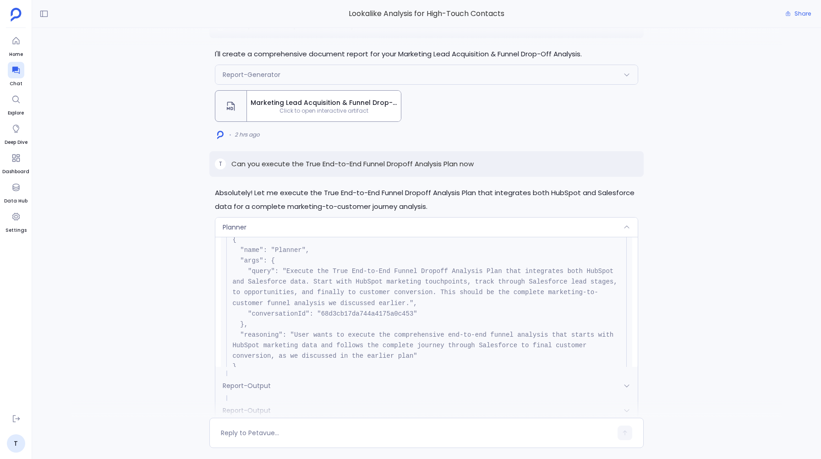
click at [389, 228] on div "Planner" at bounding box center [426, 226] width 422 height 19
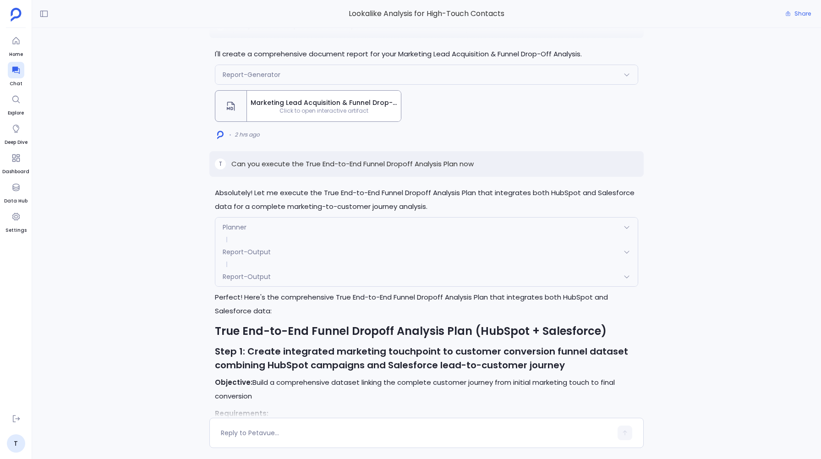
click at [393, 252] on div "Report-Output" at bounding box center [426, 251] width 422 height 19
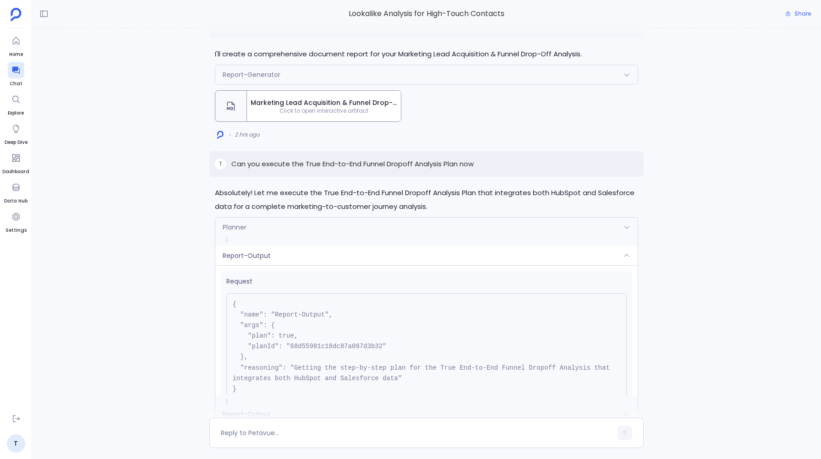
click at [393, 252] on div "Report-Output" at bounding box center [426, 255] width 422 height 19
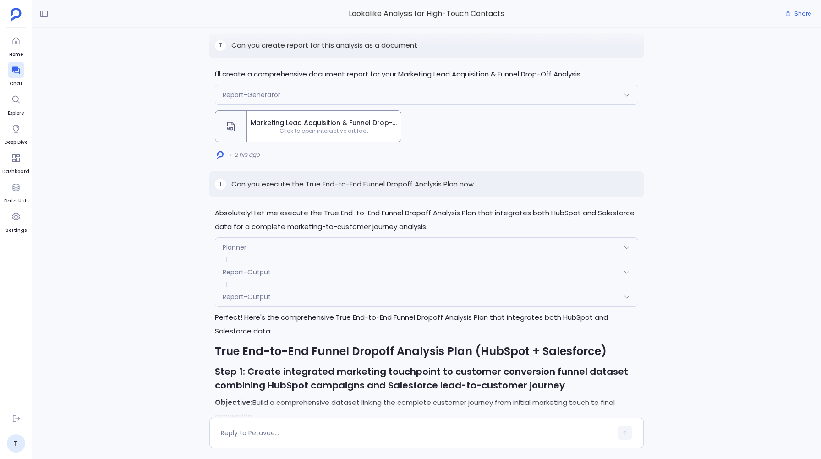
scroll to position [-1797, 0]
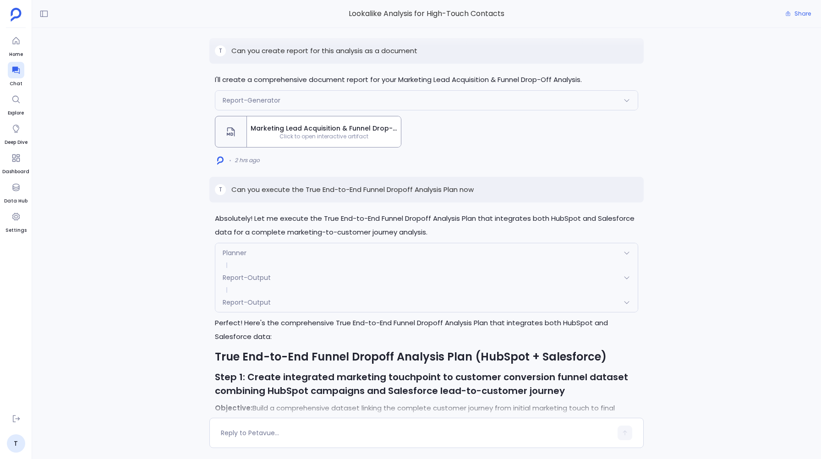
click at [334, 184] on p "Can you execute the True End-to-End Funnel Dropoff Analysis Plan now" at bounding box center [352, 189] width 242 height 11
click at [380, 190] on p "Can you execute the True End-to-End Funnel Dropoff Analysis Plan now" at bounding box center [352, 189] width 242 height 11
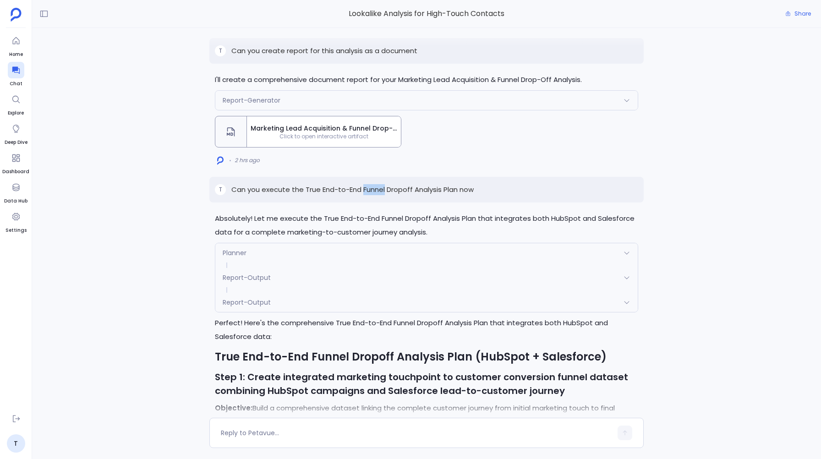
click at [380, 190] on p "Can you execute the True End-to-End Funnel Dropoff Analysis Plan now" at bounding box center [352, 189] width 242 height 11
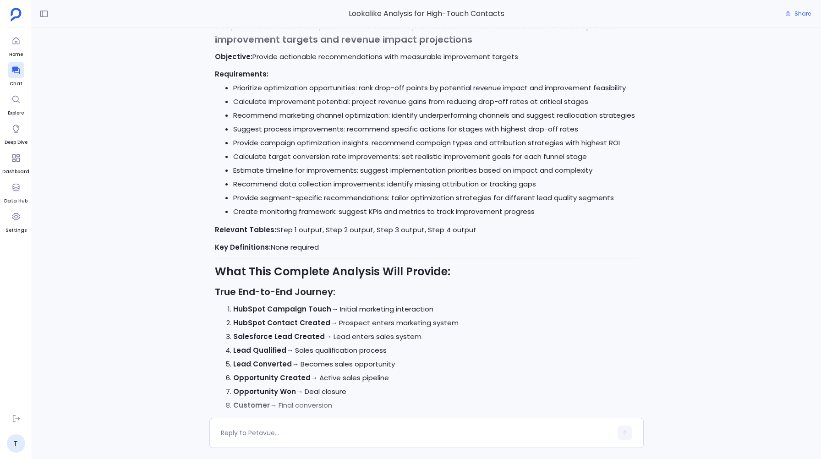
scroll to position [0, 0]
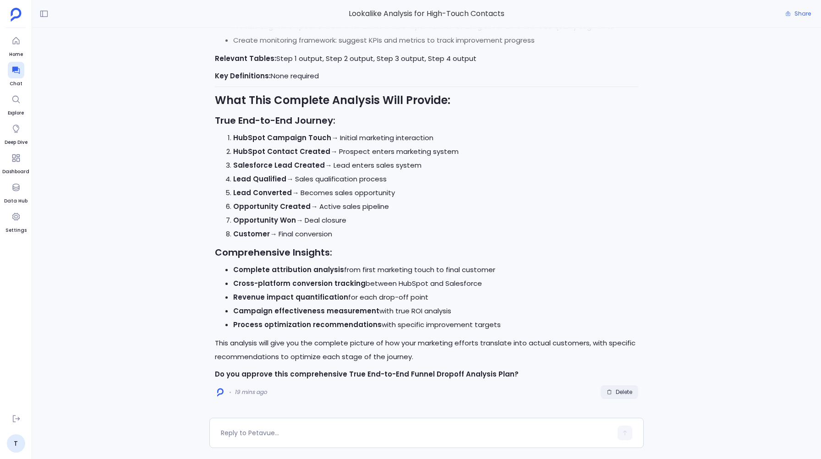
click at [616, 389] on span "Delete" at bounding box center [623, 391] width 16 height 7
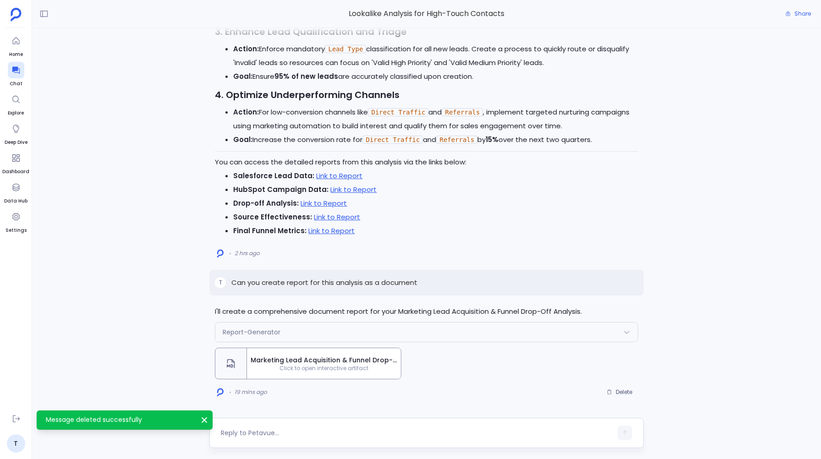
click at [339, 429] on textarea at bounding box center [416, 432] width 391 height 9
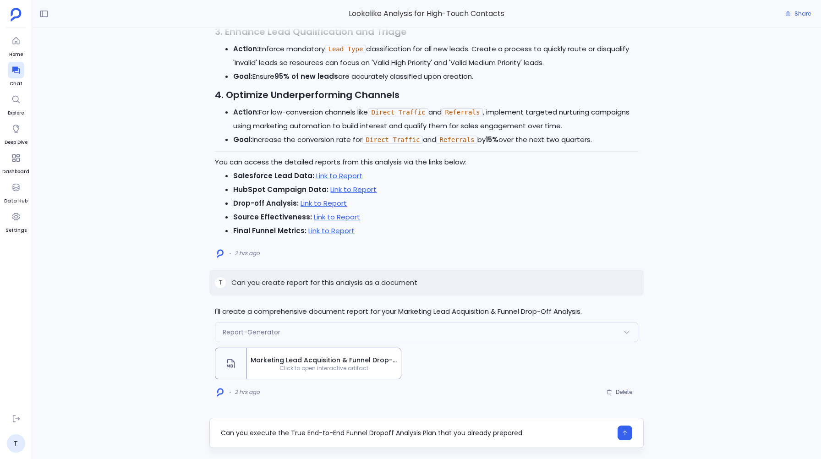
type textarea "Can you execute the True End-to-End Funnel Dropoff Analysis Plan that you alrea…"
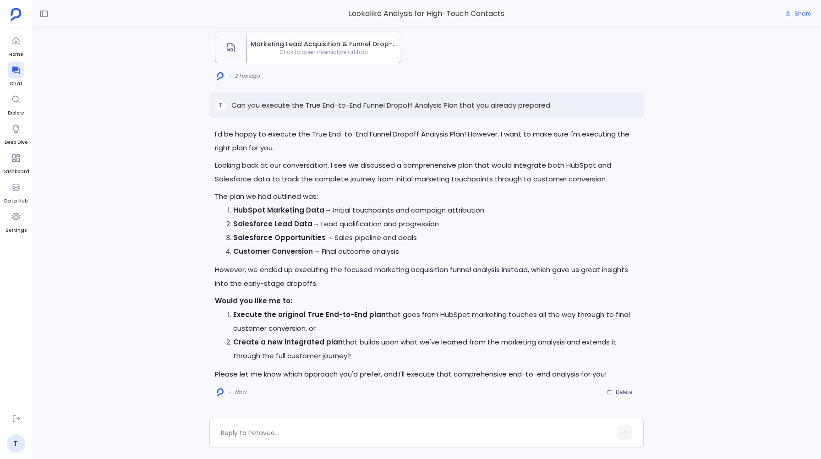
click at [232, 106] on p "Can you execute the True End-to-End Funnel Dropoff Analysis Plan that you alrea…" at bounding box center [390, 105] width 319 height 11
click at [271, 239] on strong "Salesforce Opportunities" at bounding box center [279, 238] width 92 height 10
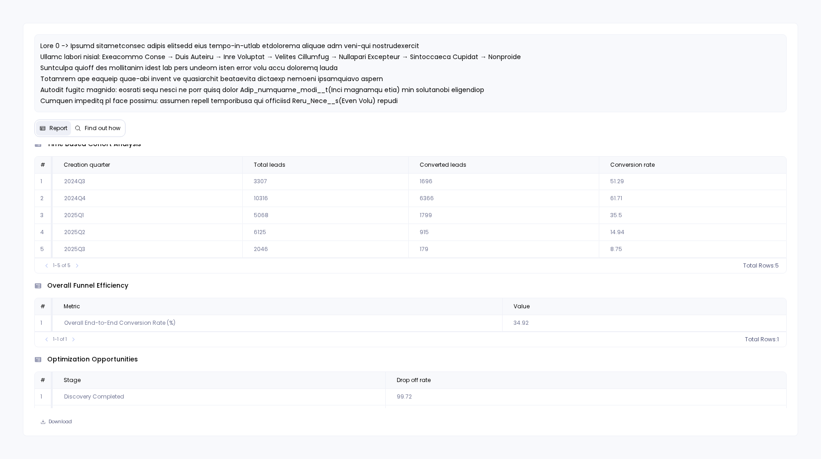
scroll to position [386, 0]
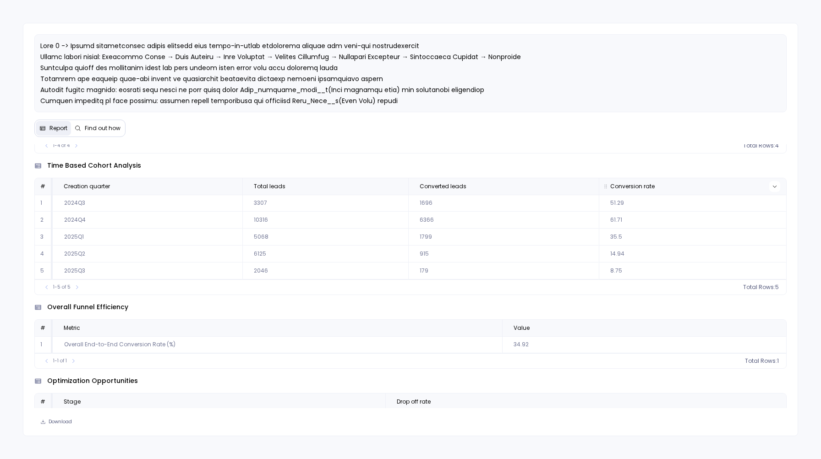
click at [774, 184] on icon at bounding box center [774, 186] width 5 height 5
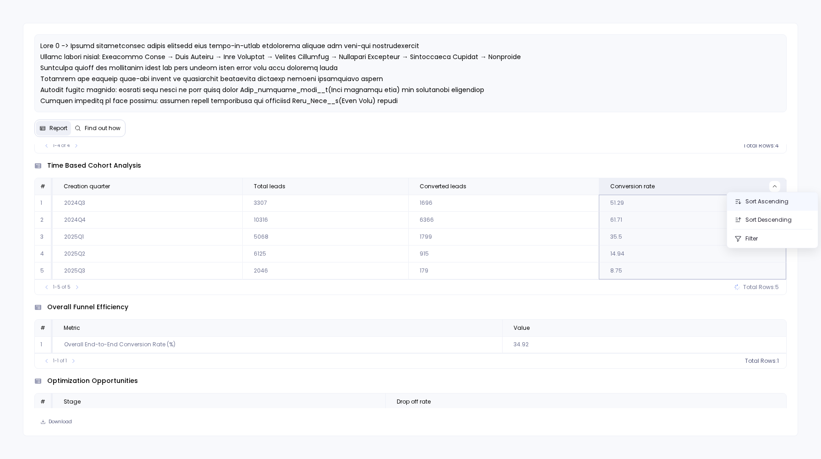
click at [765, 202] on button "Sort Ascending" at bounding box center [772, 201] width 91 height 18
click at [774, 187] on icon at bounding box center [774, 186] width 5 height 5
click at [763, 218] on button "Sort Descending" at bounding box center [772, 220] width 91 height 18
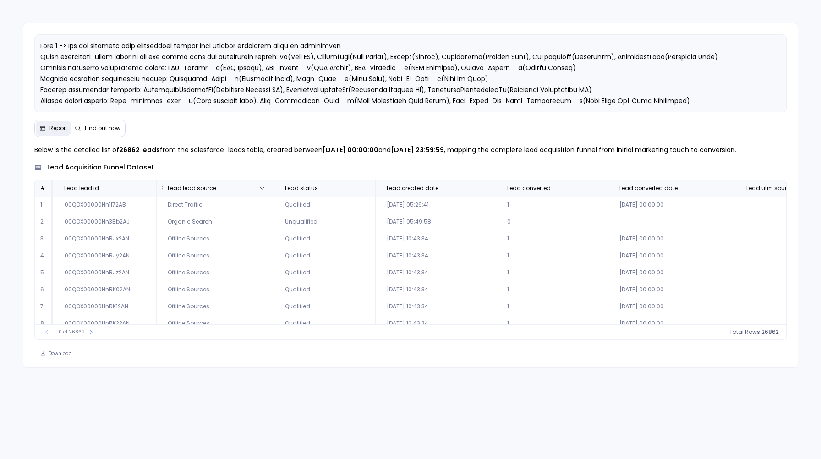
click at [226, 190] on span "Lead lead source" at bounding box center [204, 188] width 89 height 7
click at [259, 186] on icon at bounding box center [261, 187] width 5 height 5
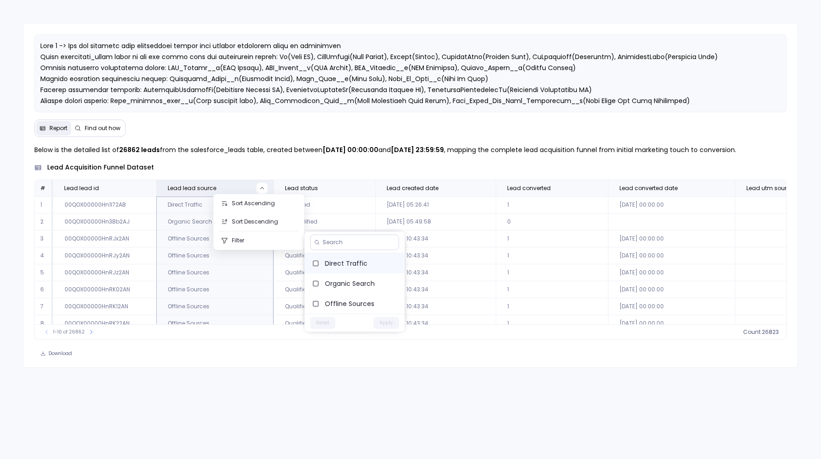
click at [345, 264] on span "Direct Traffic" at bounding box center [361, 263] width 72 height 9
click at [390, 320] on button "Apply" at bounding box center [386, 323] width 26 height 12
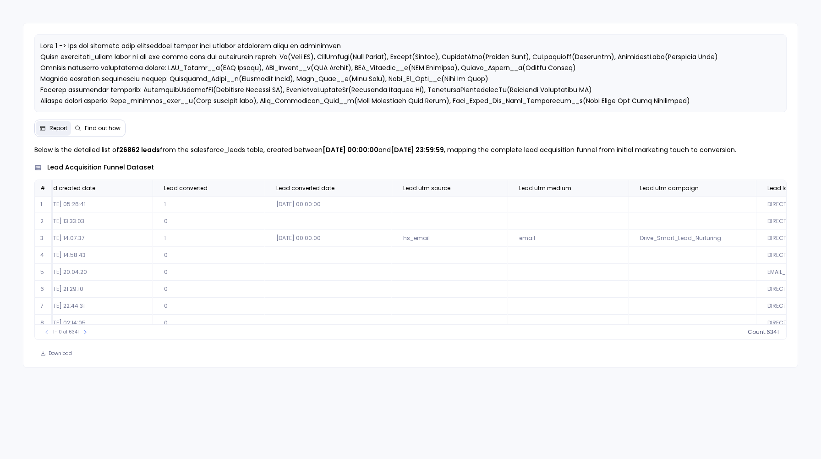
scroll to position [0, 0]
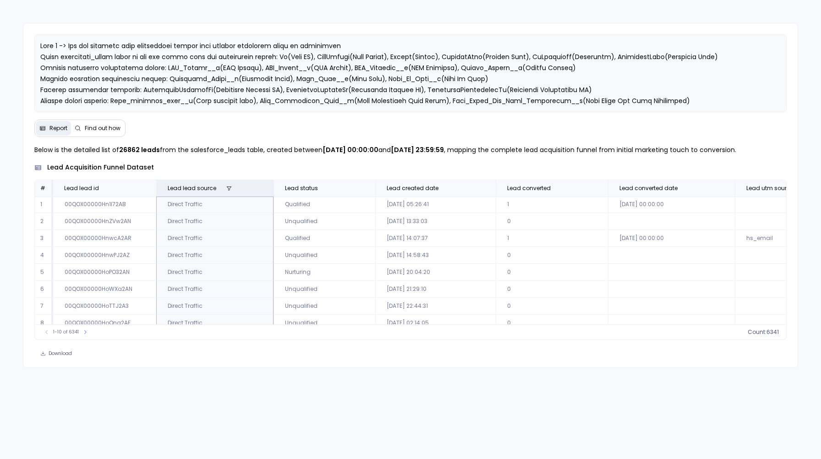
click at [209, 209] on td "Direct Traffic" at bounding box center [214, 204] width 117 height 17
click at [209, 245] on td "Direct Traffic" at bounding box center [214, 238] width 117 height 17
click at [297, 160] on div "Below is the detailed list of 26862 leads from the salesforce_leads table, crea…" at bounding box center [410, 242] width 752 height 196
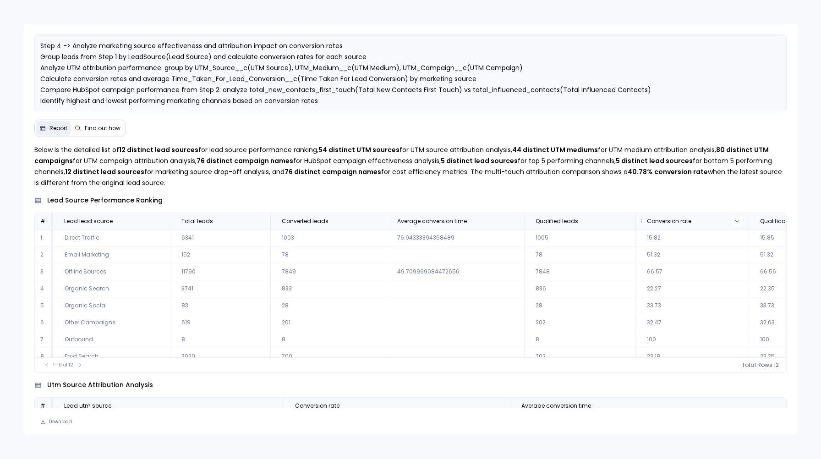
click at [734, 223] on icon at bounding box center [736, 220] width 5 height 5
click at [716, 255] on button "Sort Descending" at bounding box center [729, 254] width 91 height 18
click at [78, 365] on icon at bounding box center [79, 364] width 5 height 5
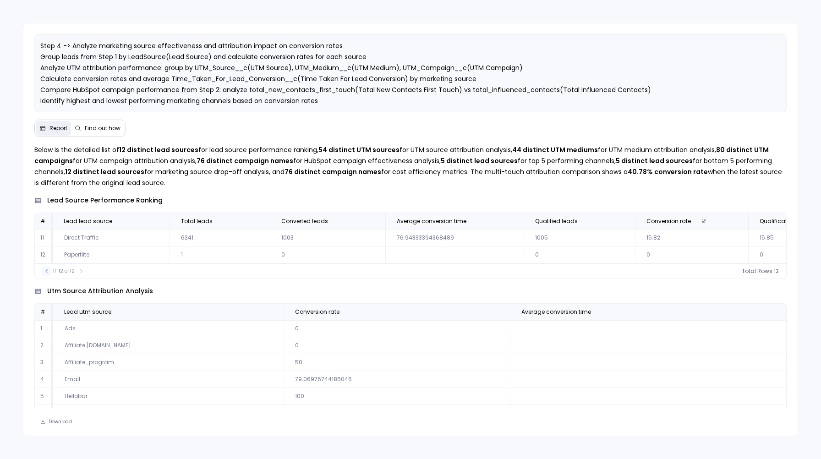
click at [45, 270] on button at bounding box center [46, 270] width 9 height 9
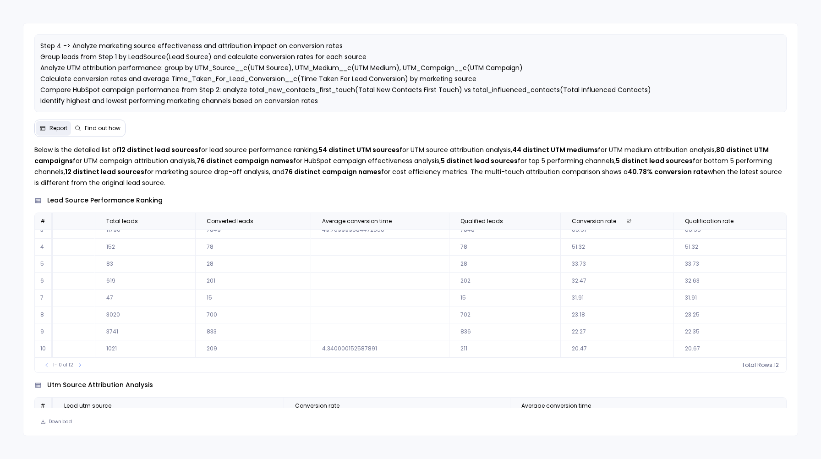
scroll to position [44, 0]
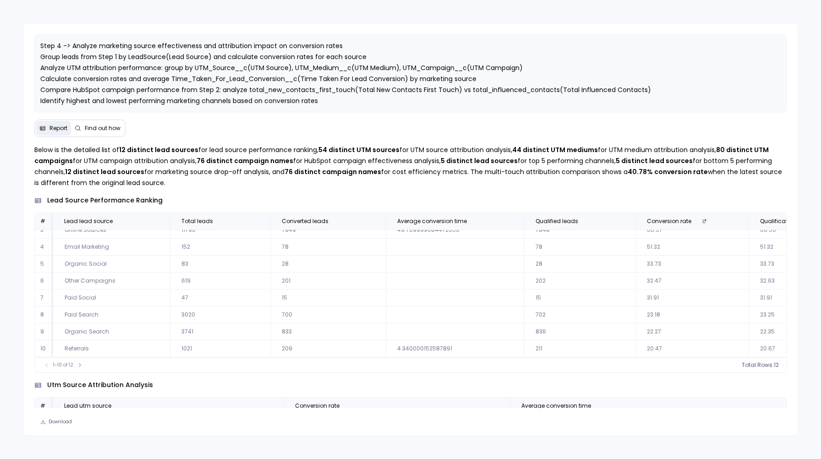
click at [79, 313] on td "Paid Search" at bounding box center [111, 314] width 117 height 17
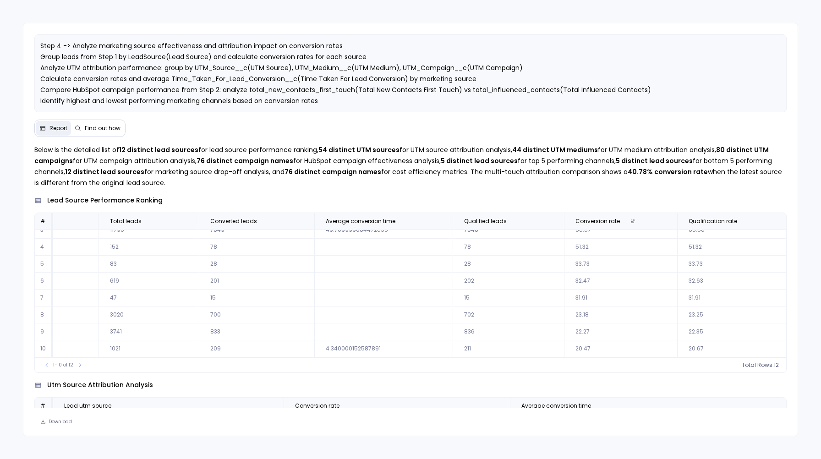
scroll to position [44, 75]
click at [571, 315] on td "23.18" at bounding box center [616, 314] width 113 height 17
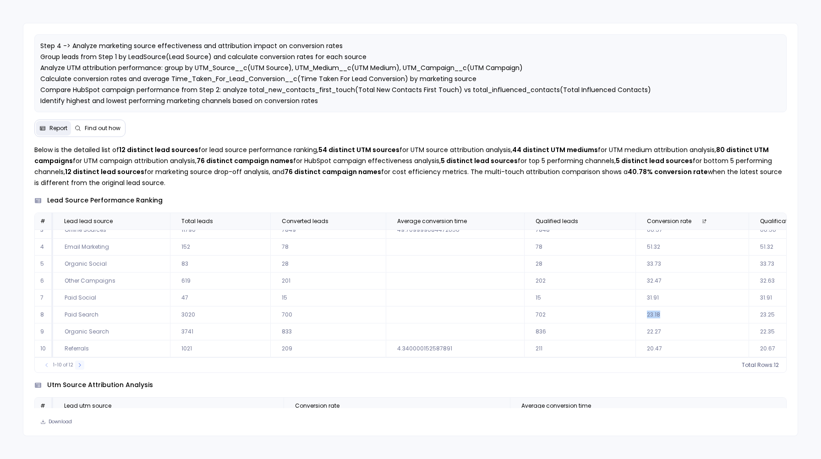
click at [79, 366] on icon at bounding box center [80, 365] width 2 height 4
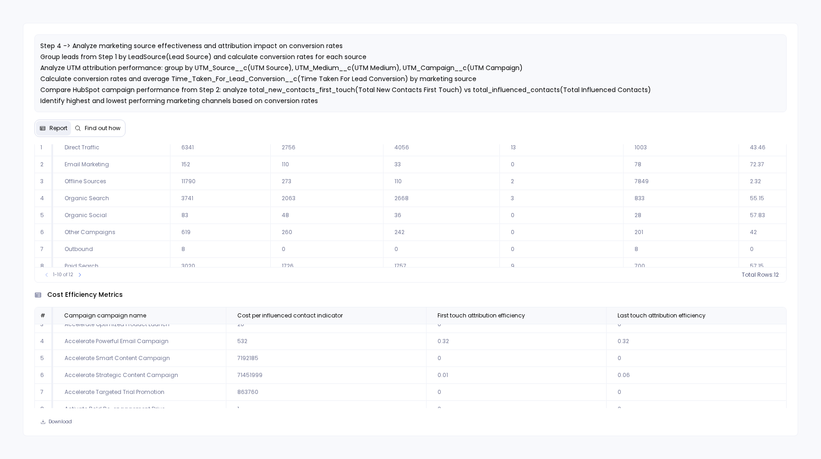
scroll to position [1342, 0]
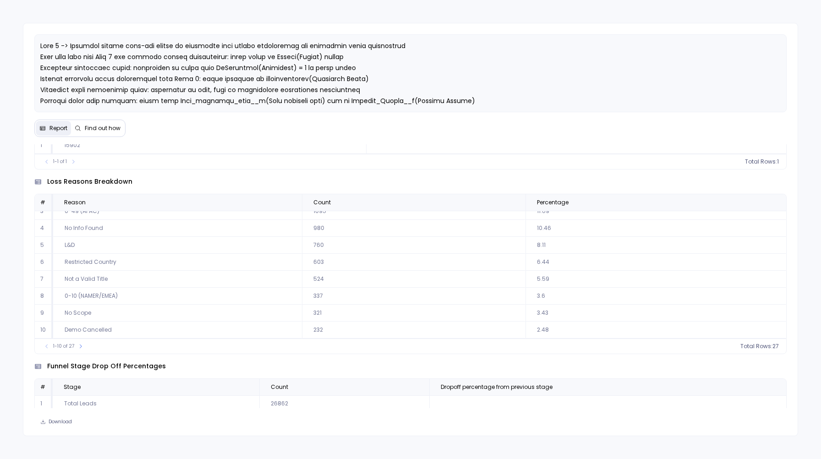
scroll to position [846, 0]
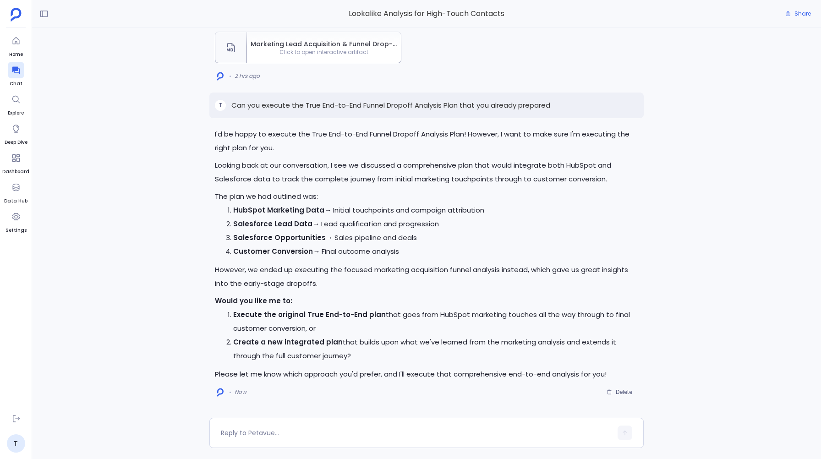
scroll to position [171, 0]
drag, startPoint x: 328, startPoint y: 210, endPoint x: 370, endPoint y: 211, distance: 41.7
click at [370, 211] on li "HubSpot Marketing Data → Initial touchpoints and campaign attribution" at bounding box center [435, 210] width 404 height 14
drag, startPoint x: 341, startPoint y: 216, endPoint x: 408, endPoint y: 214, distance: 66.9
click at [401, 214] on li "HubSpot Marketing Data → Initial touchpoints and campaign attribution" at bounding box center [435, 210] width 404 height 14
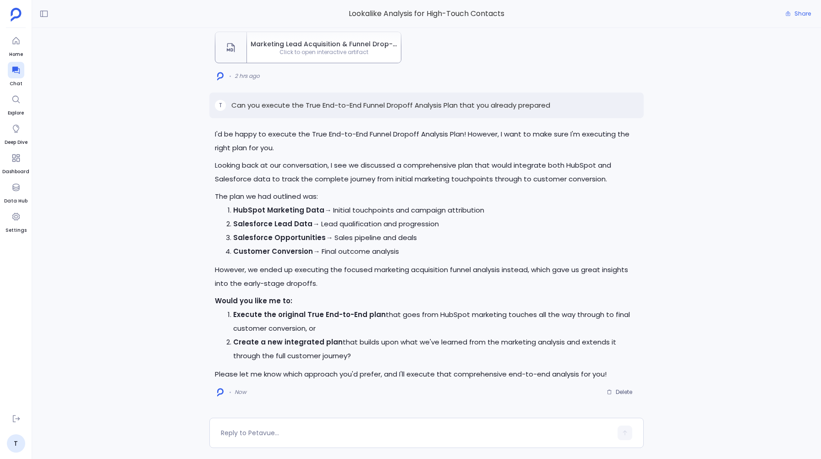
click at [310, 269] on p "However, we ended up executing the focused marketing acquisition funnel analysi…" at bounding box center [426, 276] width 423 height 27
click at [220, 199] on p "The plan we had outlined was:" at bounding box center [426, 197] width 423 height 14
drag, startPoint x: 217, startPoint y: 165, endPoint x: 391, endPoint y: 348, distance: 252.9
click at [391, 348] on div "I'd be happy to execute the True End-to-End Funnel Dropoff Analysis Plan! Howev…" at bounding box center [426, 254] width 423 height 254
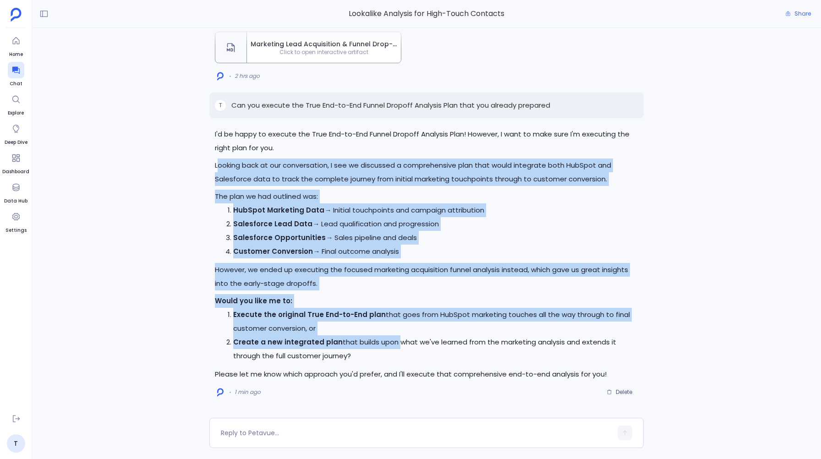
click at [391, 348] on p "Create a new integrated plan that builds upon what we've learned from the marke…" at bounding box center [435, 348] width 404 height 27
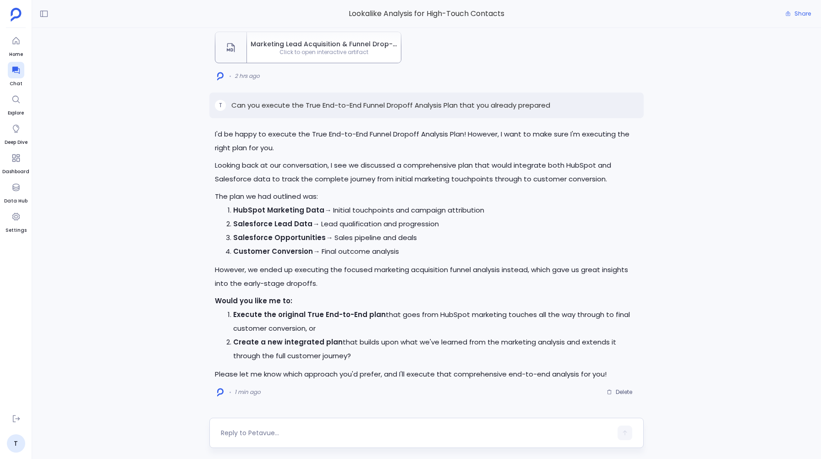
click at [260, 434] on textarea at bounding box center [416, 432] width 391 height 9
click at [251, 426] on div at bounding box center [416, 432] width 391 height 15
click at [253, 432] on textarea at bounding box center [416, 432] width 391 height 9
drag, startPoint x: 321, startPoint y: 328, endPoint x: 381, endPoint y: 315, distance: 61.0
click at [381, 315] on p "Execute the original True End-to-End plan that goes from HubSpot marketing touc…" at bounding box center [435, 321] width 404 height 27
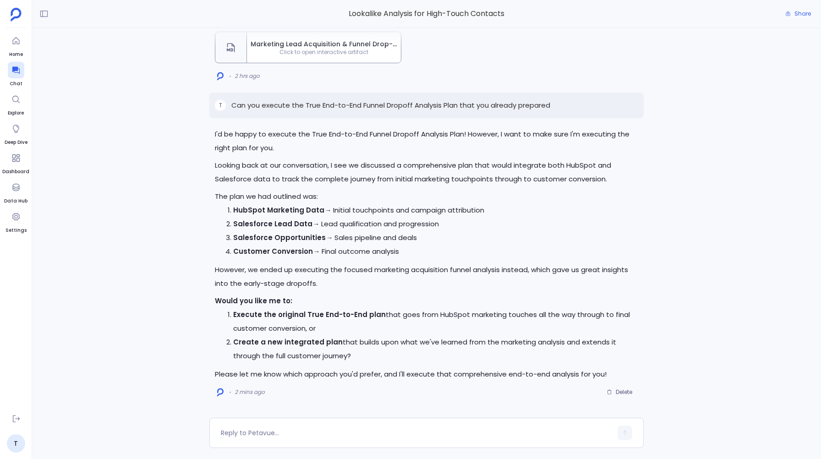
click at [381, 315] on p "Execute the original True End-to-End plan that goes from HubSpot marketing touc…" at bounding box center [435, 321] width 404 height 27
click at [283, 430] on textarea at bounding box center [416, 432] width 391 height 9
type textarea "1"
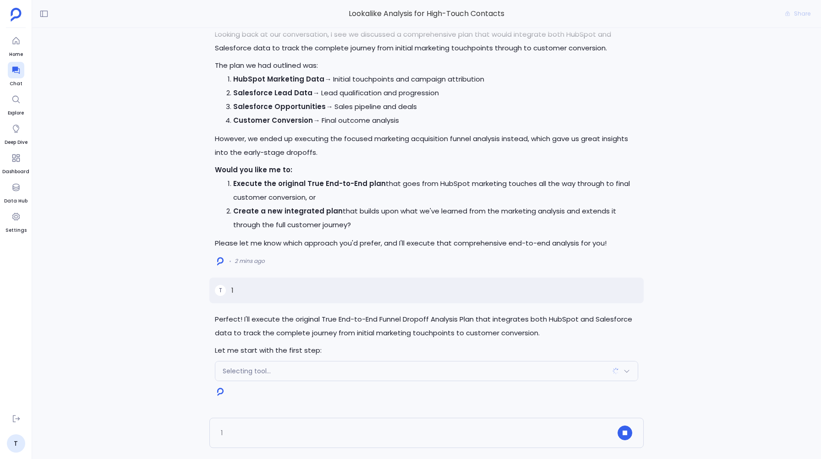
click at [400, 368] on div "Selecting tool..." at bounding box center [426, 370] width 422 height 19
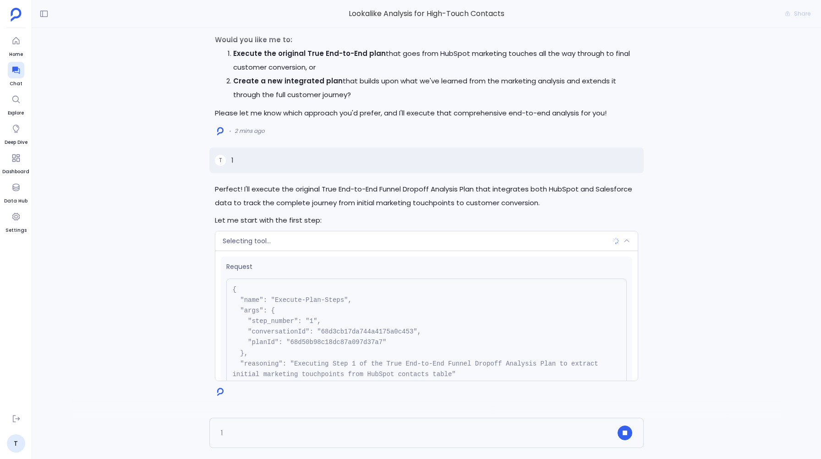
click at [408, 371] on pre "{ "name": "Execute-Plan-Steps", "args": { "step_number": "1", "conversationId":…" at bounding box center [426, 337] width 400 height 118
click at [354, 338] on pre "{ "name": "Execute-Plan-Steps", "args": { "step_number": "1", "conversationId":…" at bounding box center [426, 337] width 400 height 118
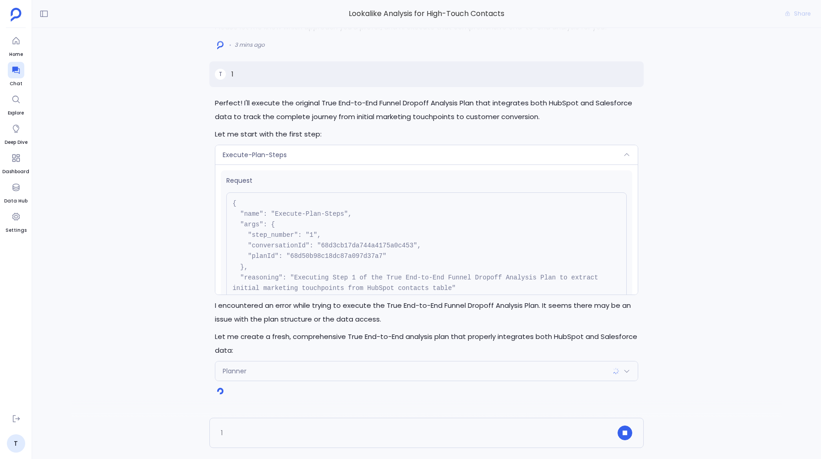
click at [416, 254] on pre "{ "name": "Execute-Plan-Steps", "args": { "step_number": "1", "conversationId":…" at bounding box center [426, 251] width 400 height 118
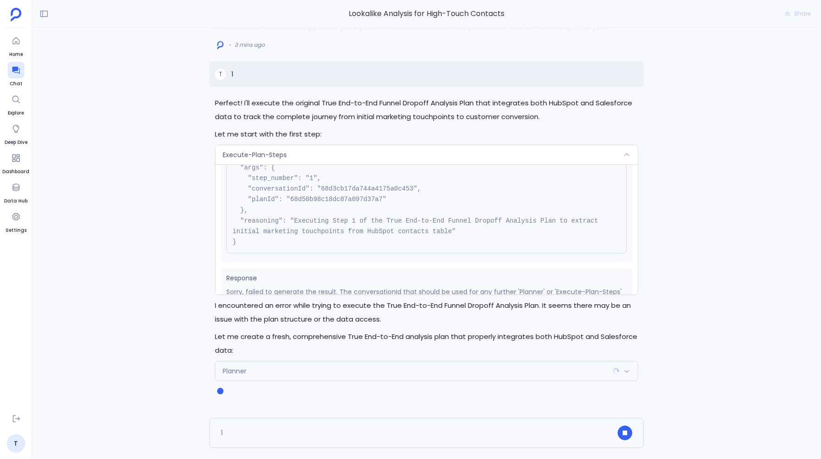
scroll to position [59, 0]
click at [277, 370] on div "Planner" at bounding box center [426, 370] width 422 height 19
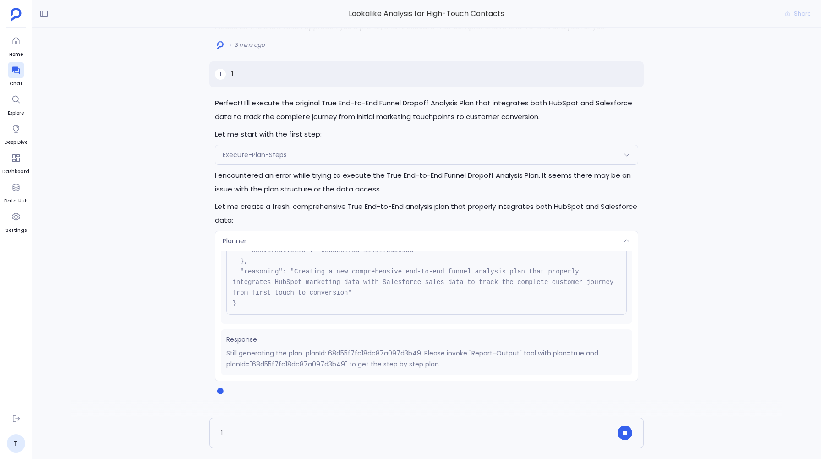
scroll to position [0, 0]
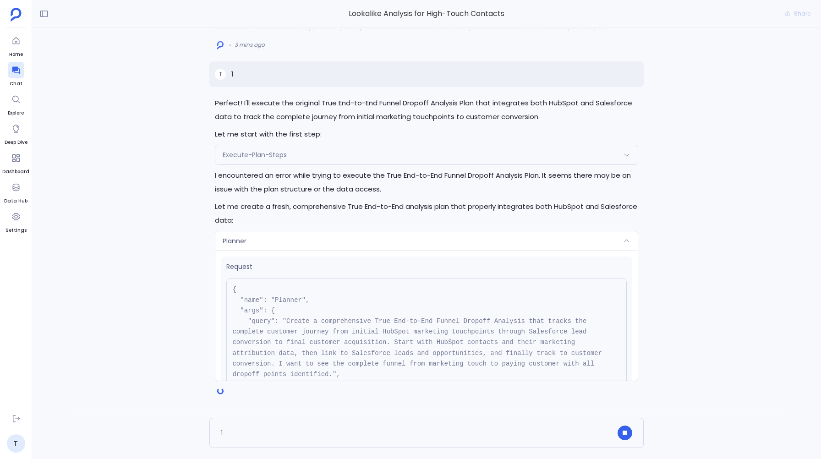
click at [451, 247] on div "Planner" at bounding box center [426, 240] width 422 height 19
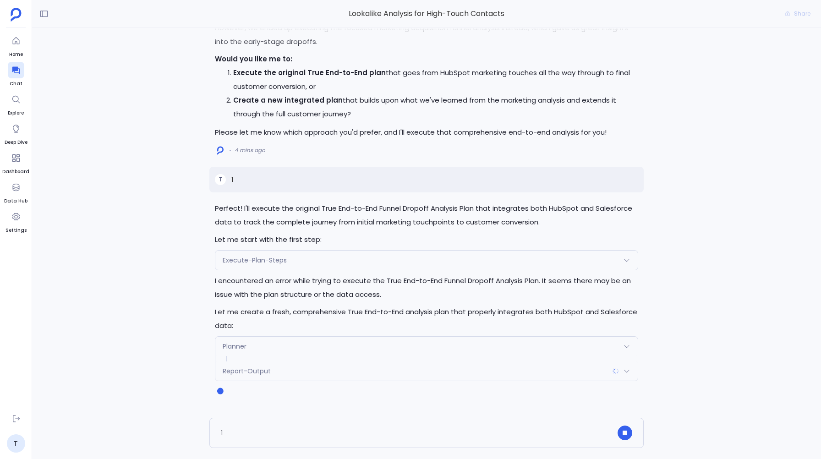
click at [423, 364] on div "Report-Output" at bounding box center [426, 370] width 422 height 19
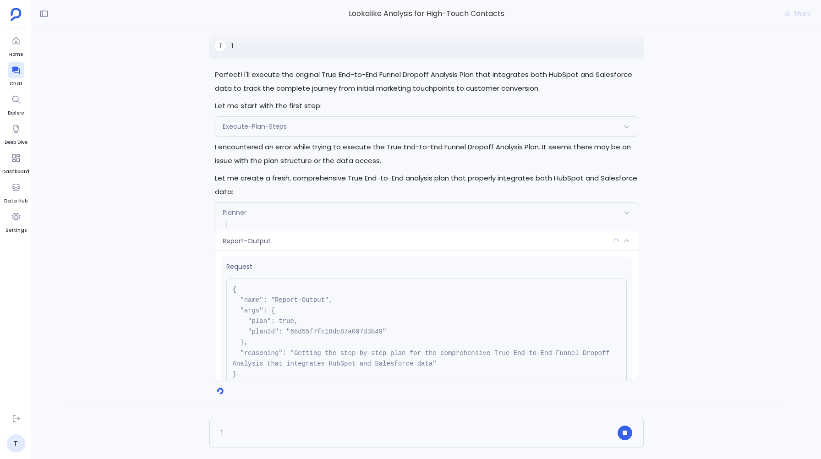
click at [355, 224] on span at bounding box center [426, 224] width 422 height 5
click at [361, 178] on p "Let me create a fresh, comprehensive True End-to-End analysis plan that properl…" at bounding box center [426, 184] width 423 height 27
click at [344, 127] on div "Execute-Plan-Steps" at bounding box center [426, 126] width 422 height 19
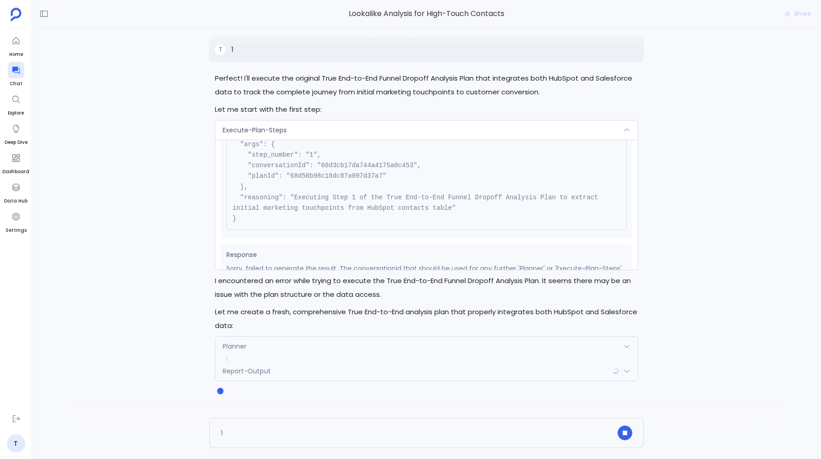
scroll to position [122, 0]
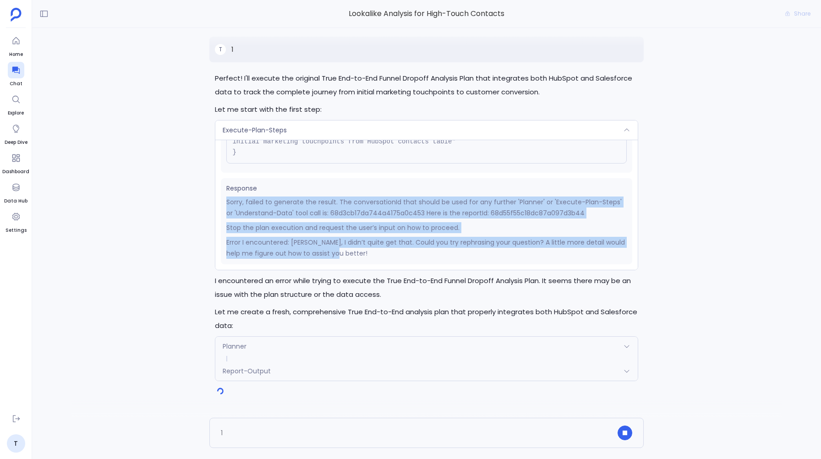
drag, startPoint x: 274, startPoint y: 227, endPoint x: 227, endPoint y: 203, distance: 53.0
click at [227, 203] on div "Sorry, failed to generate the result. The conversationId that should be used fo…" at bounding box center [426, 227] width 400 height 62
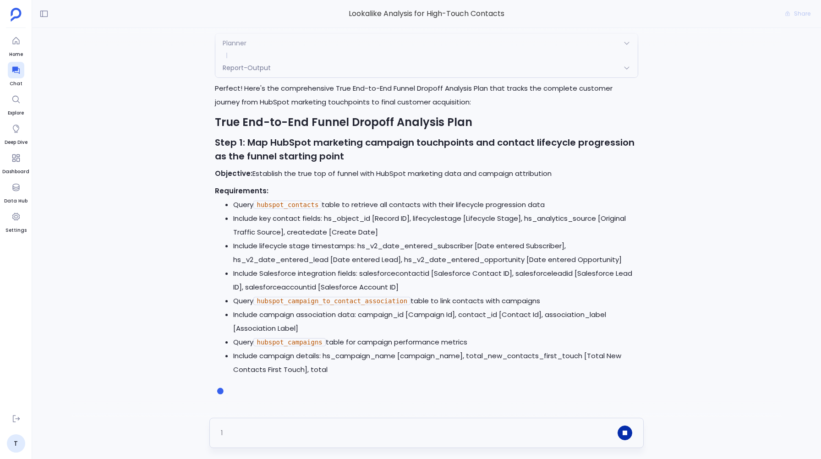
click at [625, 429] on button "button" at bounding box center [624, 432] width 15 height 15
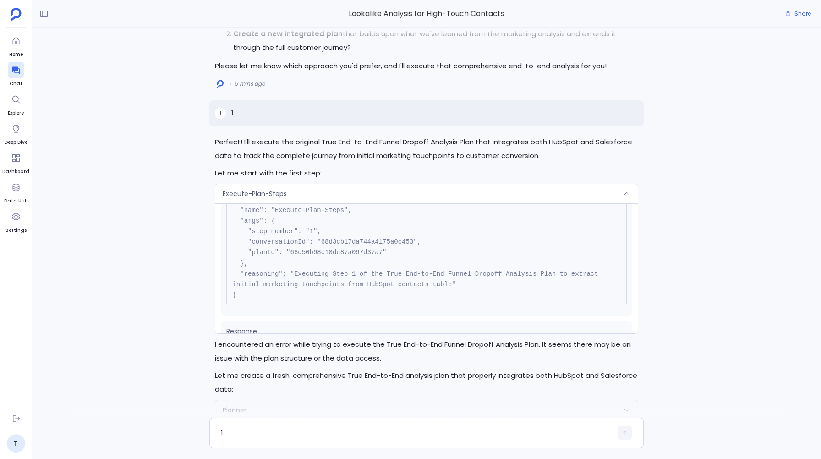
scroll to position [41, 0]
click at [324, 255] on pre "{ "name": "Execute-Plan-Steps", "args": { "step_number": "1", "conversationId":…" at bounding box center [426, 249] width 400 height 118
copy pre "68d50b98c18dc87a097d37a7"
